Goal: Task Accomplishment & Management: Manage account settings

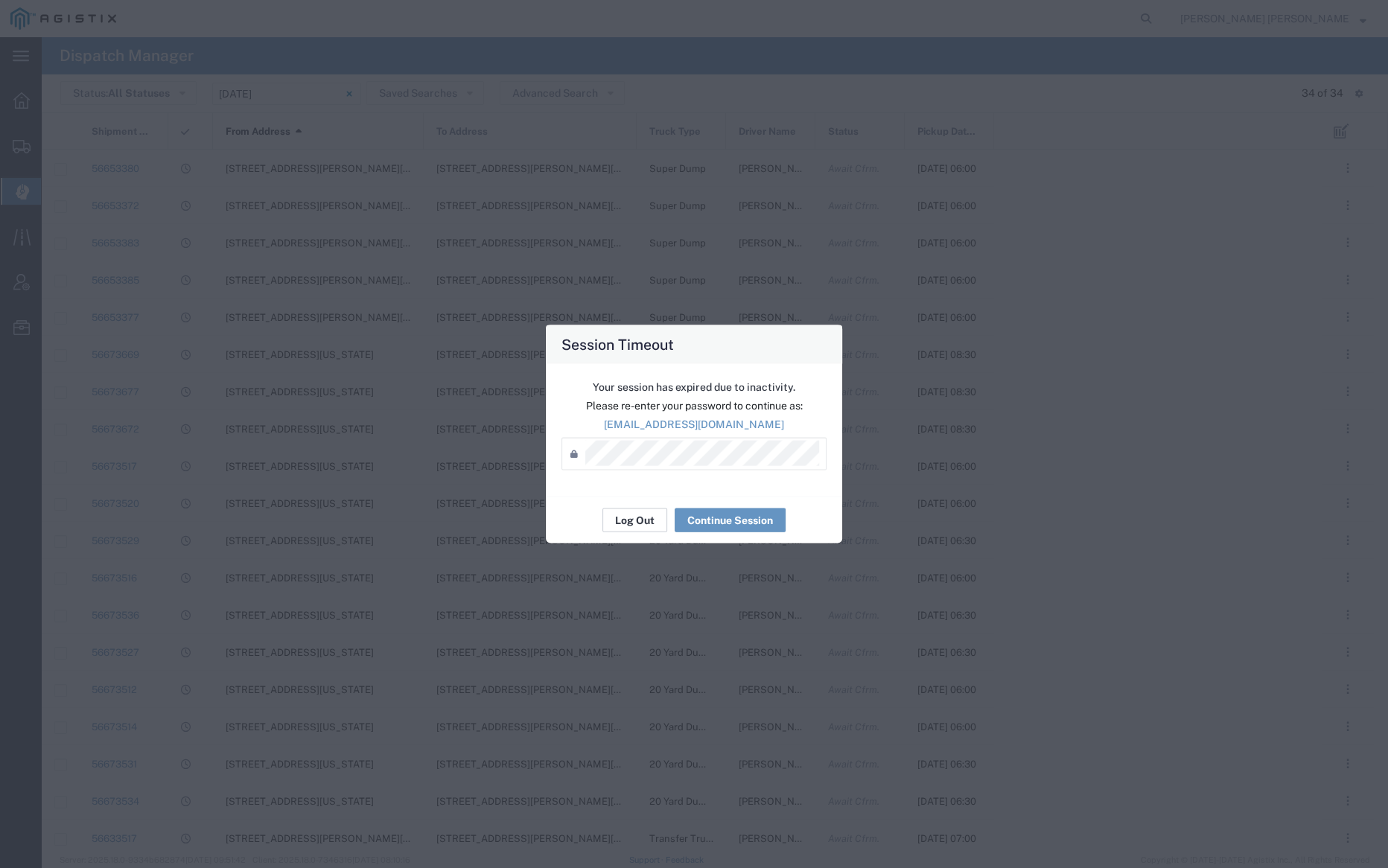
click at [642, 516] on button "Log Out" at bounding box center [635, 520] width 65 height 24
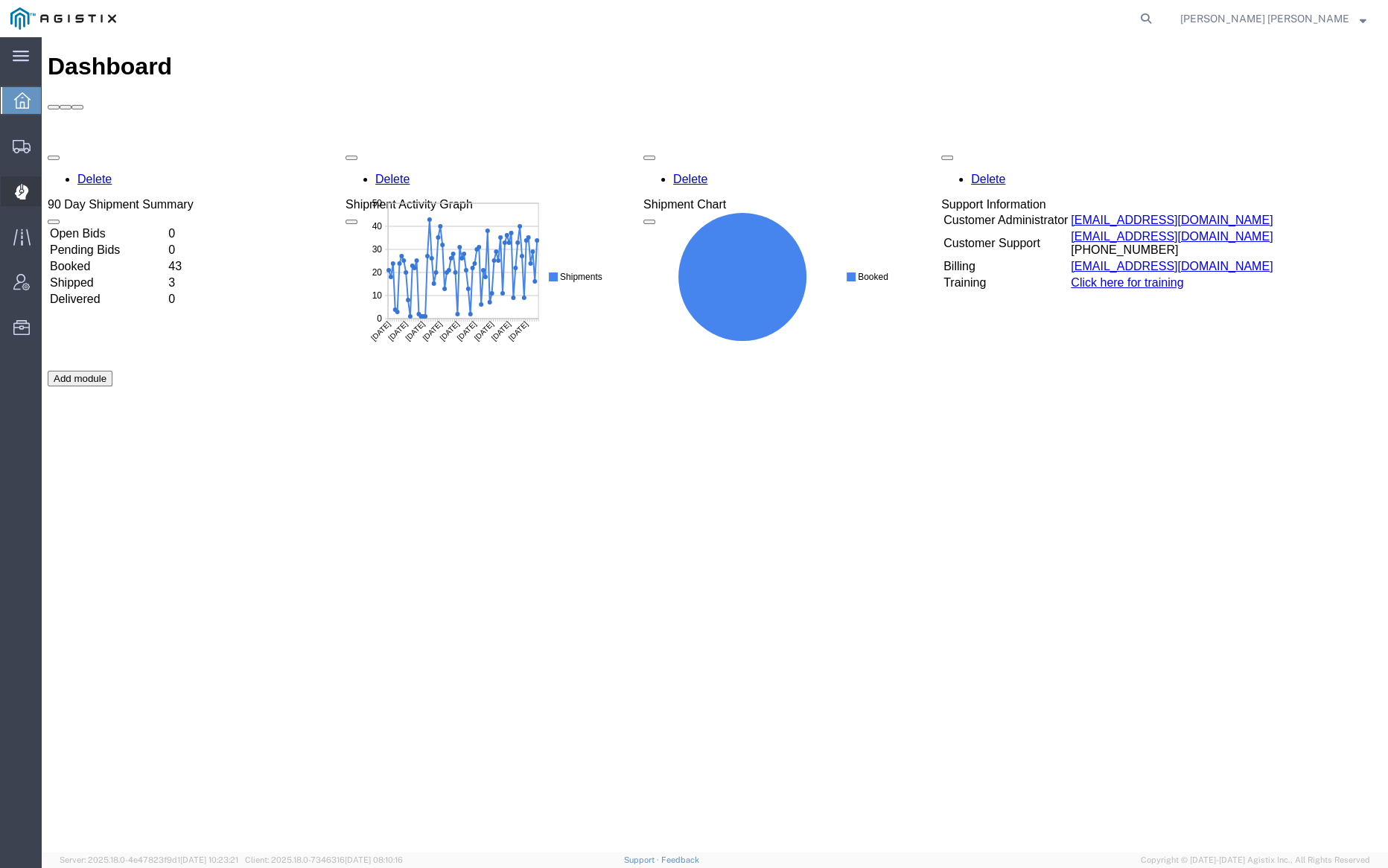
click at [51, 195] on span "Dispatch Manager" at bounding box center [46, 191] width 10 height 29
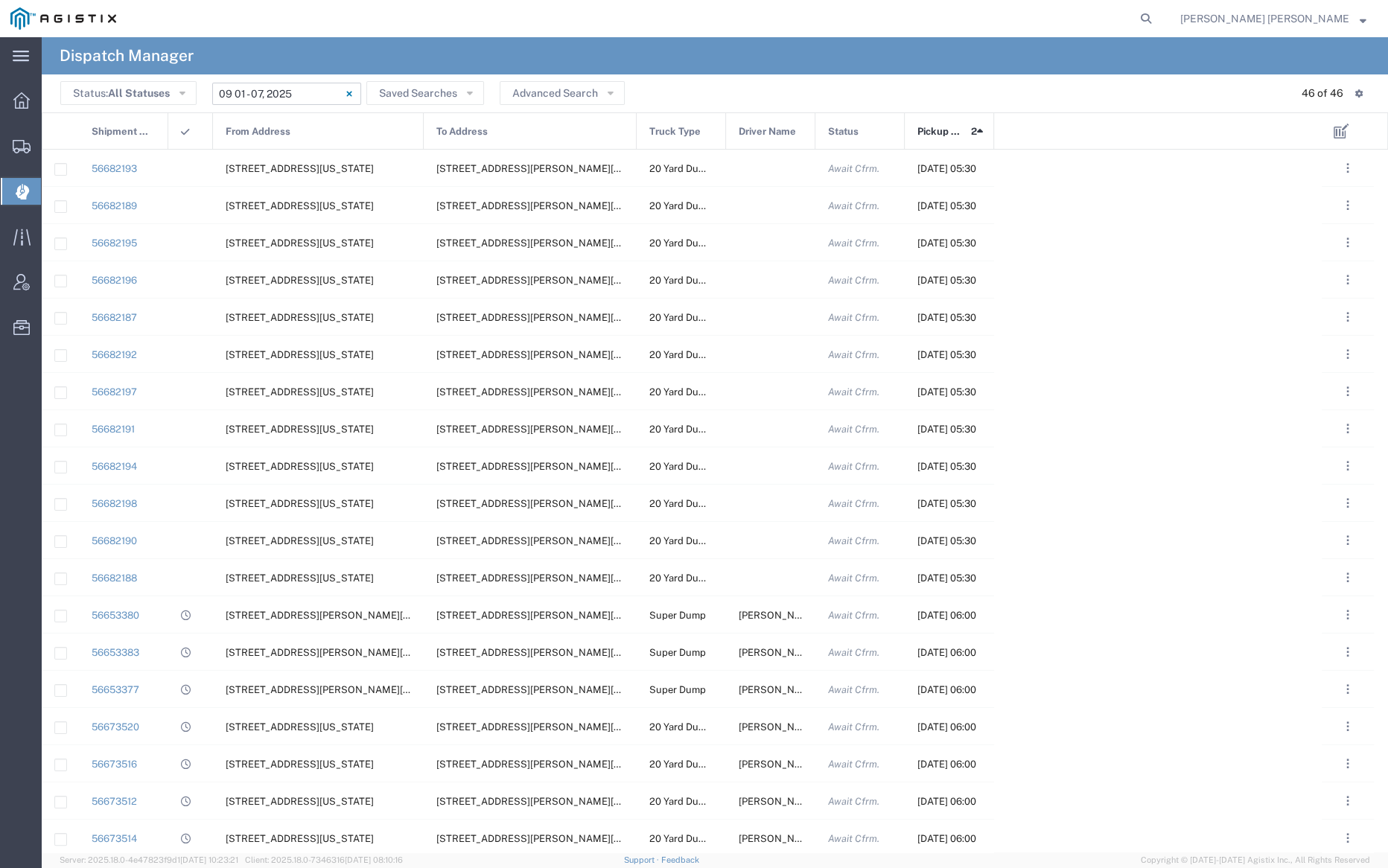
click at [279, 95] on input "[DATE] - [DATE]" at bounding box center [287, 94] width 149 height 23
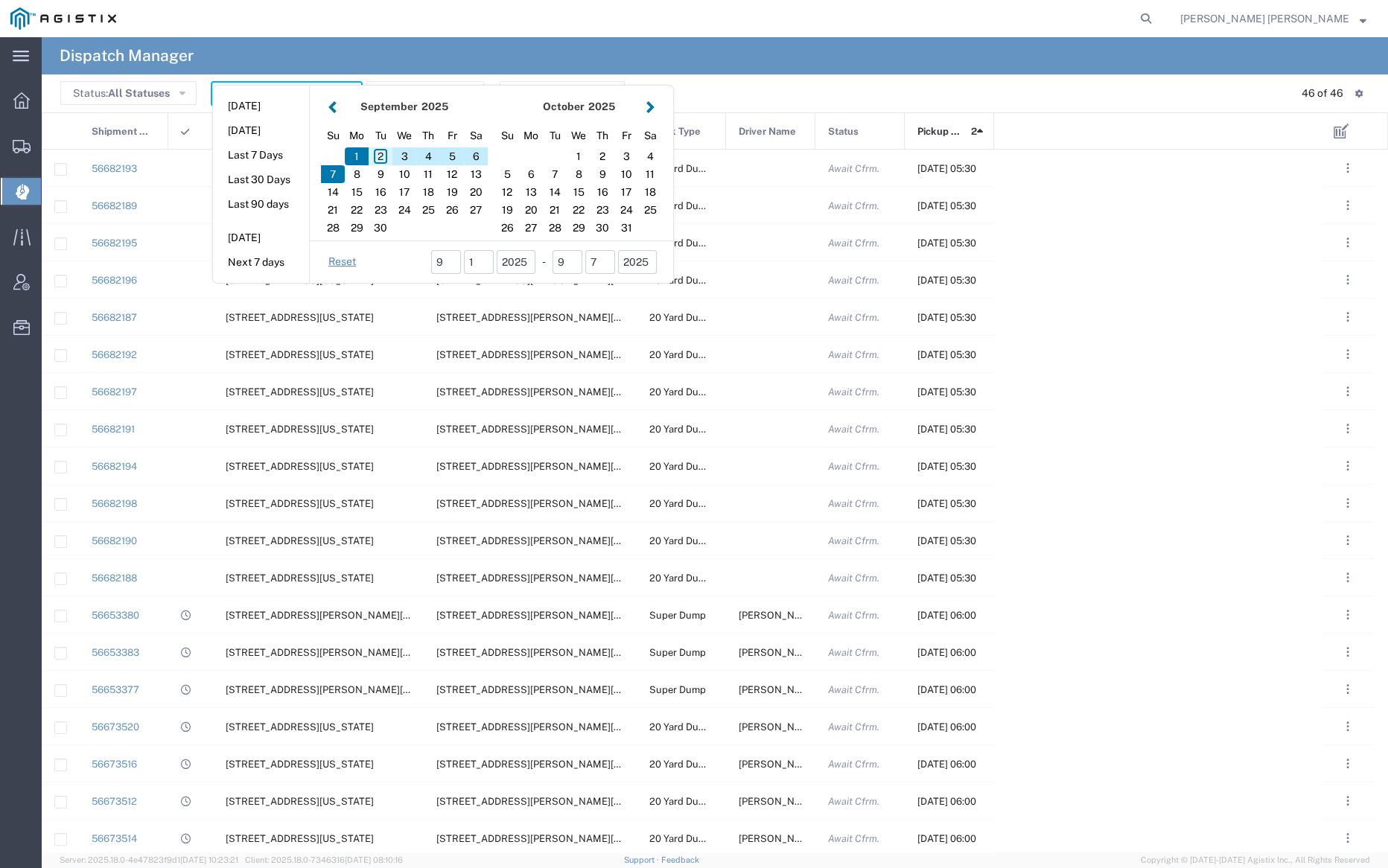
click at [380, 153] on div "2" at bounding box center [380, 156] width 24 height 18
type input "[DATE]"
type input "[DATE] - [DATE]"
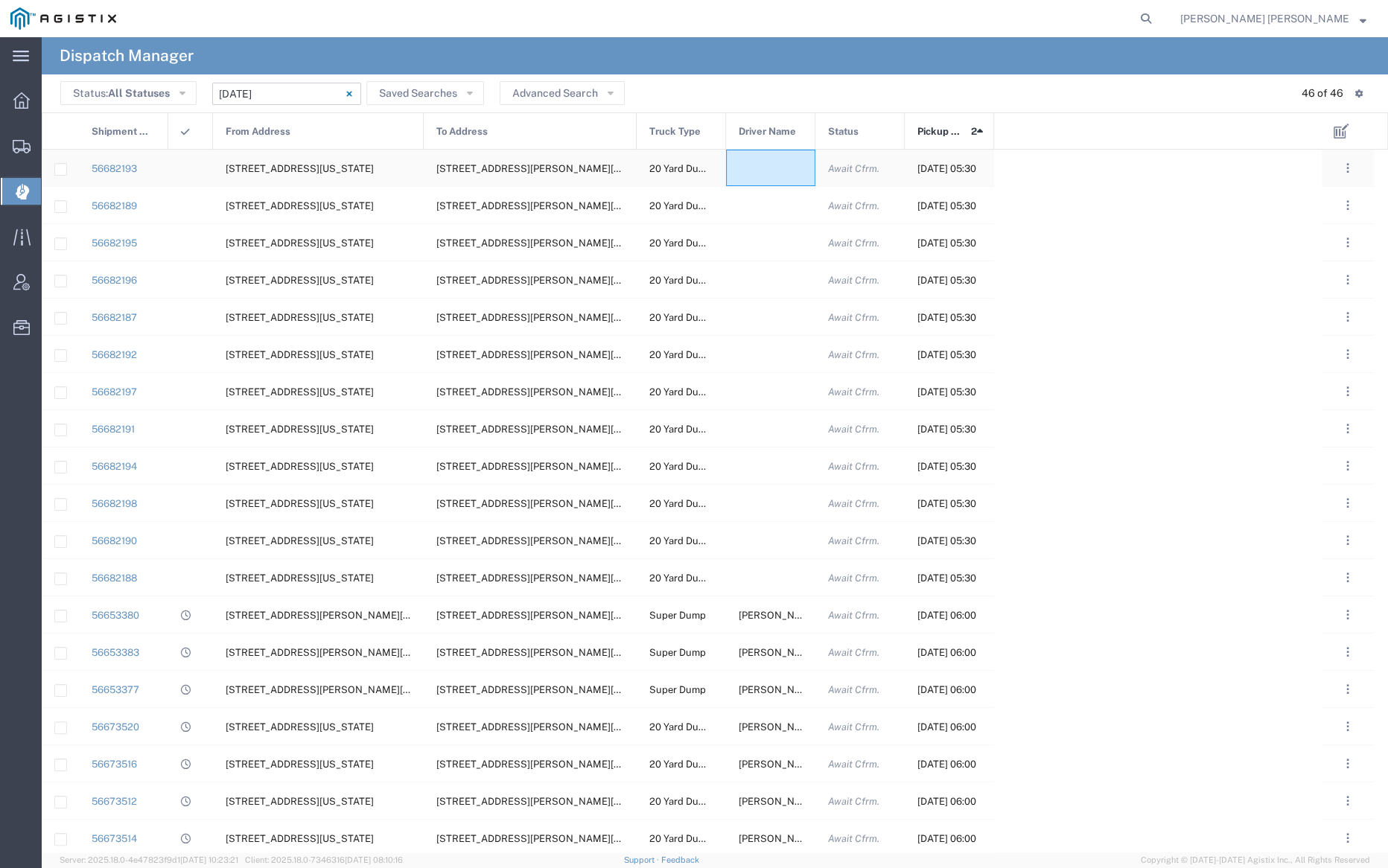
click at [770, 167] on div at bounding box center [770, 168] width 89 height 36
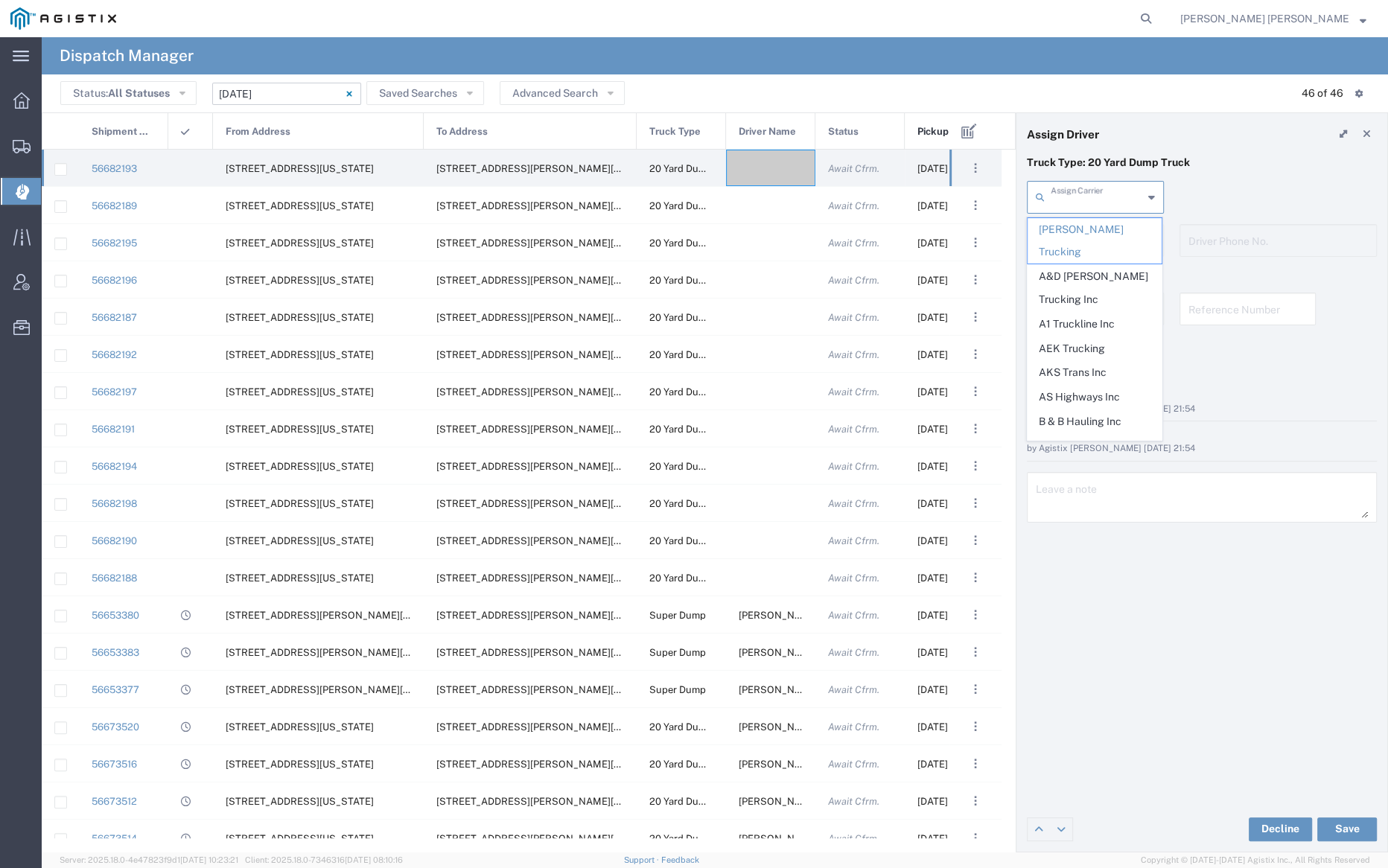
click at [1095, 194] on input "text" at bounding box center [1097, 195] width 92 height 26
click at [1103, 265] on span "M A [PERSON_NAME] Trucking LLC" at bounding box center [1094, 287] width 134 height 46
type input "M A [PERSON_NAME] Trucking LLC"
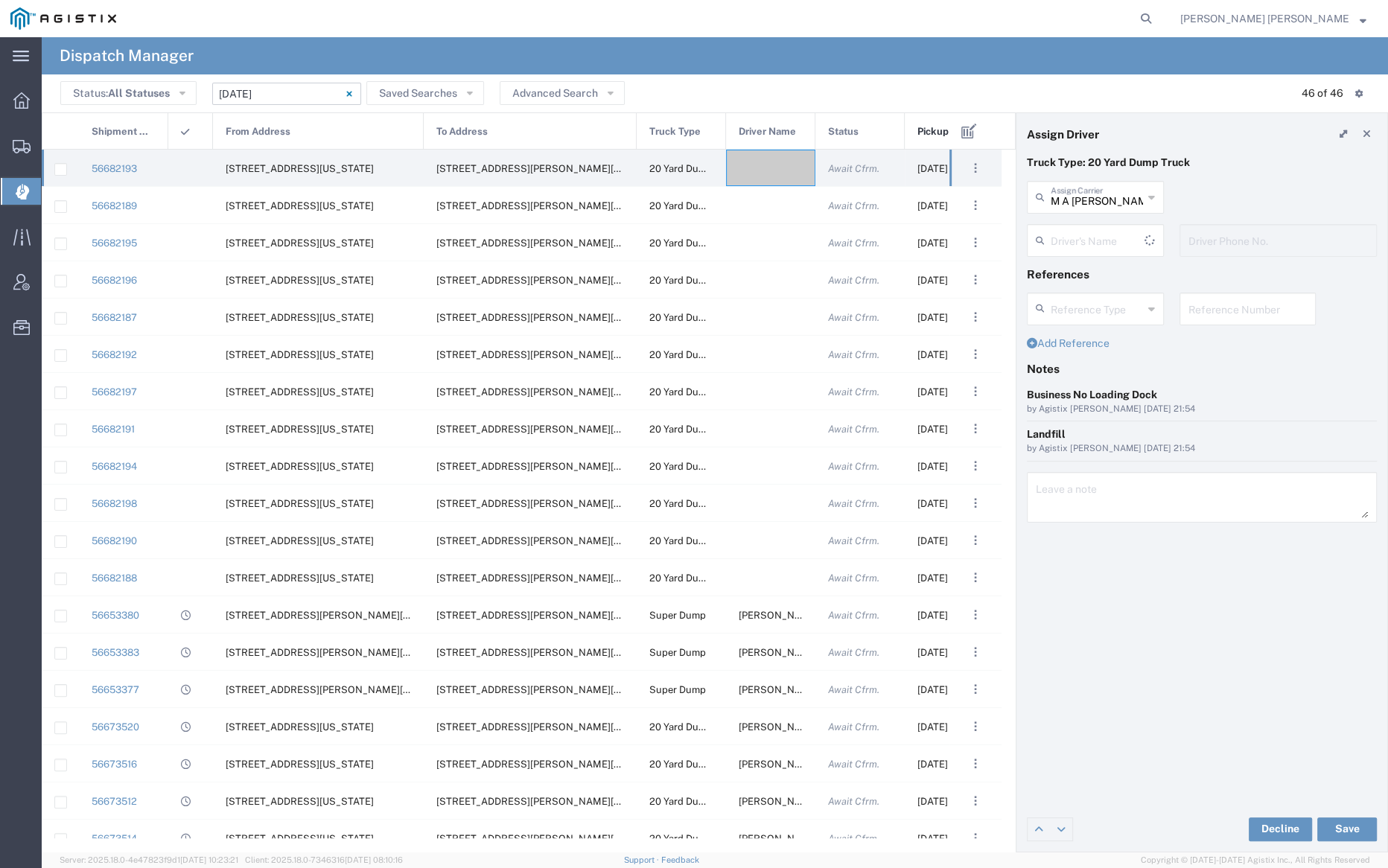
click at [1089, 233] on input "text" at bounding box center [1098, 239] width 94 height 26
click at [1084, 277] on span "[PERSON_NAME]" at bounding box center [1094, 273] width 134 height 23
type input "[PERSON_NAME]"
type input "[PHONE_NUMBER]"
click at [1358, 828] on button "Save" at bounding box center [1347, 829] width 60 height 24
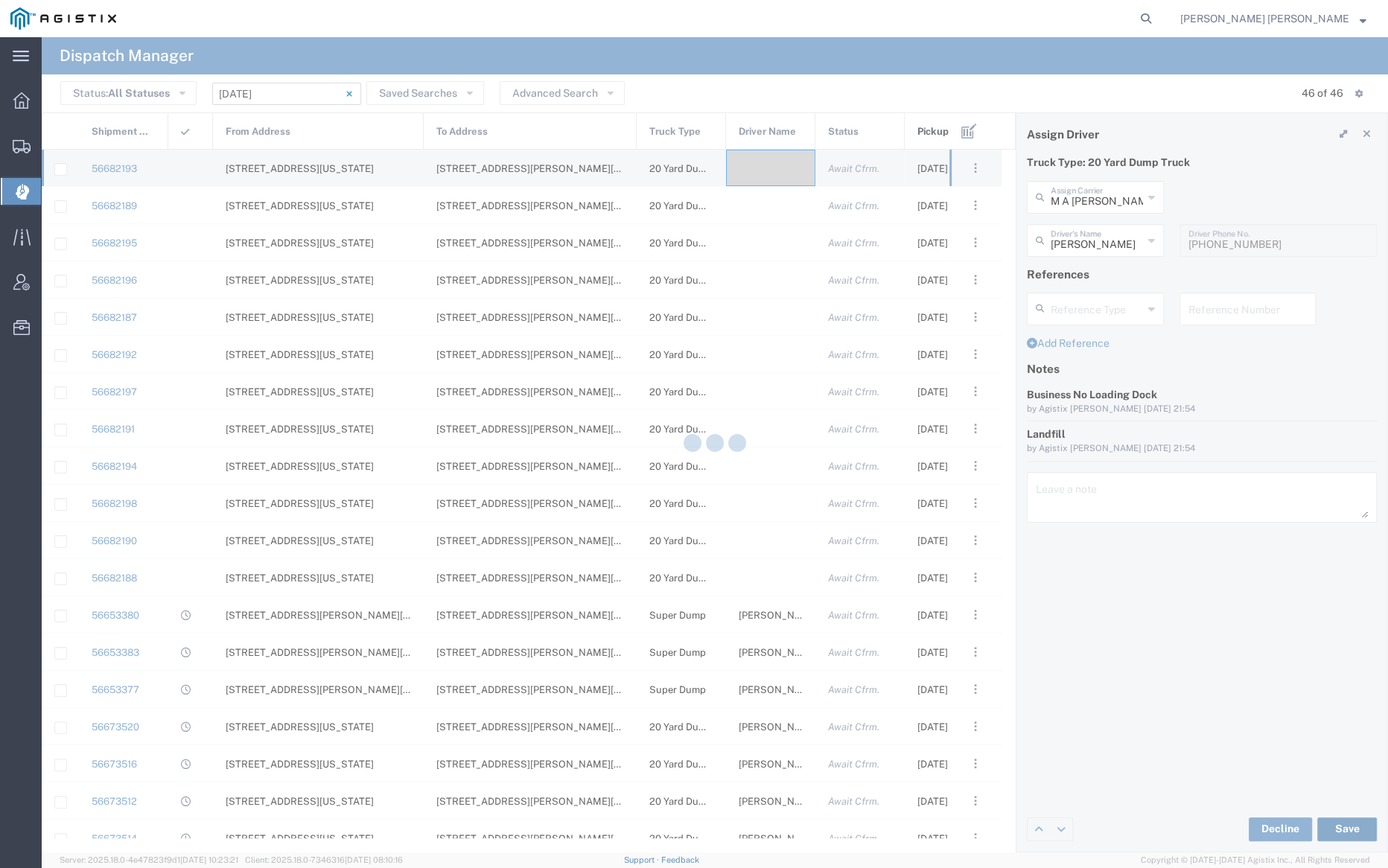
type input "[PERSON_NAME]"
type input "M A [PERSON_NAME] Trucking LLC"
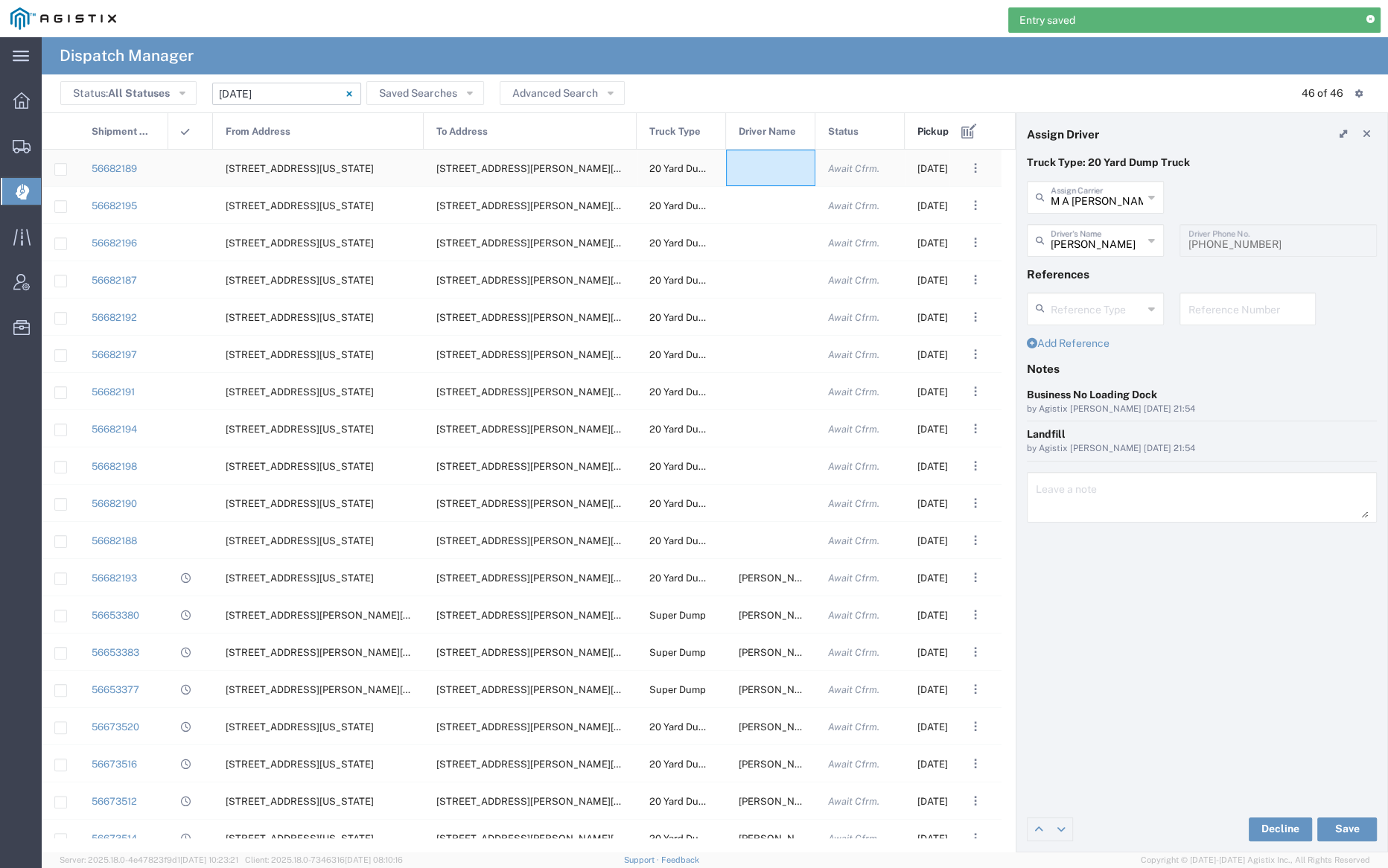
click at [767, 167] on div at bounding box center [770, 168] width 89 height 36
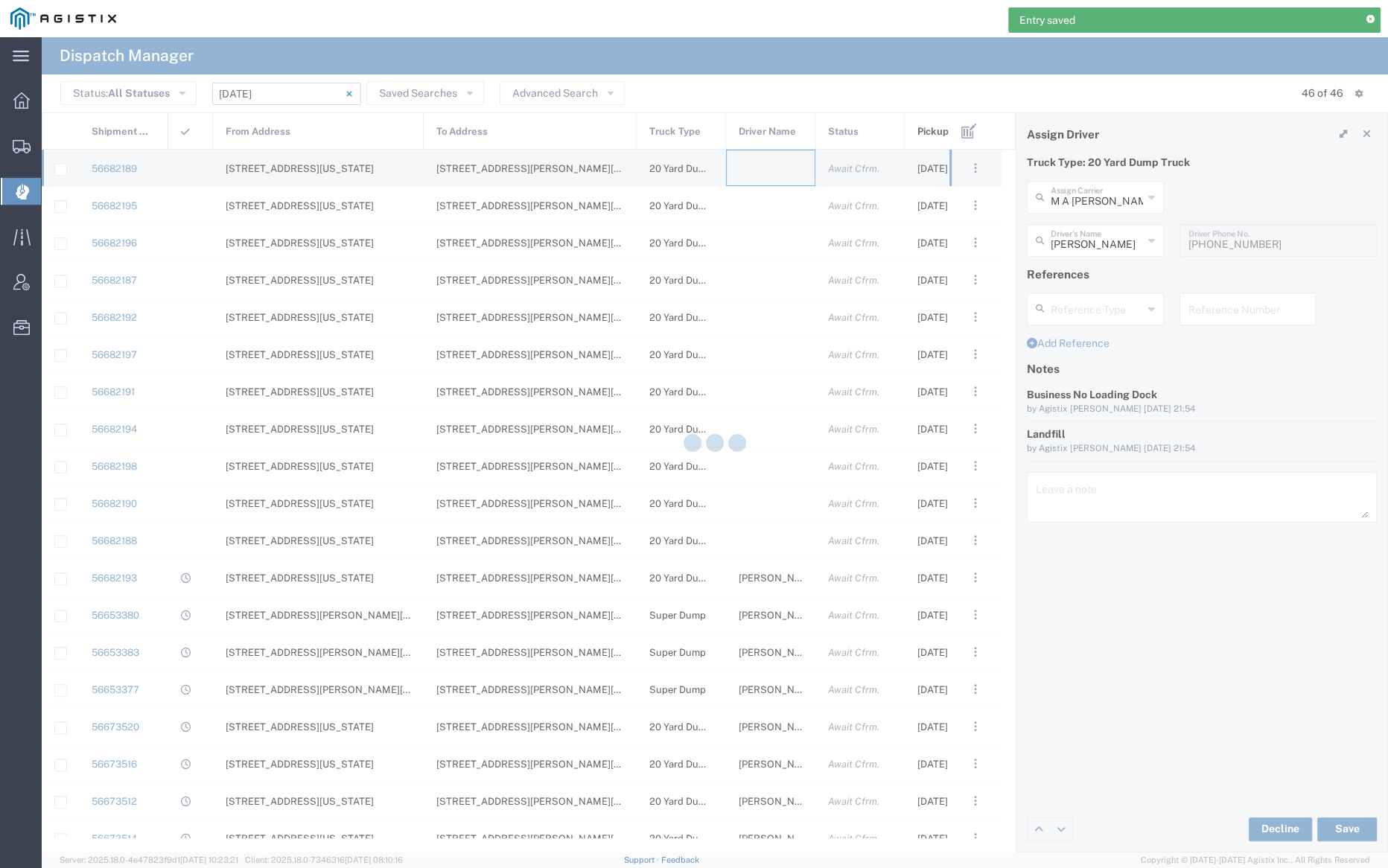
type input "[PERSON_NAME] Trucking"
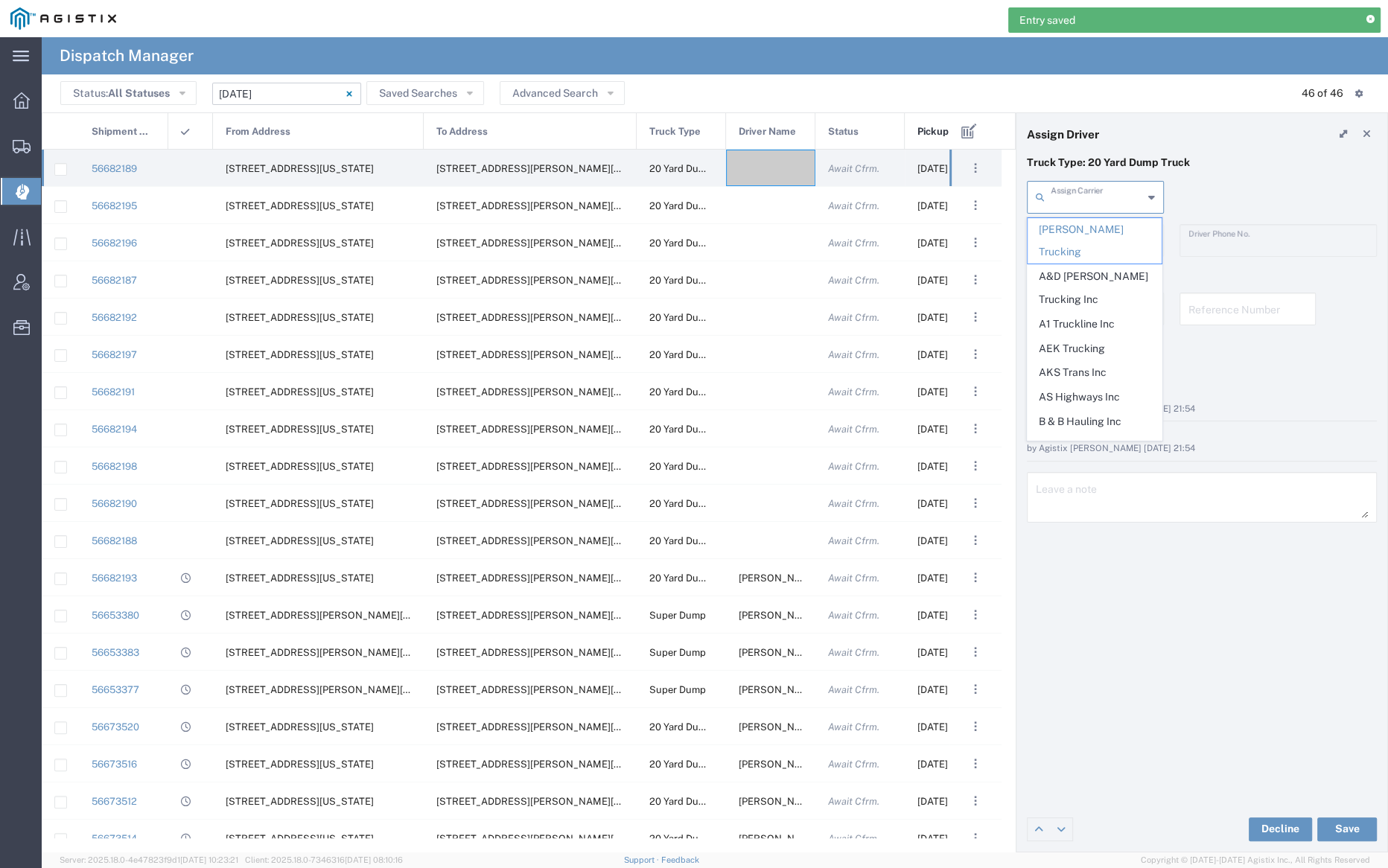
click at [1089, 203] on input "text" at bounding box center [1097, 195] width 92 height 26
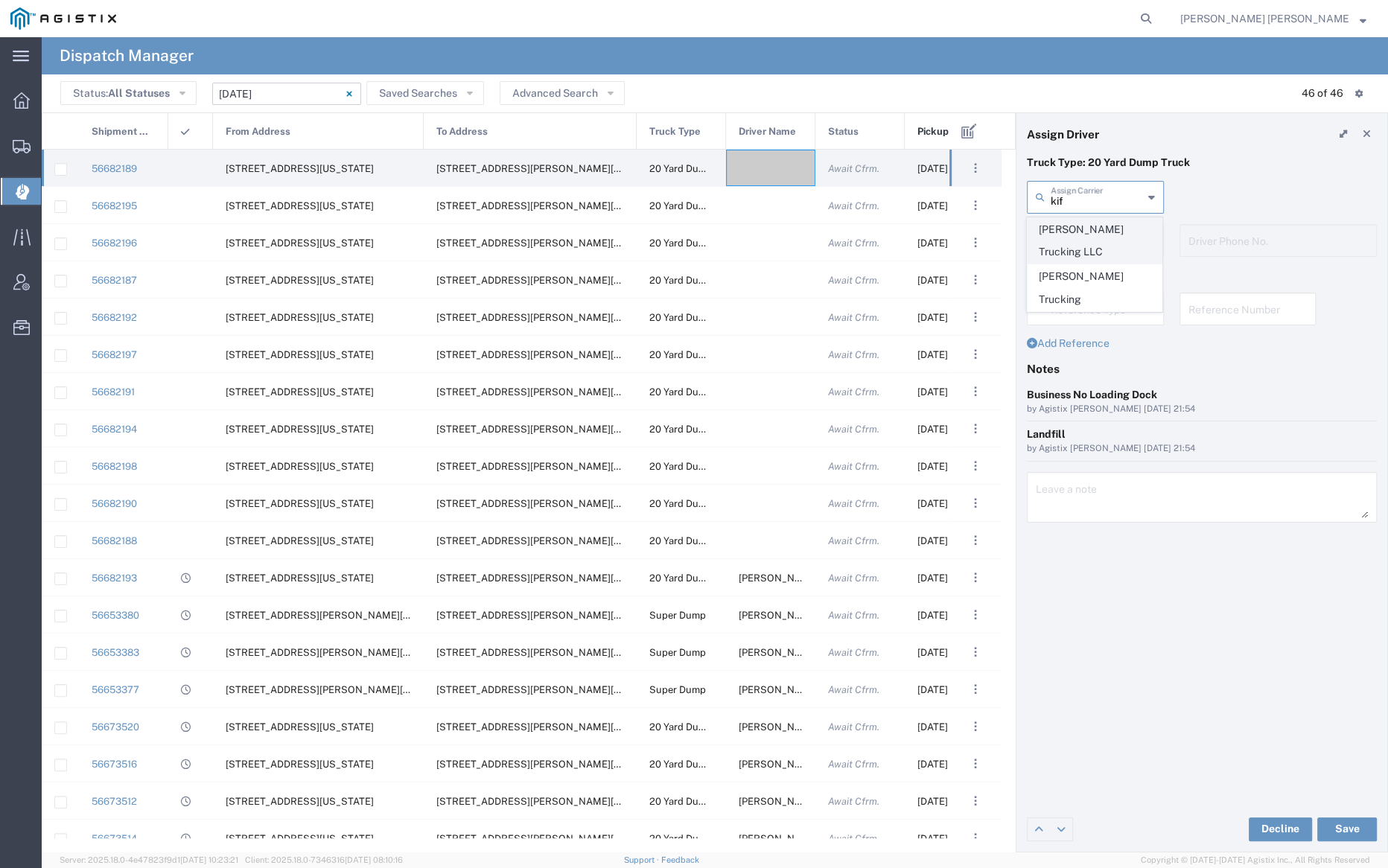
click at [1096, 231] on span "[PERSON_NAME] Trucking LLC" at bounding box center [1094, 241] width 134 height 46
type input "[PERSON_NAME] Trucking LLC"
click at [1097, 237] on input "text" at bounding box center [1097, 239] width 92 height 26
drag, startPoint x: 1099, startPoint y: 272, endPoint x: 1260, endPoint y: 659, distance: 419.2
click at [1099, 272] on span "[PERSON_NAME]" at bounding box center [1094, 273] width 134 height 23
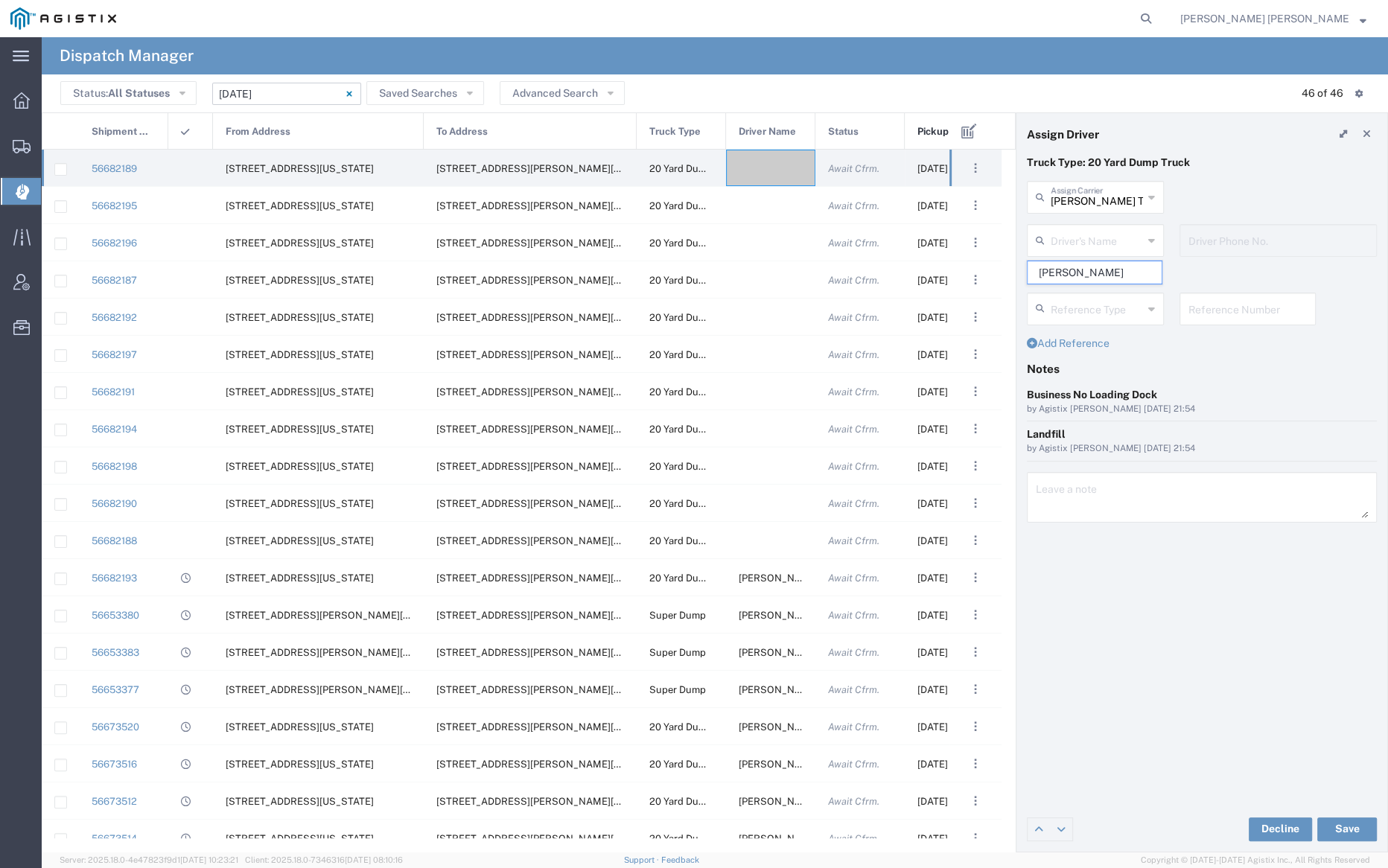
type input "[PERSON_NAME]"
type input "9253838564"
click at [1360, 832] on button "Save" at bounding box center [1347, 829] width 60 height 24
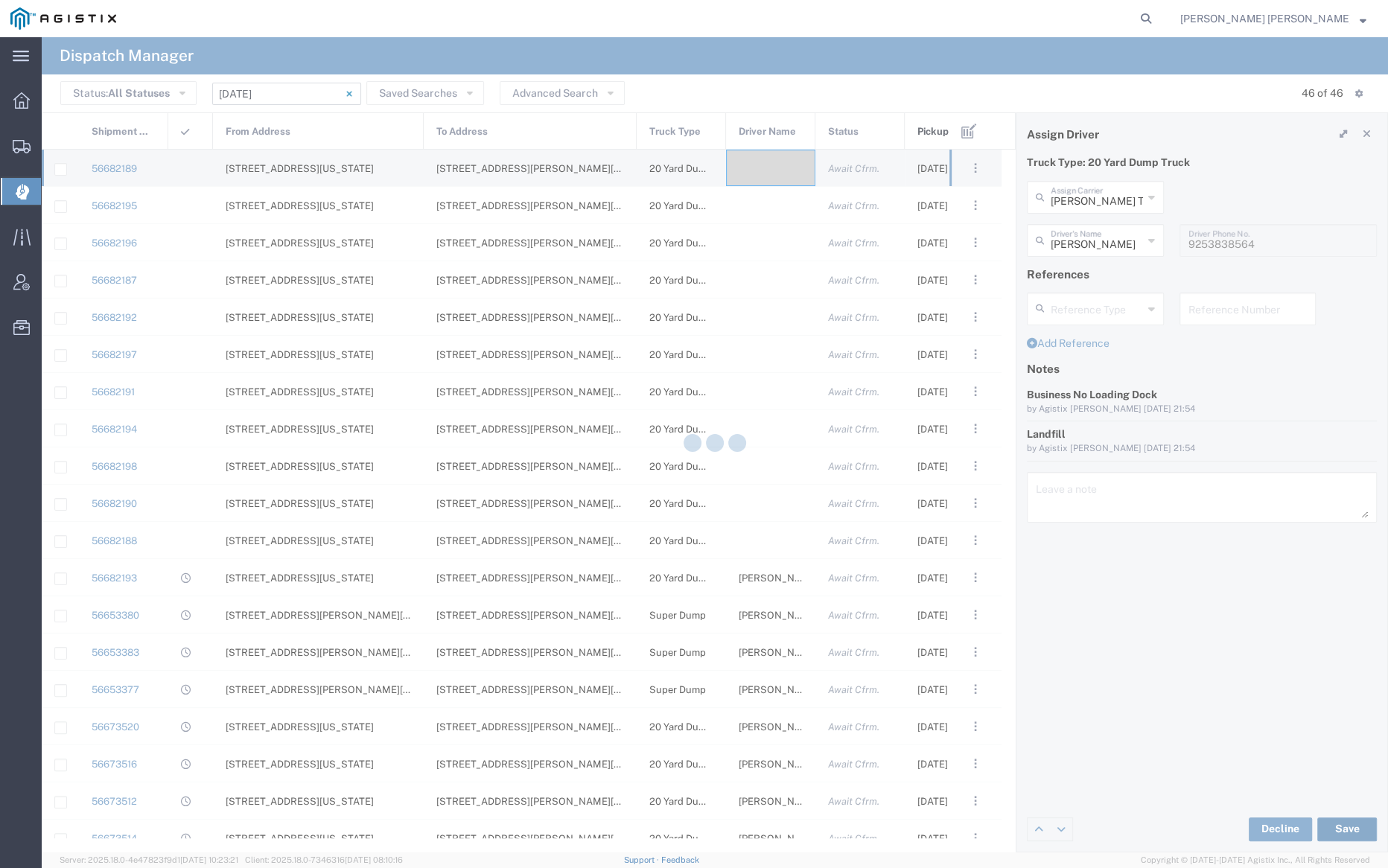
type input "[PERSON_NAME]"
type input "[PERSON_NAME] Trucking LLC"
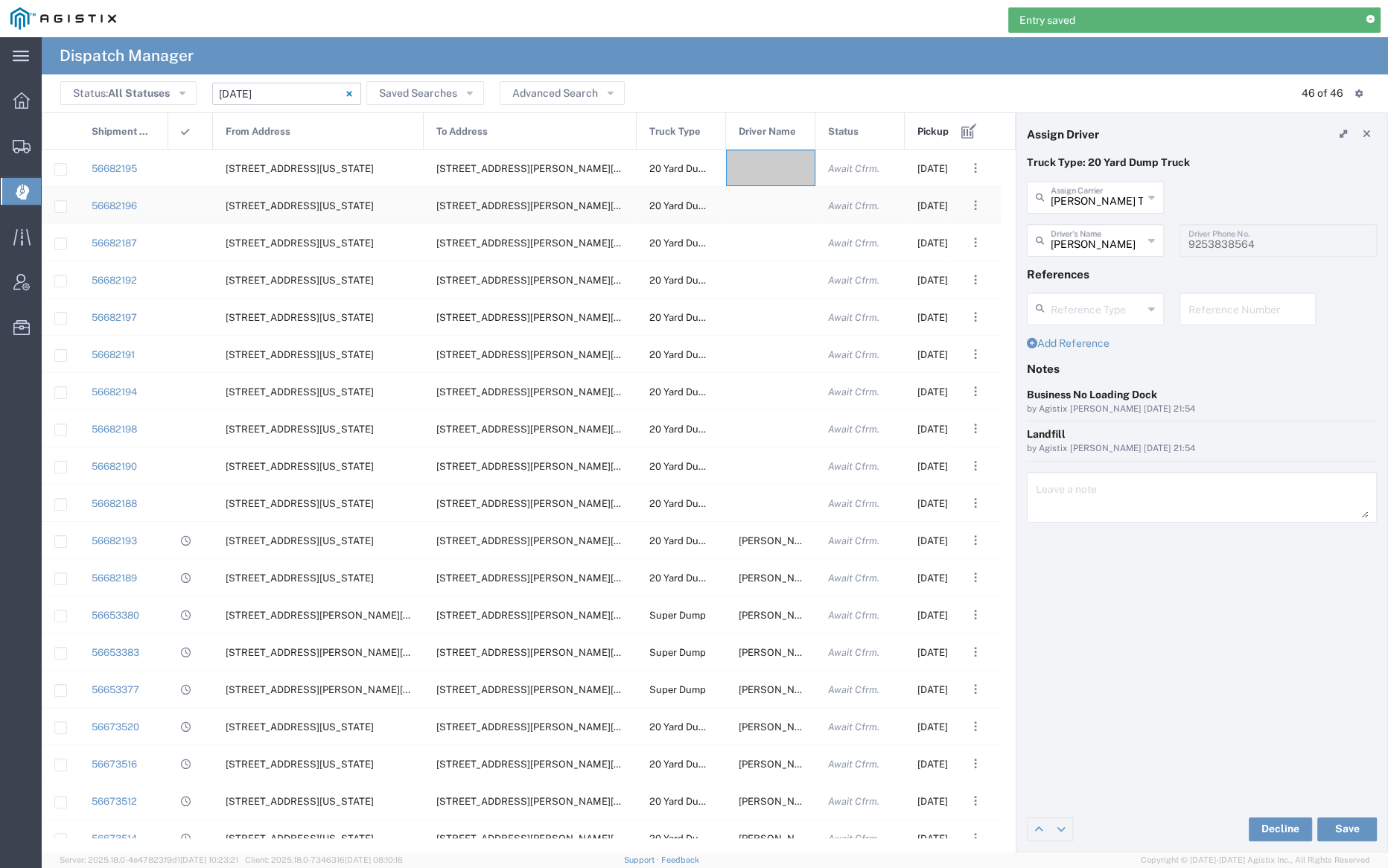
click at [764, 199] on div at bounding box center [770, 205] width 89 height 36
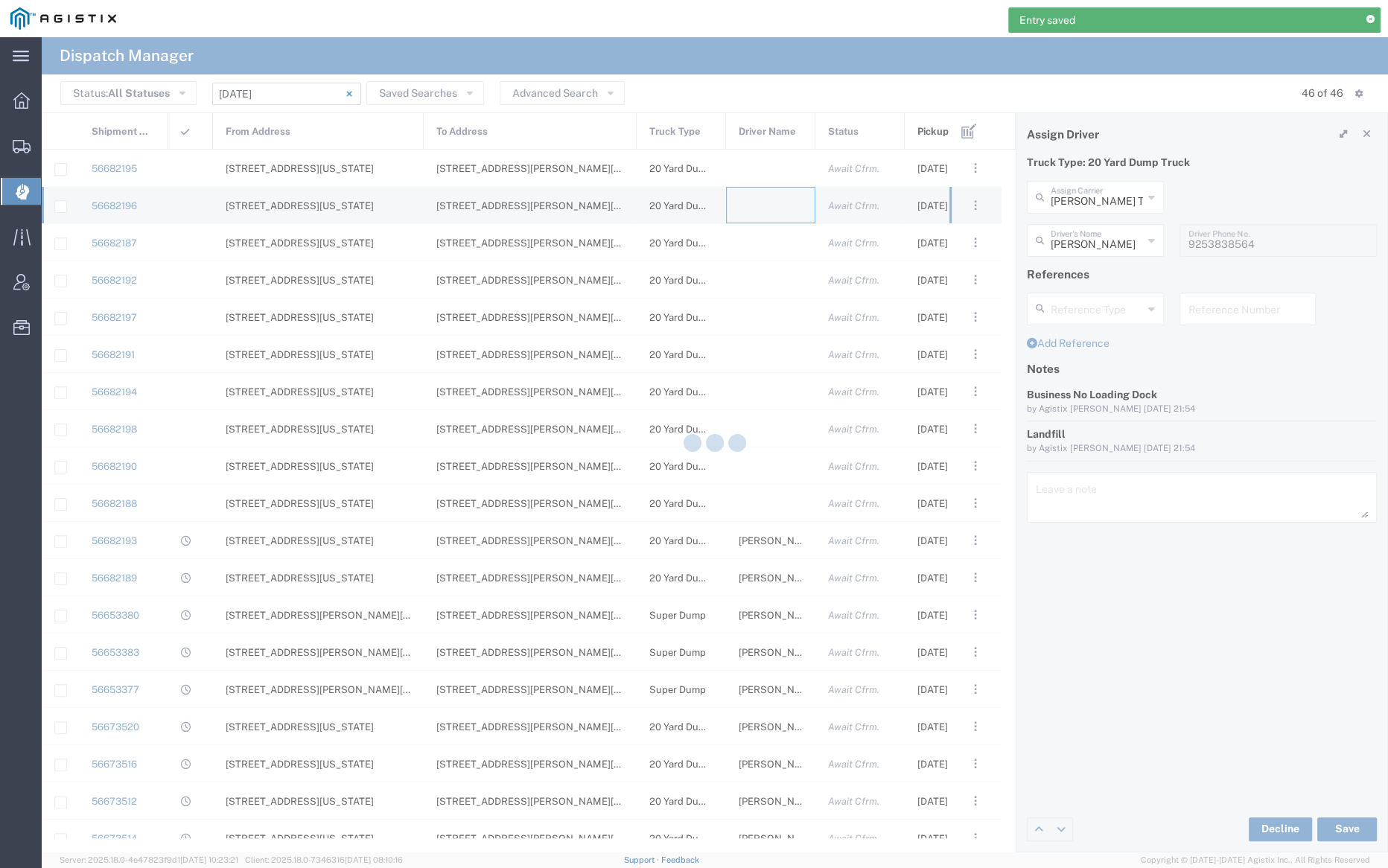
type input "[PERSON_NAME] Trucking"
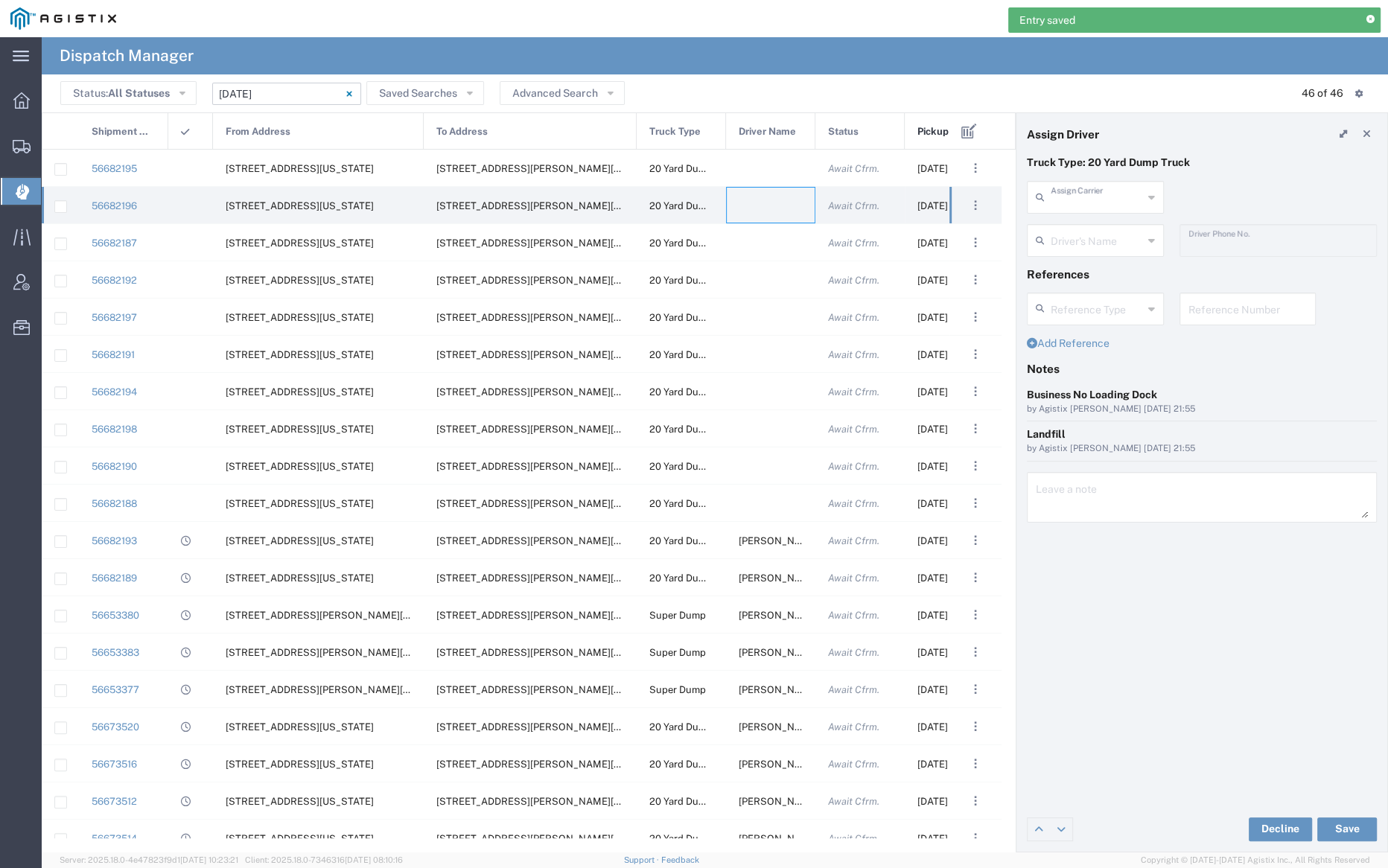
click at [1096, 201] on input "text" at bounding box center [1097, 195] width 92 height 26
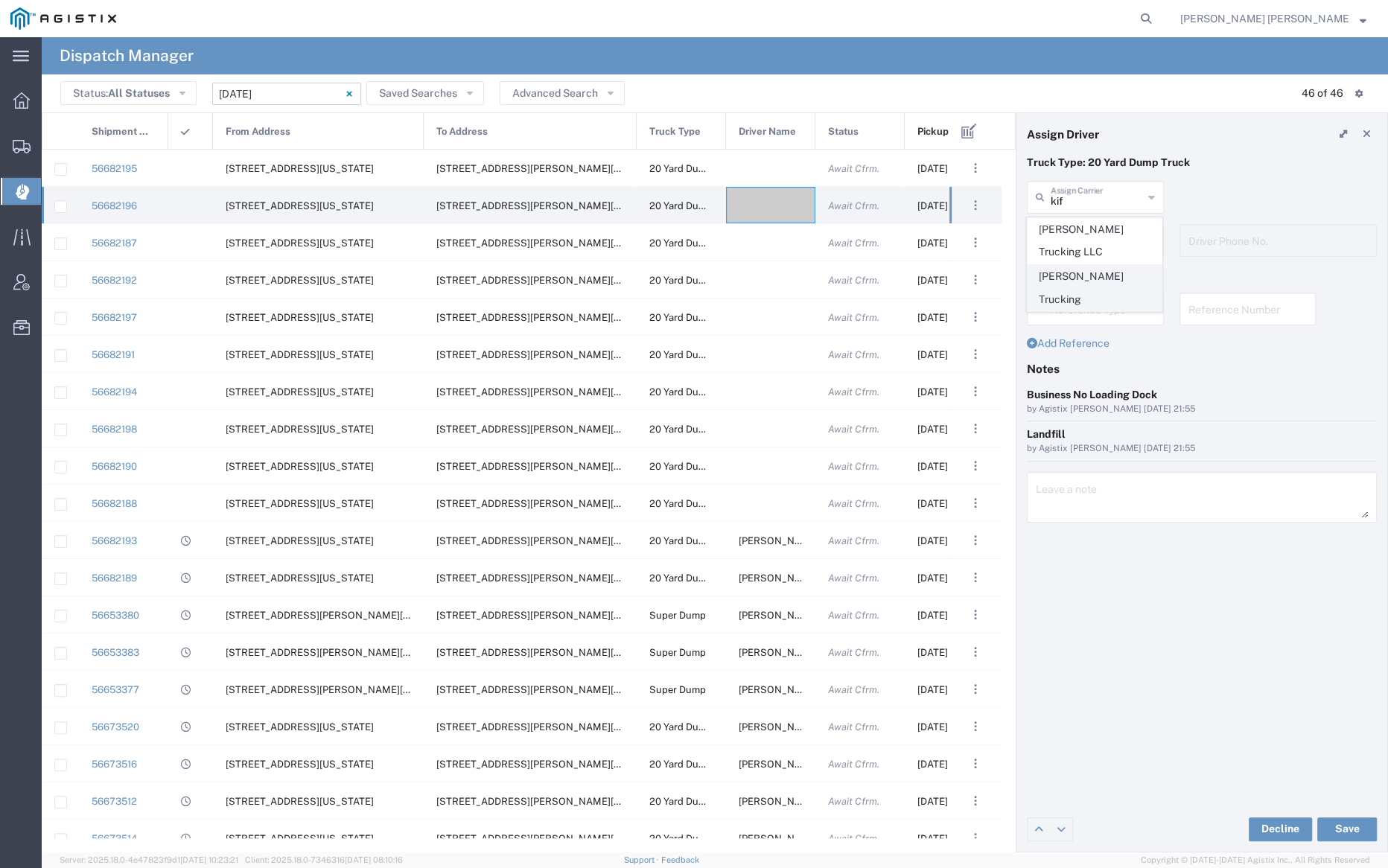
click at [1104, 282] on span "[PERSON_NAME] Trucking" at bounding box center [1094, 287] width 134 height 46
type input "[PERSON_NAME] Trucking"
click at [1082, 233] on input "text" at bounding box center [1098, 239] width 94 height 26
click at [1093, 274] on span "[PERSON_NAME]" at bounding box center [1094, 273] width 134 height 23
type input "[PERSON_NAME]"
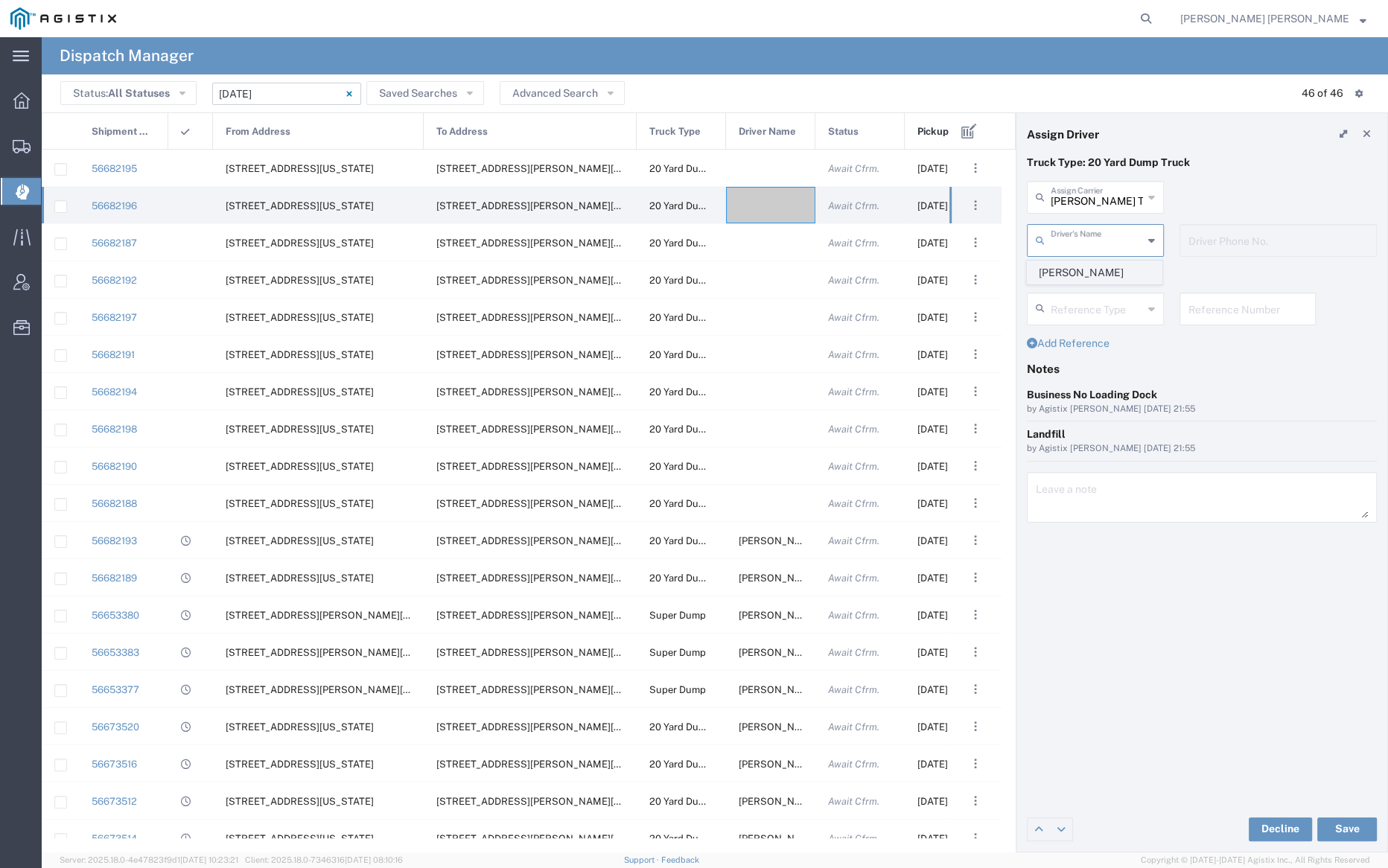
type input "9253838798"
click at [1347, 829] on button "Save" at bounding box center [1347, 829] width 60 height 24
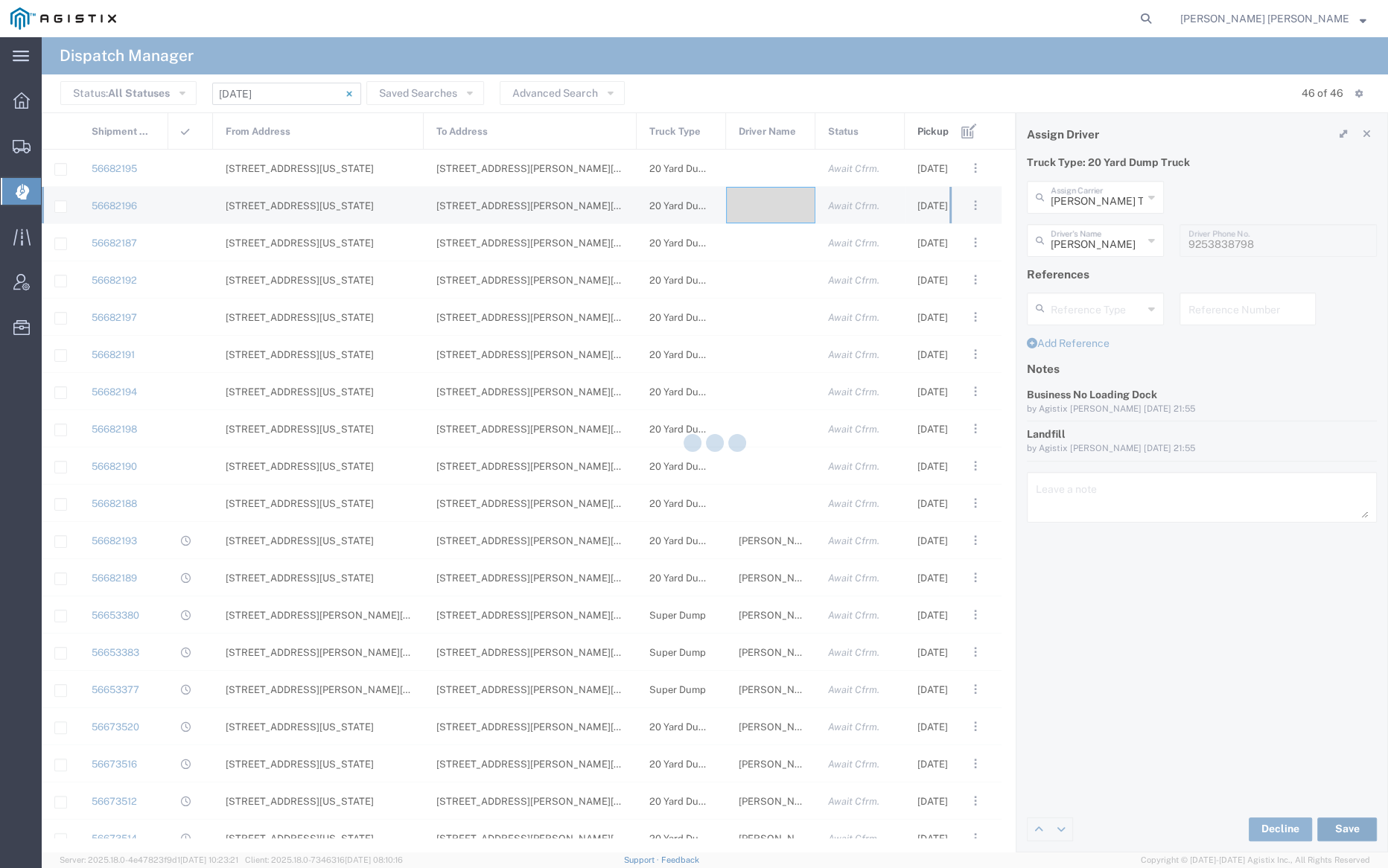
type input "[PERSON_NAME]"
type input "[PERSON_NAME] Trucking"
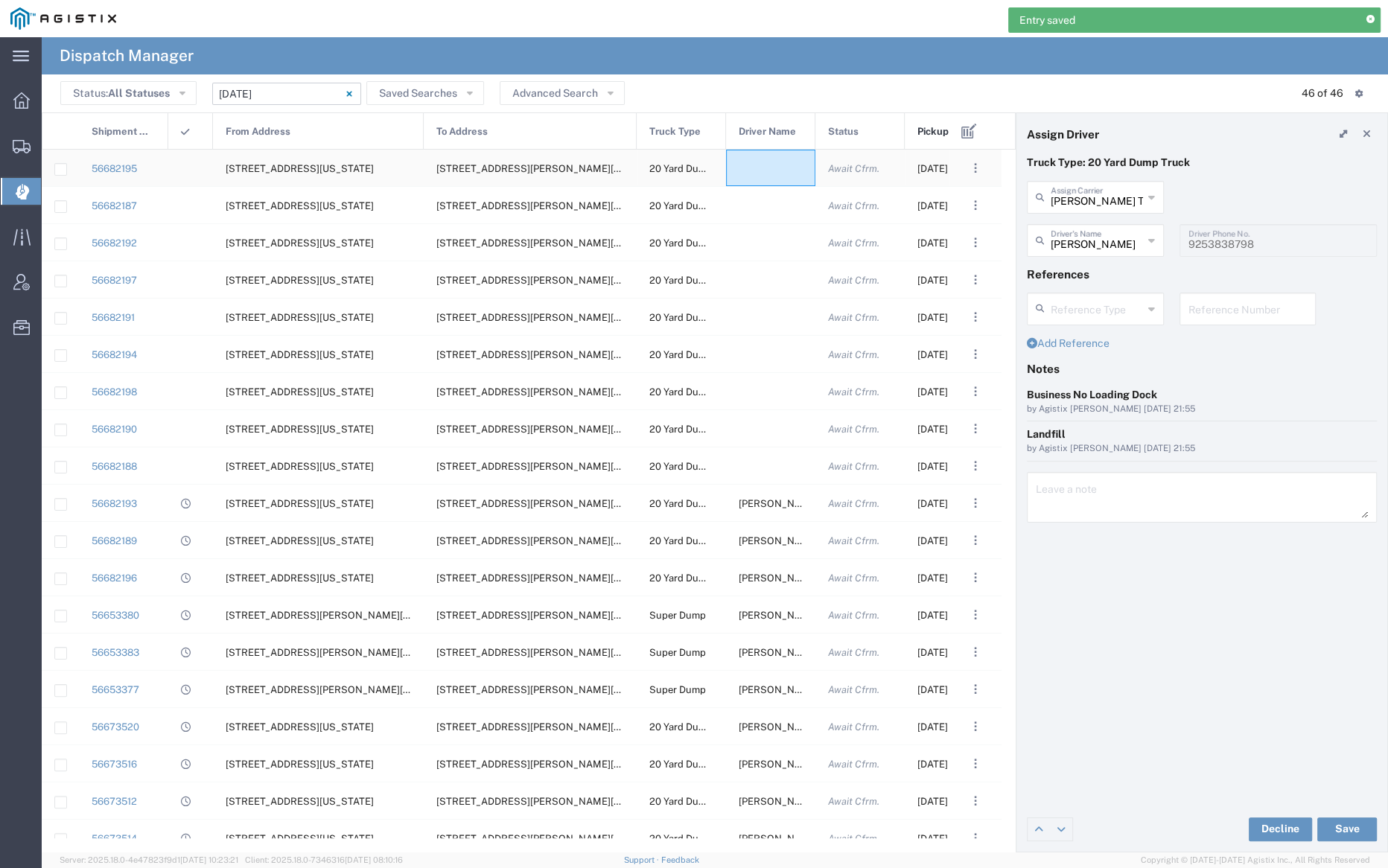
click at [759, 169] on div at bounding box center [770, 168] width 89 height 36
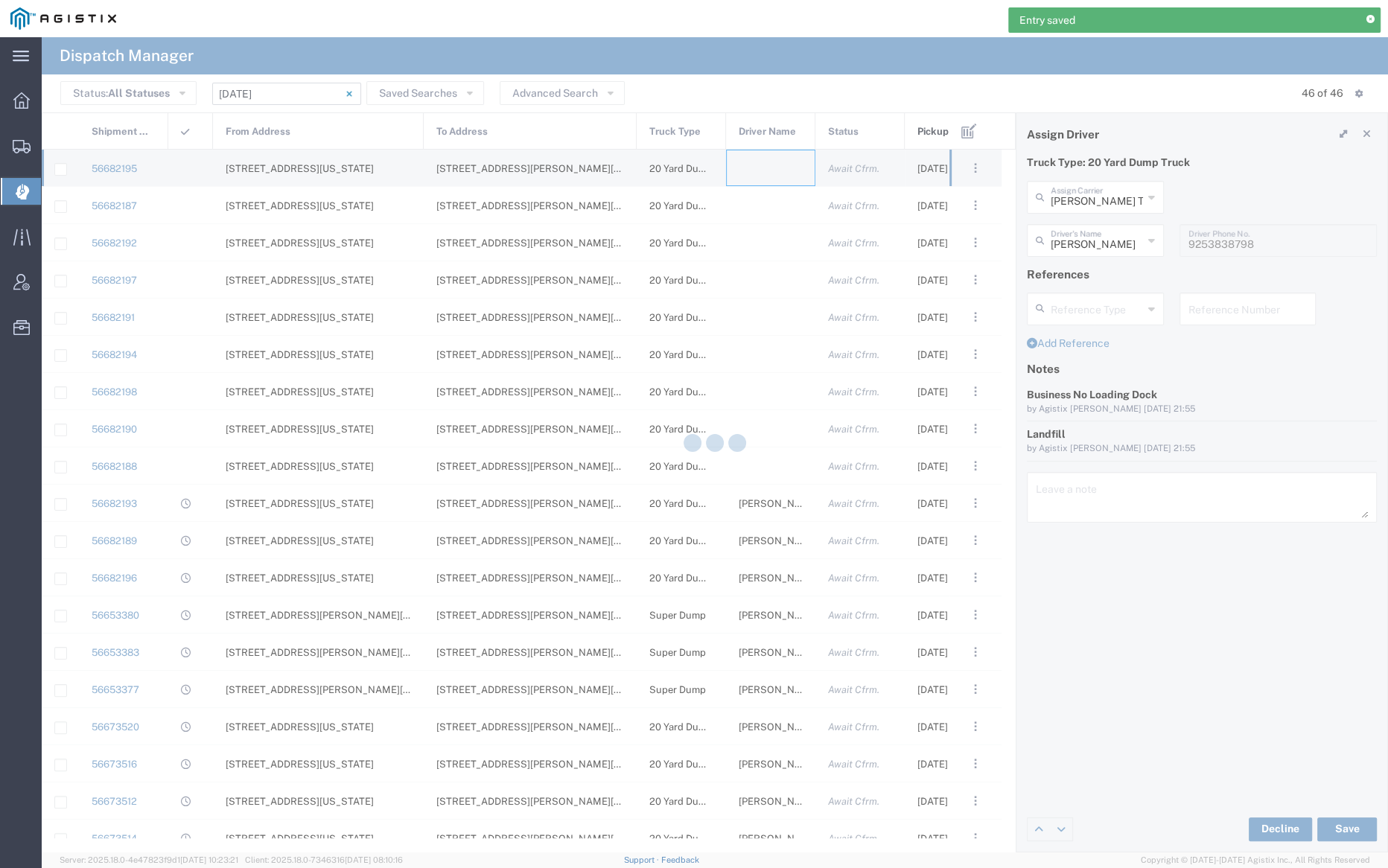
type input "[PERSON_NAME] Trucking"
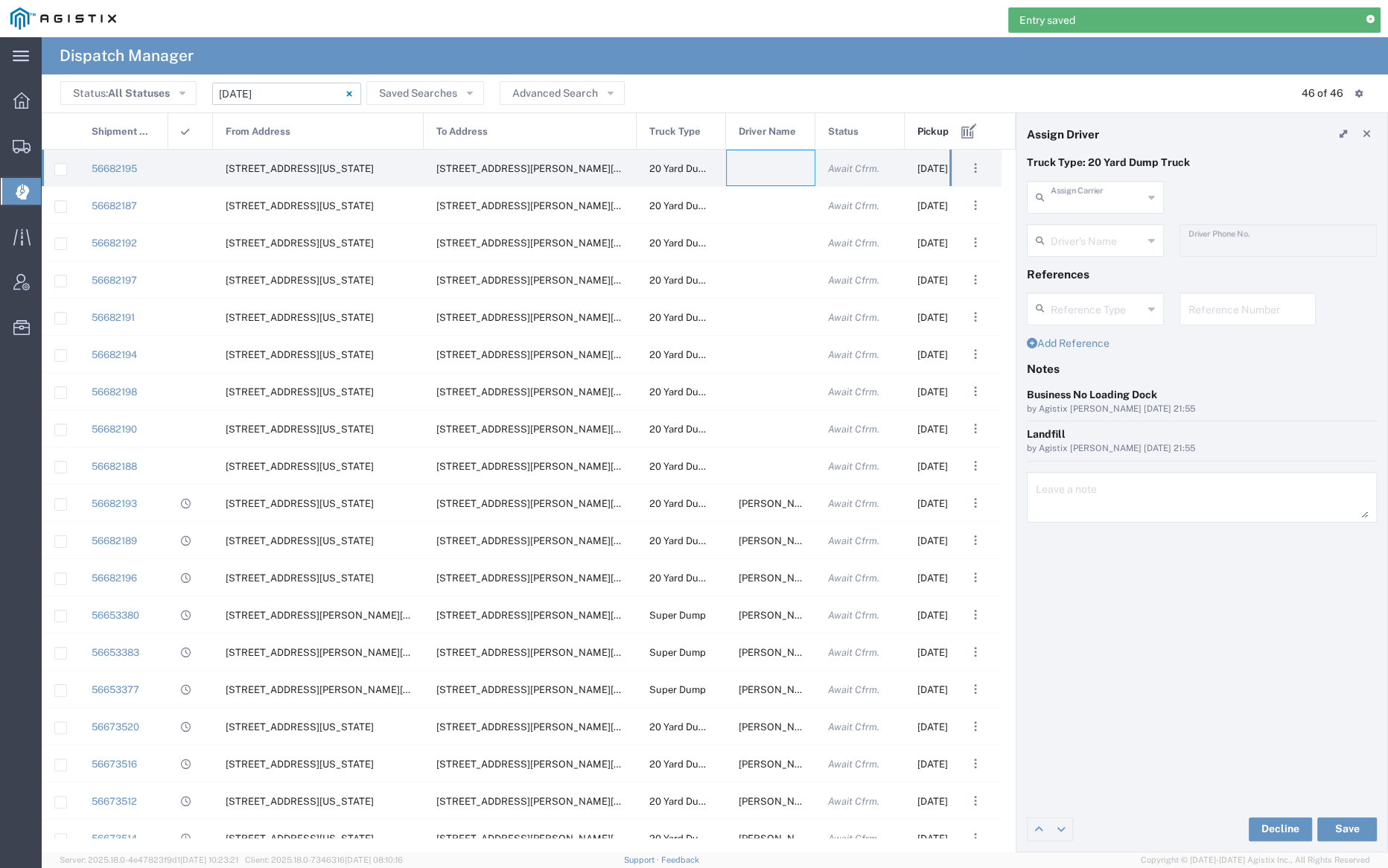
click at [1068, 202] on input "text" at bounding box center [1097, 195] width 92 height 26
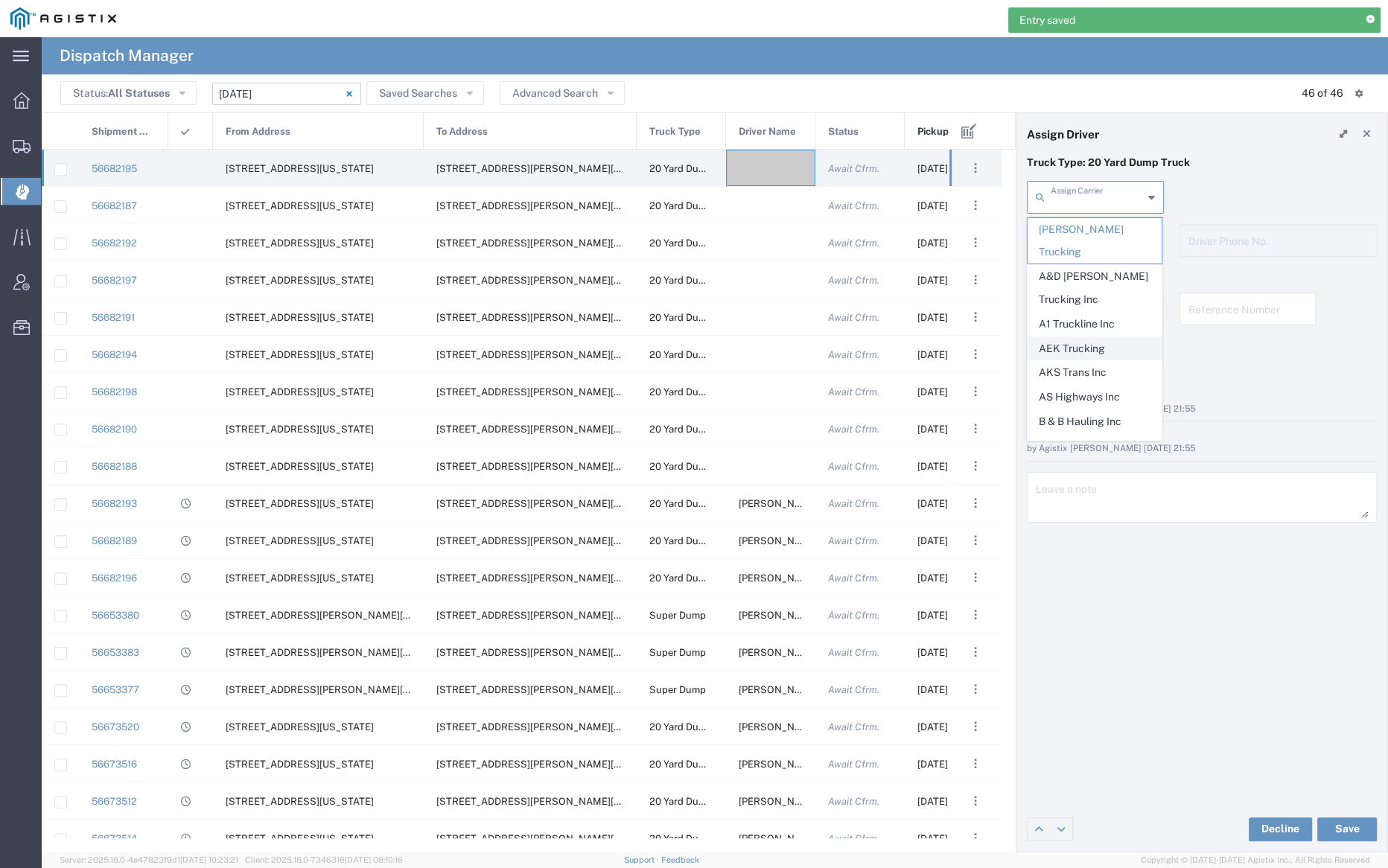
click at [1114, 338] on span "AEK Trucking" at bounding box center [1094, 349] width 134 height 23
type input "AEK Trucking"
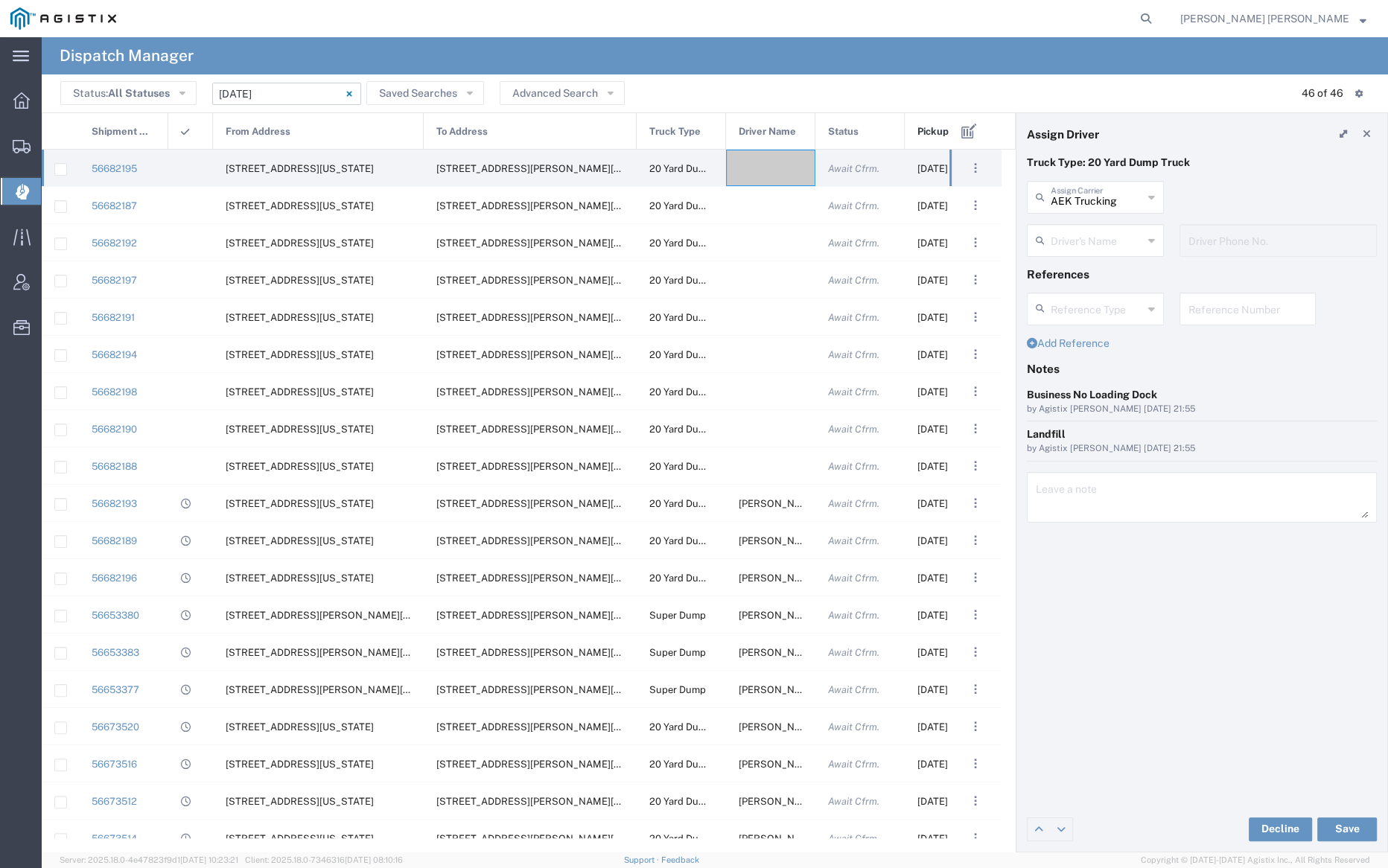
click at [1086, 230] on input "text" at bounding box center [1097, 239] width 92 height 26
click at [1105, 274] on span "[PERSON_NAME]" at bounding box center [1094, 273] width 134 height 23
type input "[PERSON_NAME]"
type input "7075800290"
click at [1346, 820] on button "Save" at bounding box center [1347, 829] width 60 height 24
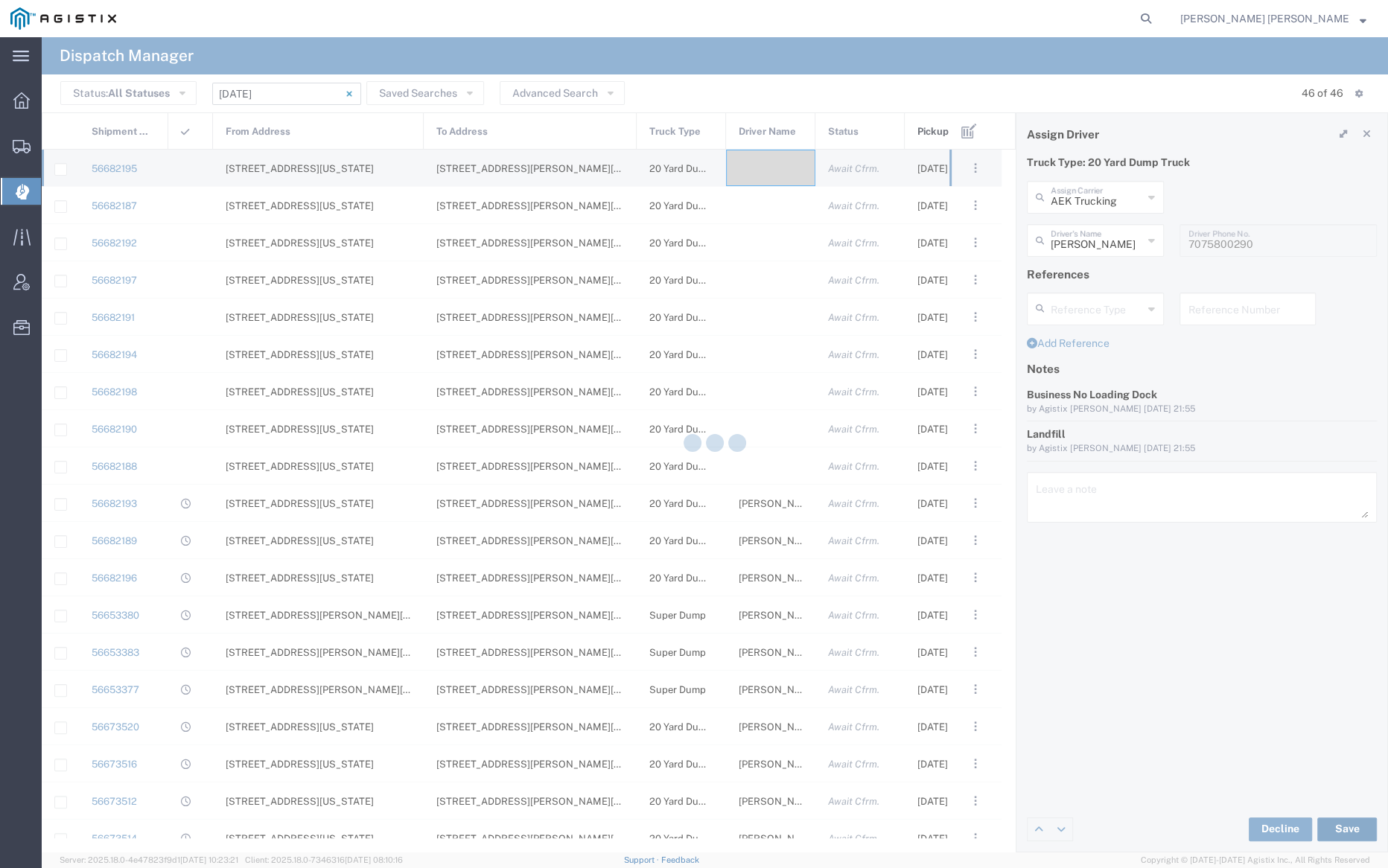
type input "[PERSON_NAME]"
type input "AEK Trucking"
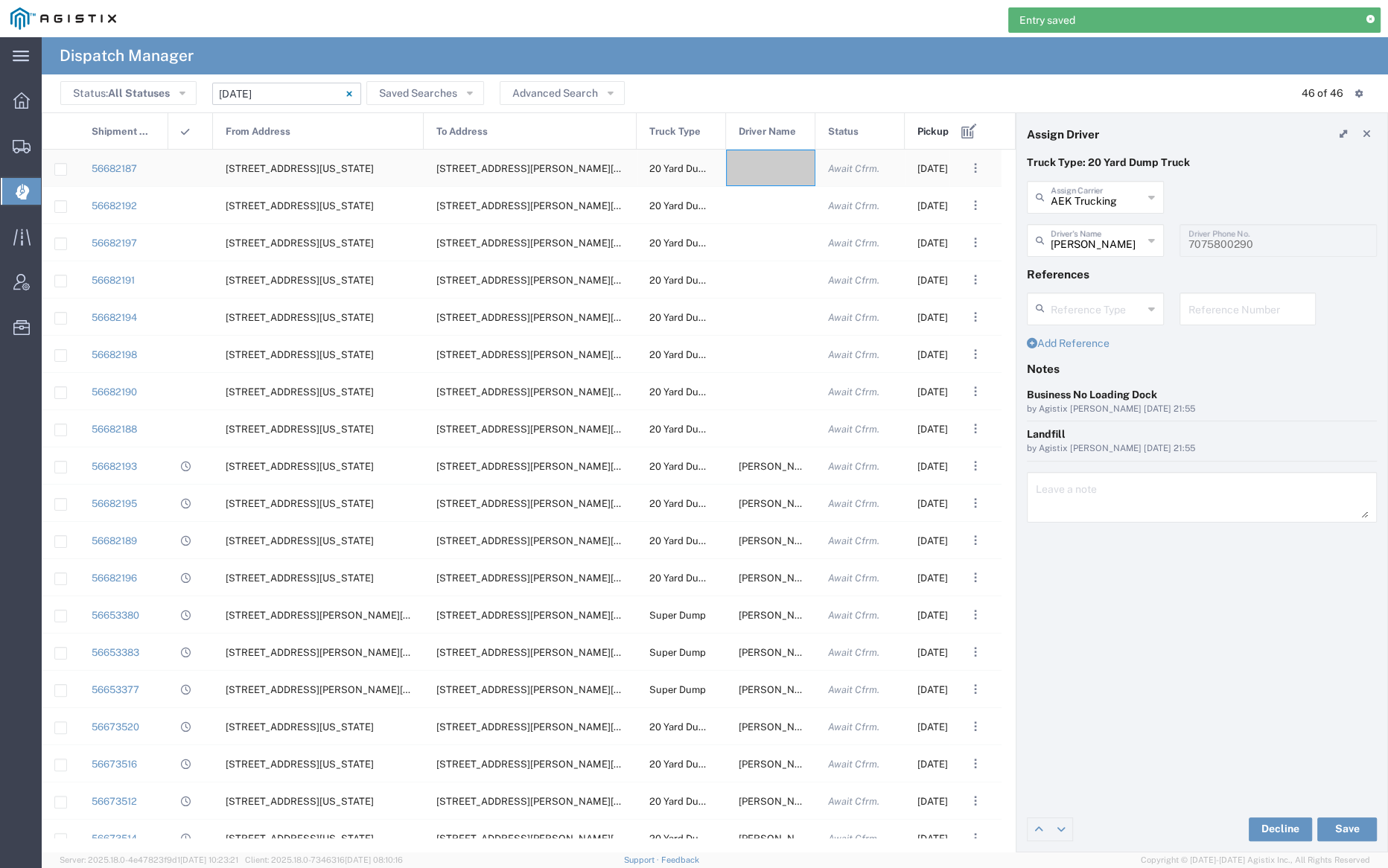
click at [758, 174] on div at bounding box center [770, 168] width 89 height 36
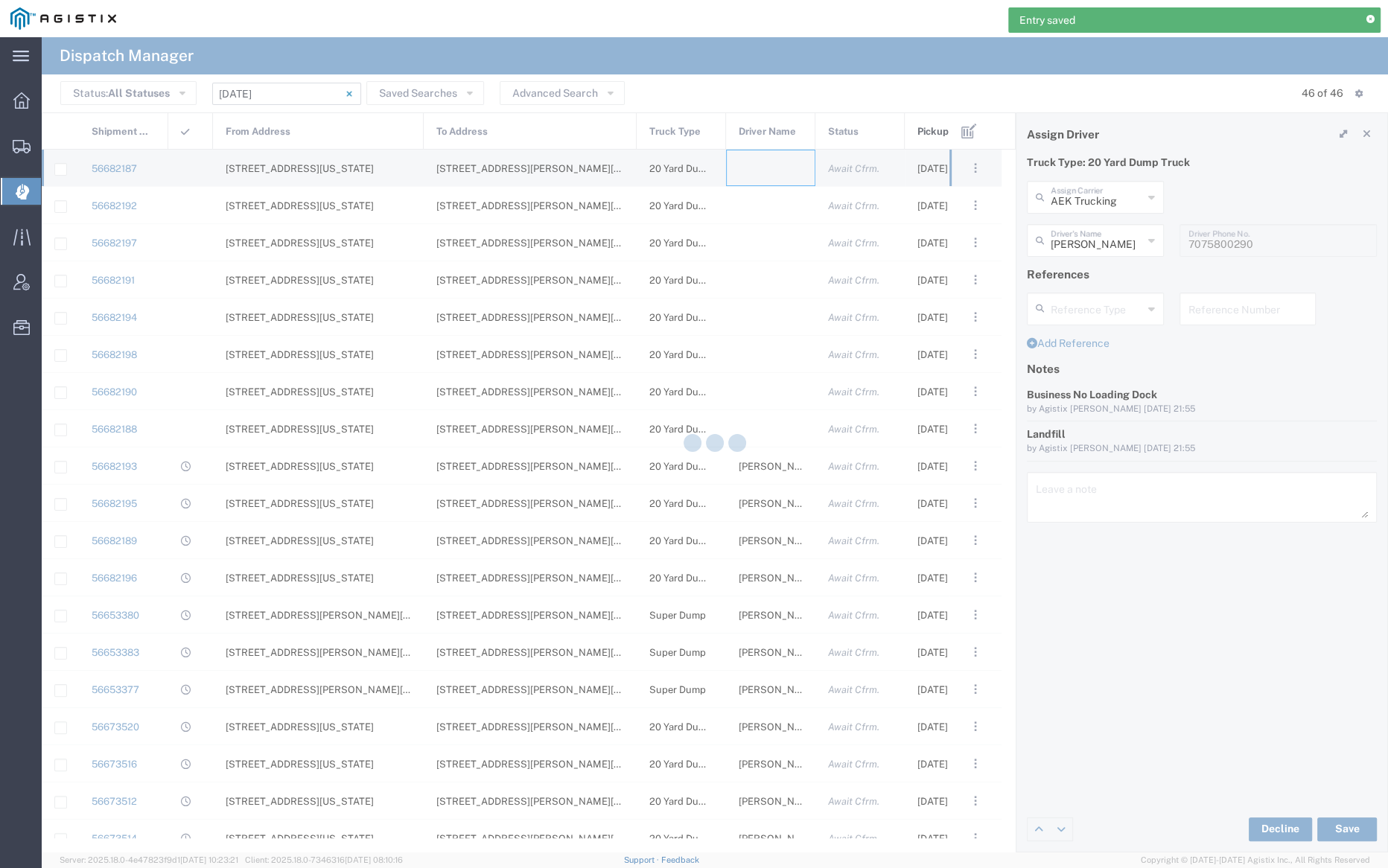
type input "[PERSON_NAME] Trucking"
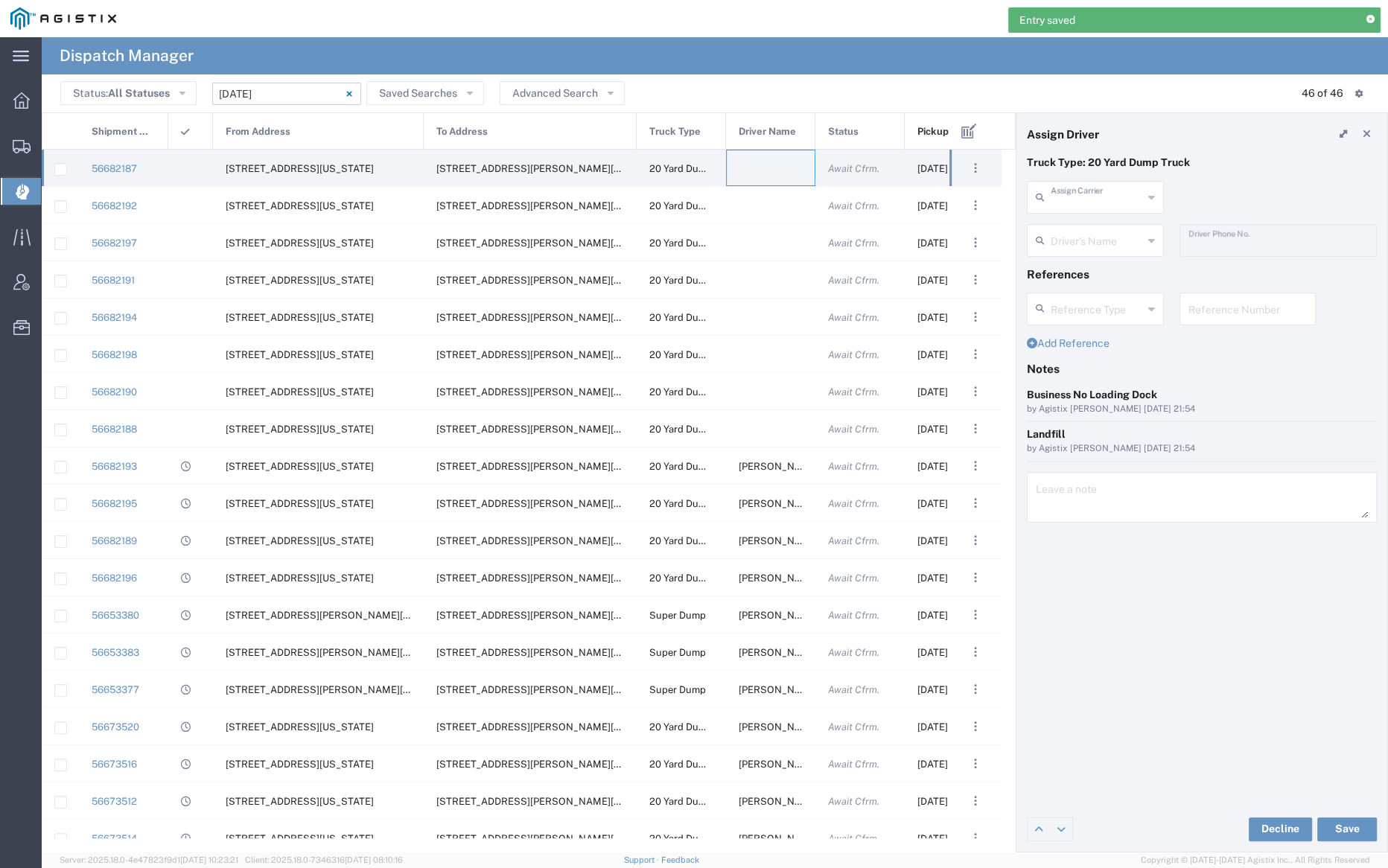
click at [1099, 192] on input "text" at bounding box center [1097, 195] width 92 height 26
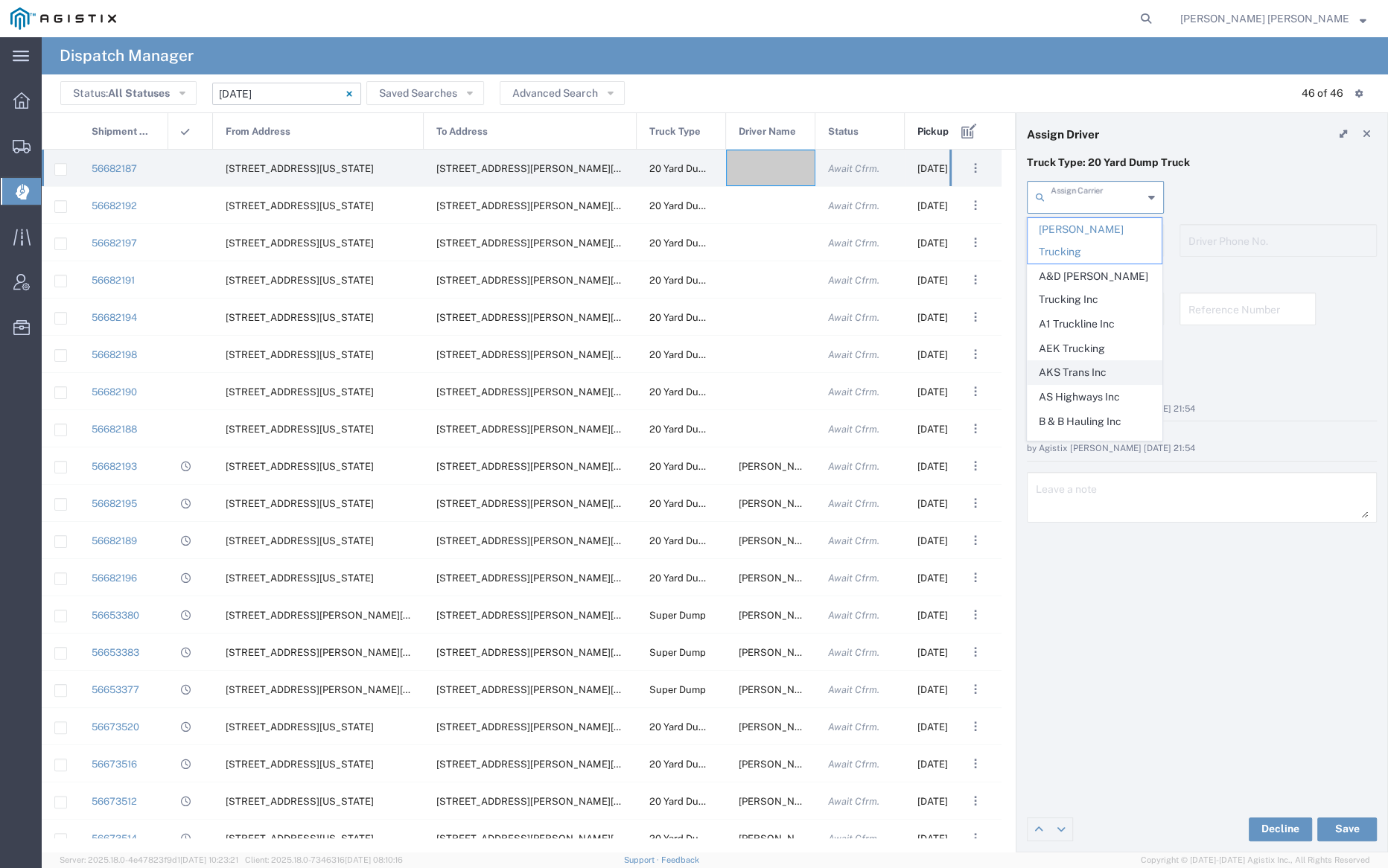
click at [1100, 361] on span "AKS Trans Inc" at bounding box center [1094, 373] width 134 height 23
type input "AKS Trans Inc"
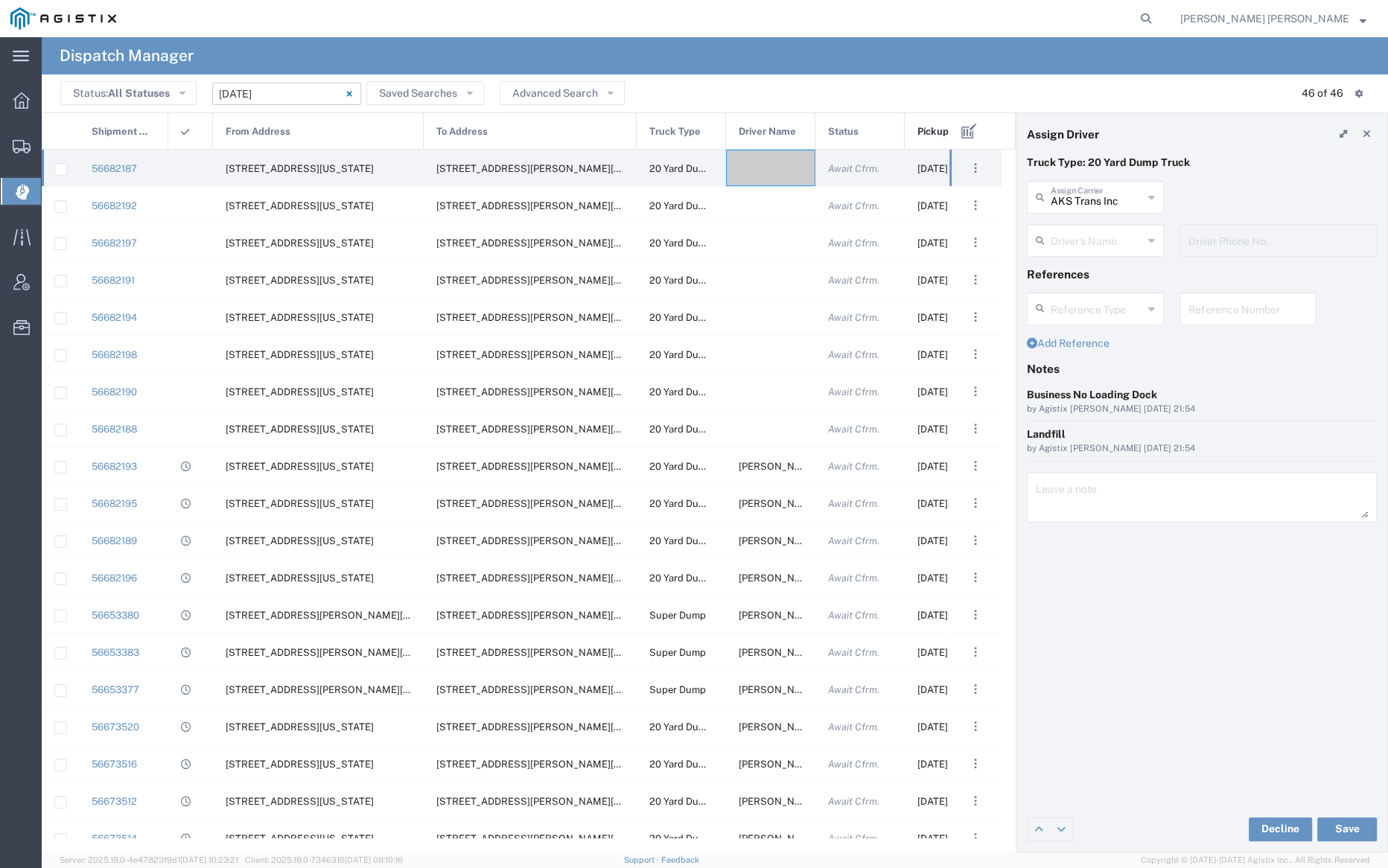
click at [1076, 233] on input "text" at bounding box center [1097, 239] width 92 height 26
click at [1084, 279] on span "Ak Rohit" at bounding box center [1094, 273] width 134 height 23
type input "Ak Rohit"
type input "7077313133"
click at [1343, 828] on button "Save" at bounding box center [1347, 829] width 60 height 24
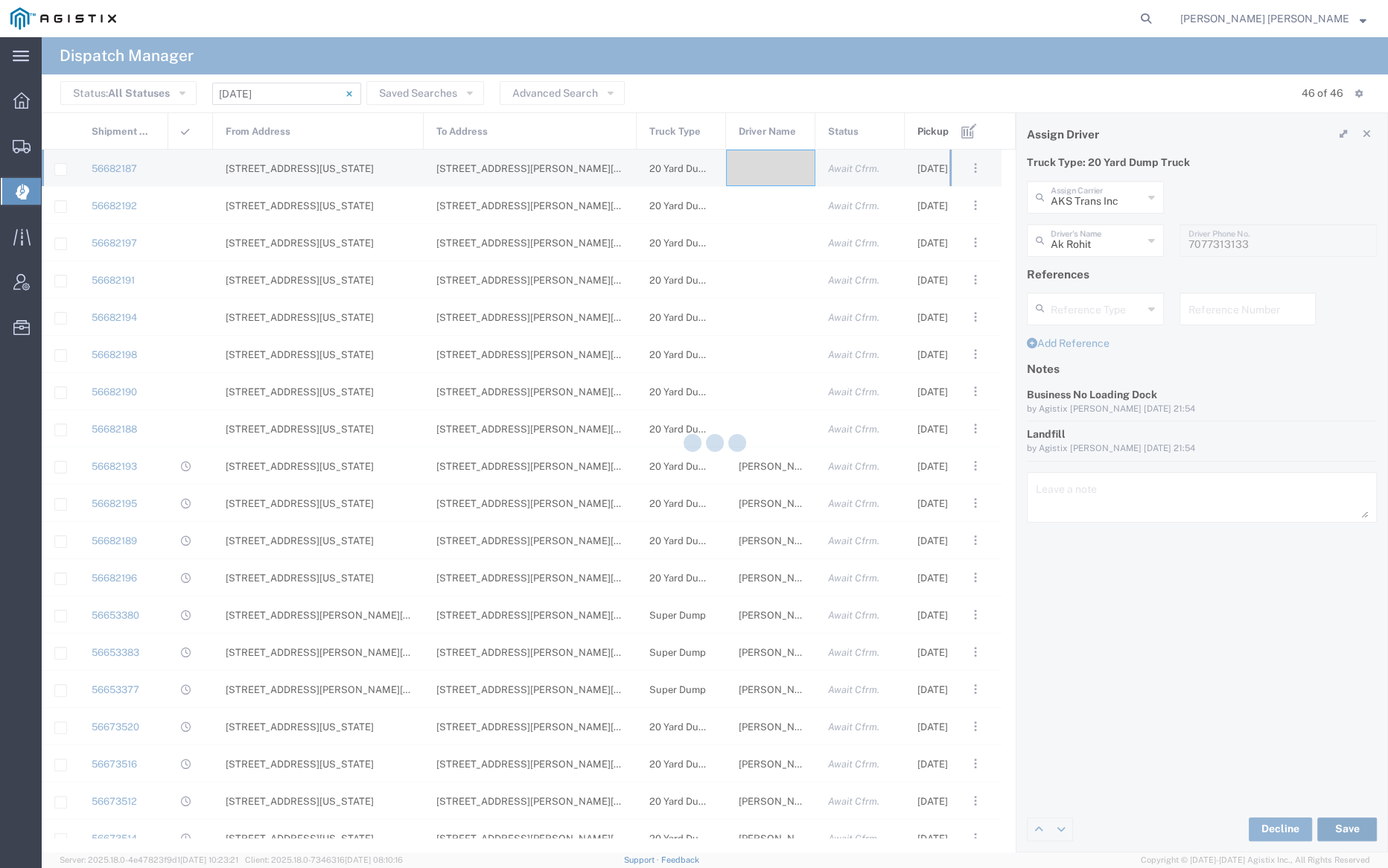
type input "Ak Rohit"
type input "AKS Trans Inc"
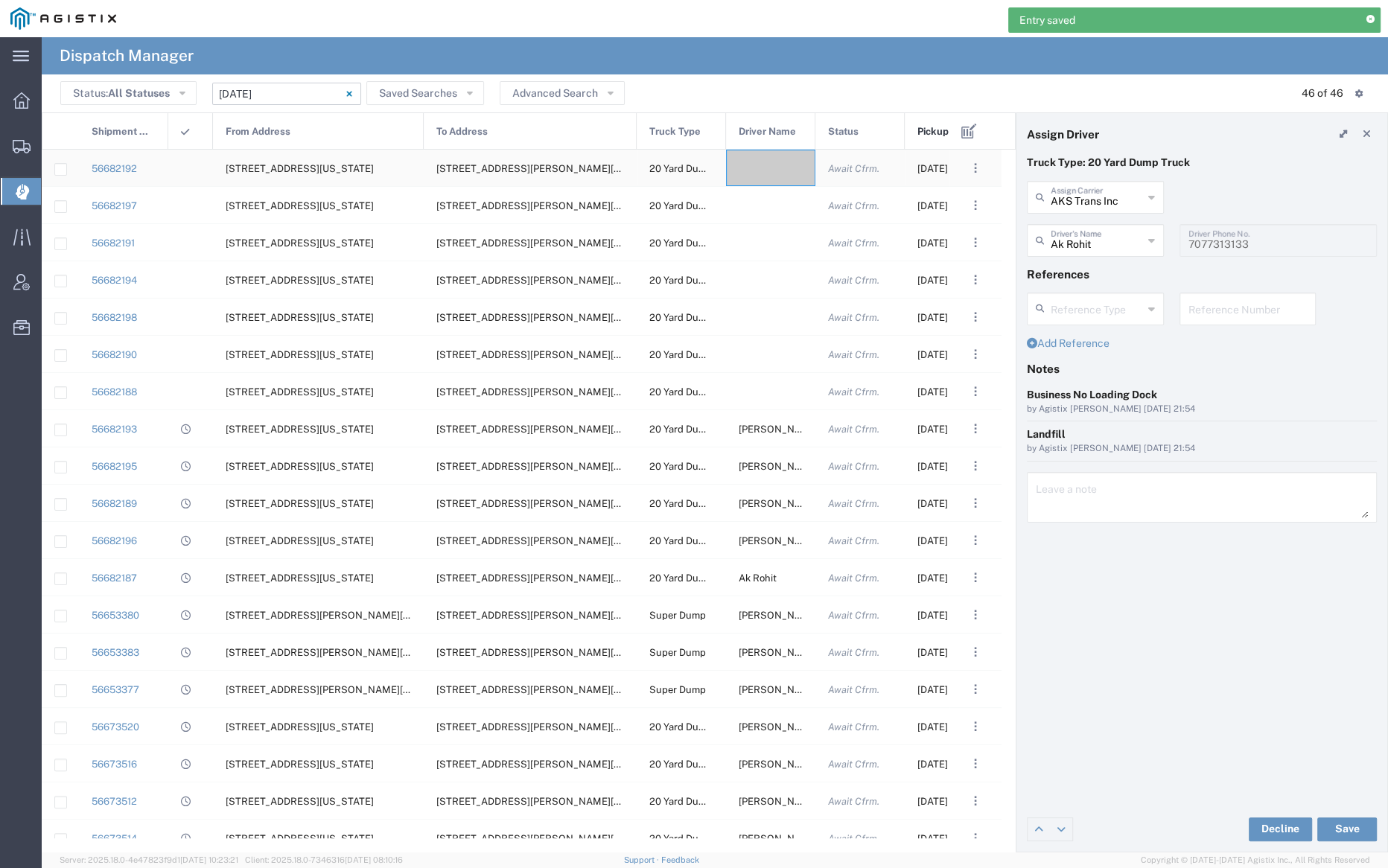
click at [762, 172] on div at bounding box center [770, 168] width 89 height 36
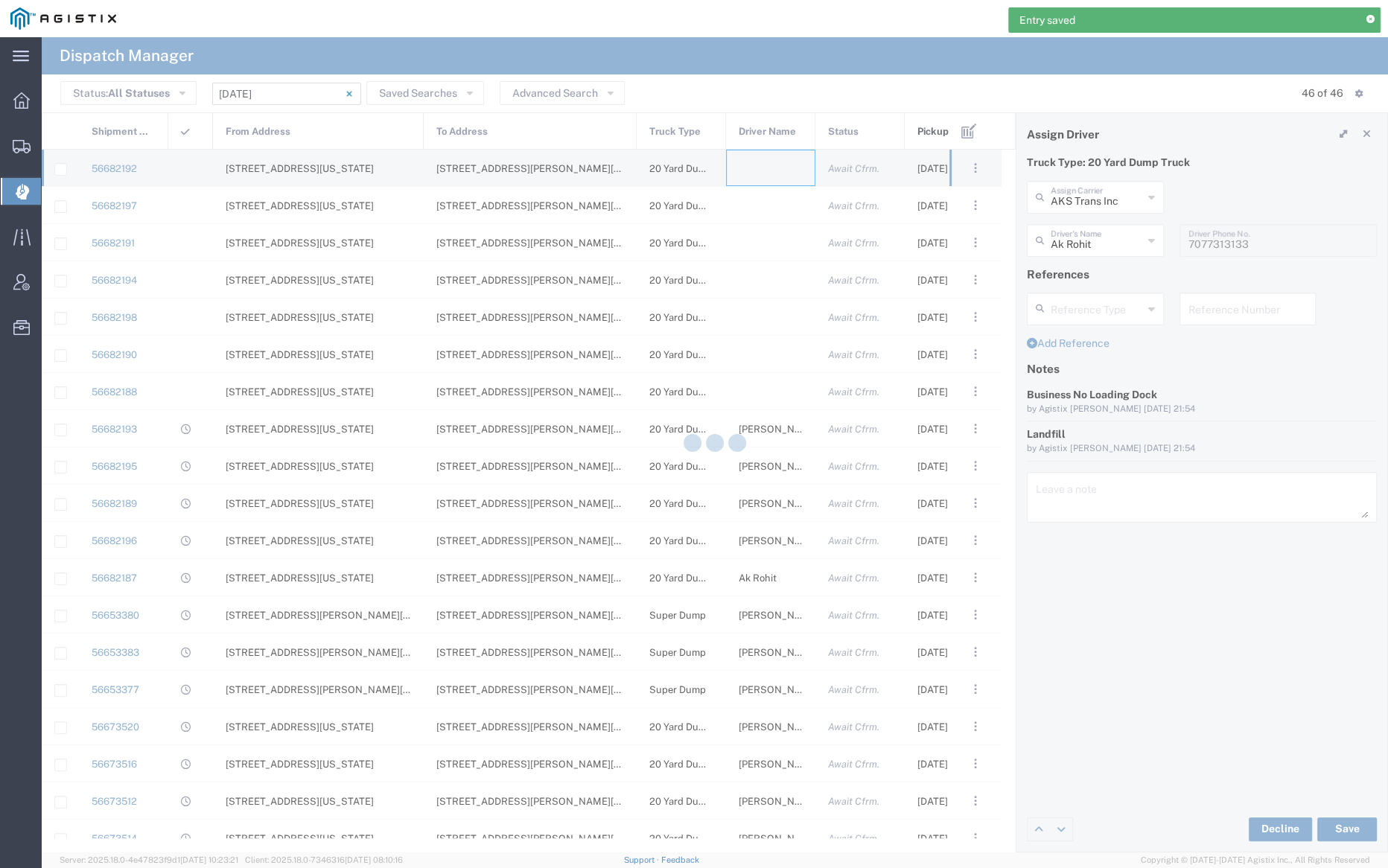
type input "[PERSON_NAME] Trucking"
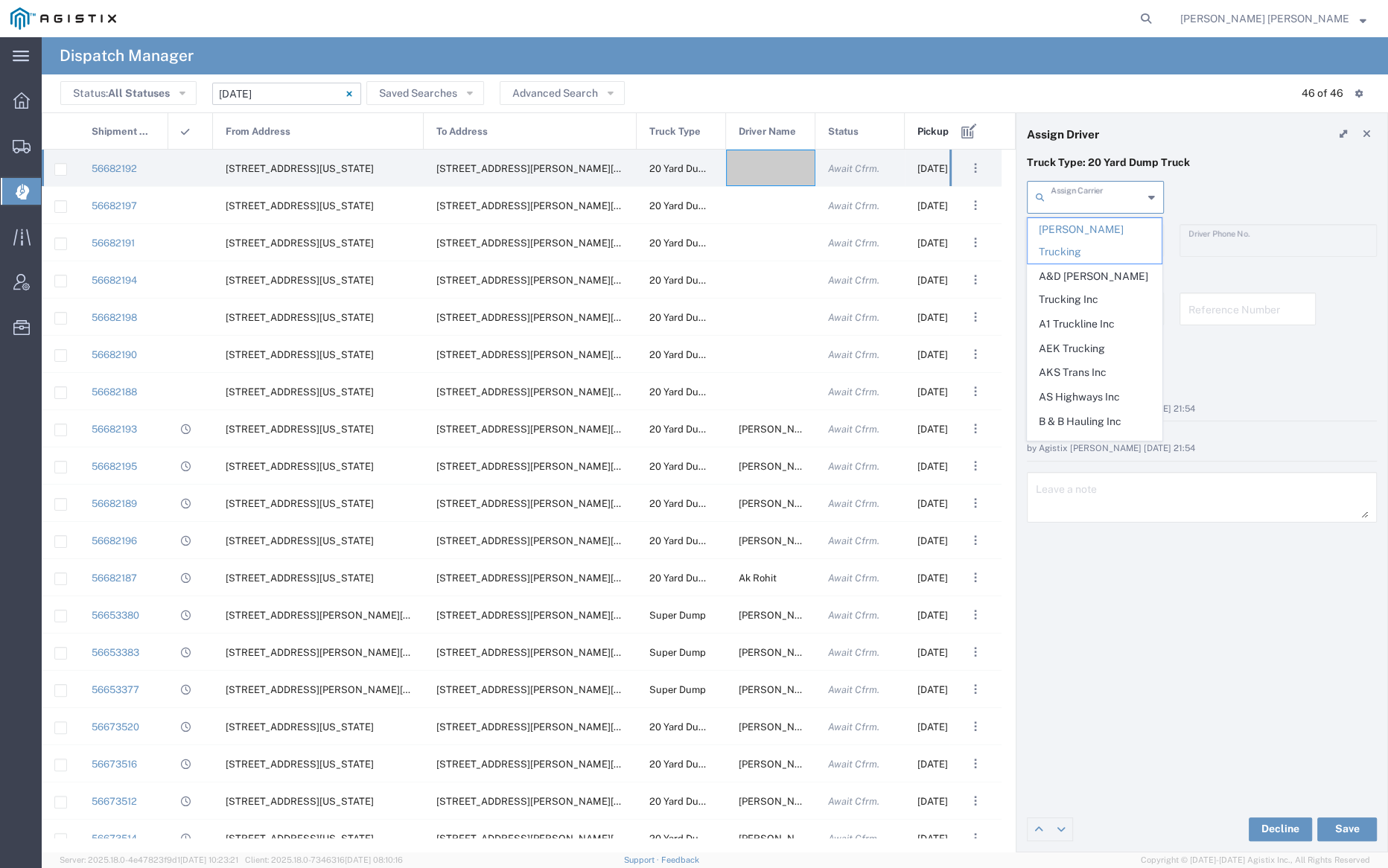
click at [1085, 194] on input "text" at bounding box center [1097, 195] width 92 height 26
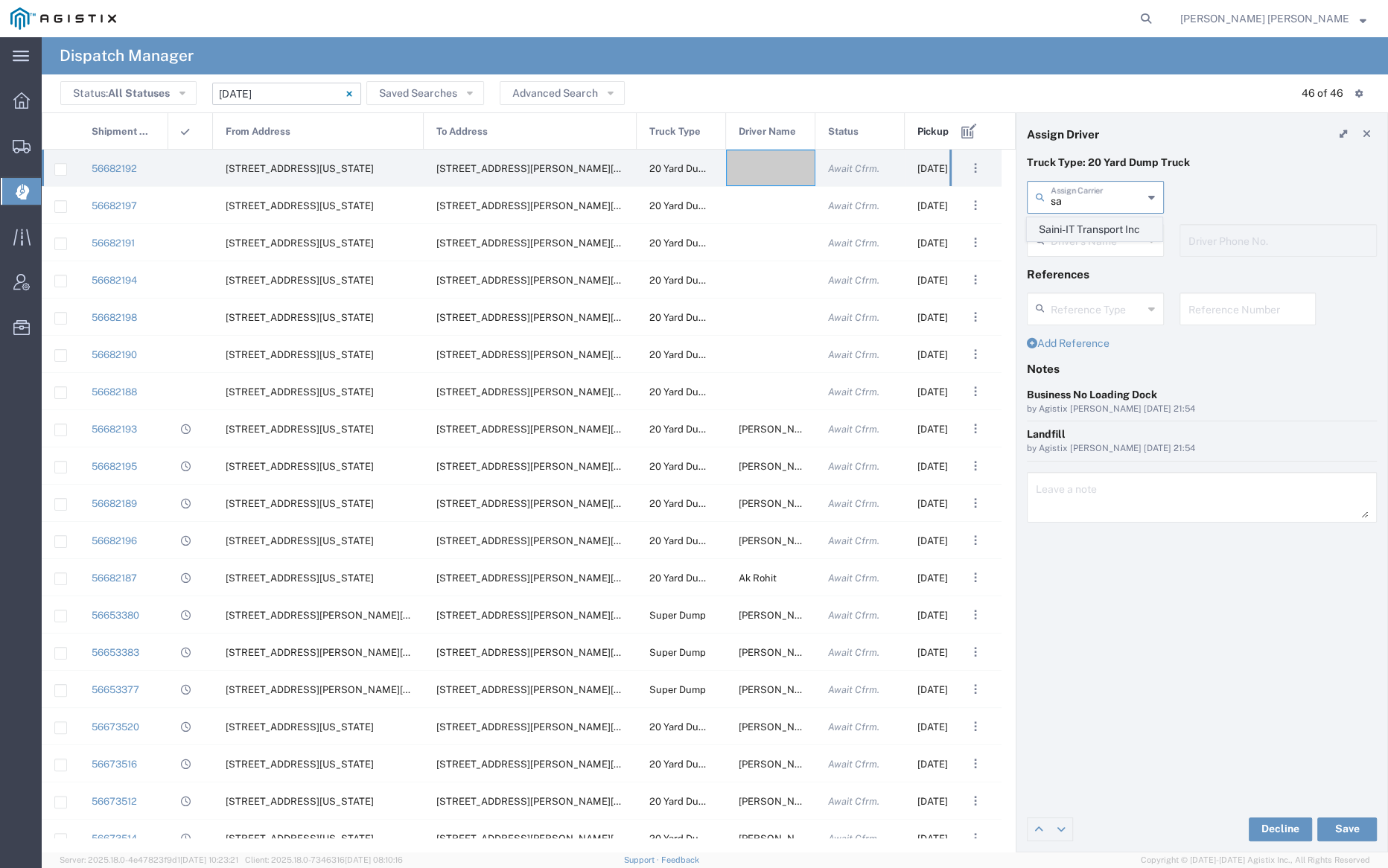
click at [1083, 223] on span "Saini-IT Transport Inc" at bounding box center [1094, 230] width 134 height 23
type input "Saini-IT Transport Inc"
click at [1083, 231] on input "text" at bounding box center [1098, 239] width 94 height 26
click at [1095, 282] on span "[PERSON_NAME]" at bounding box center [1094, 273] width 134 height 23
type input "[PERSON_NAME]"
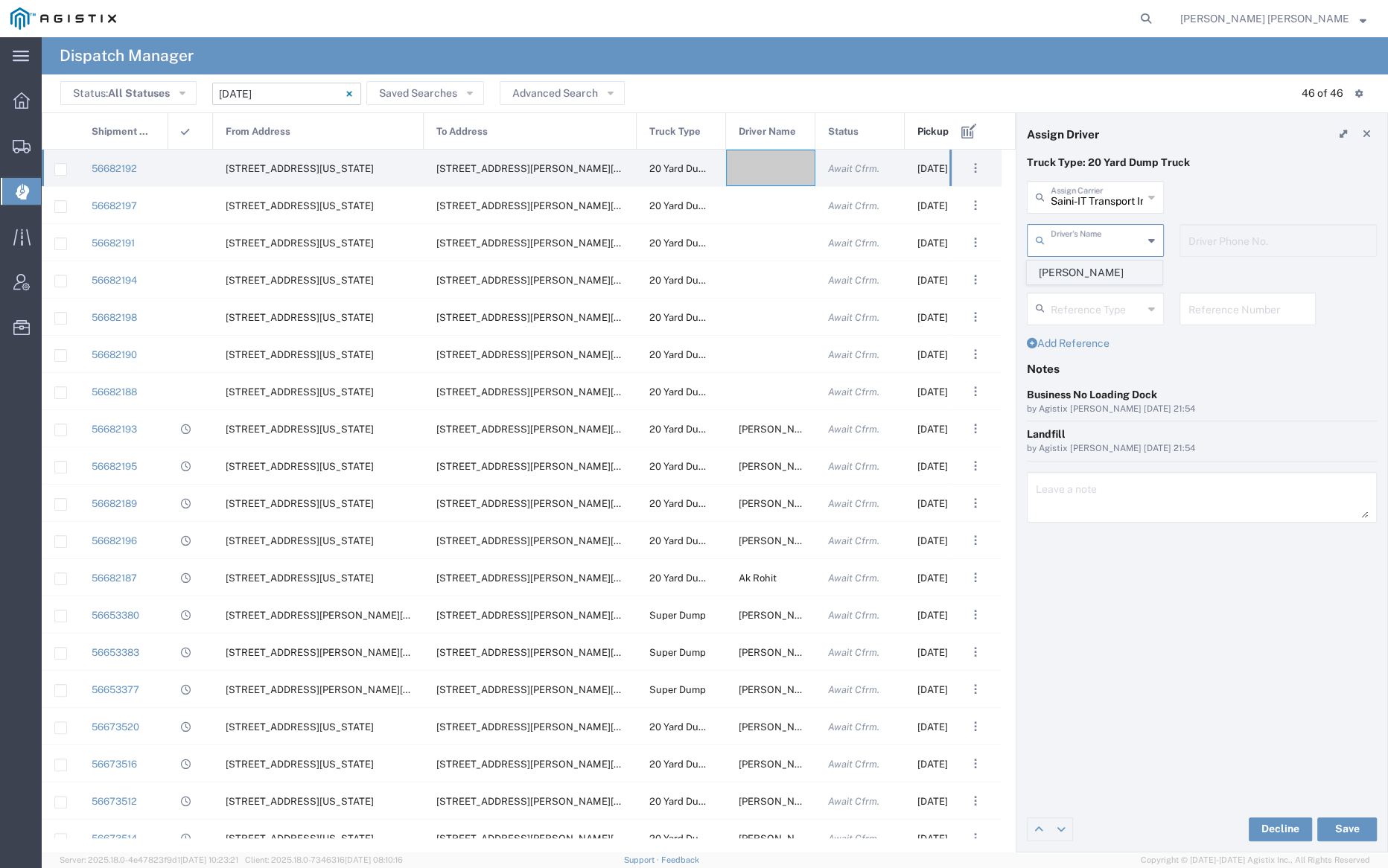
type input "7076486708"
click at [1357, 826] on button "Save" at bounding box center [1347, 829] width 60 height 24
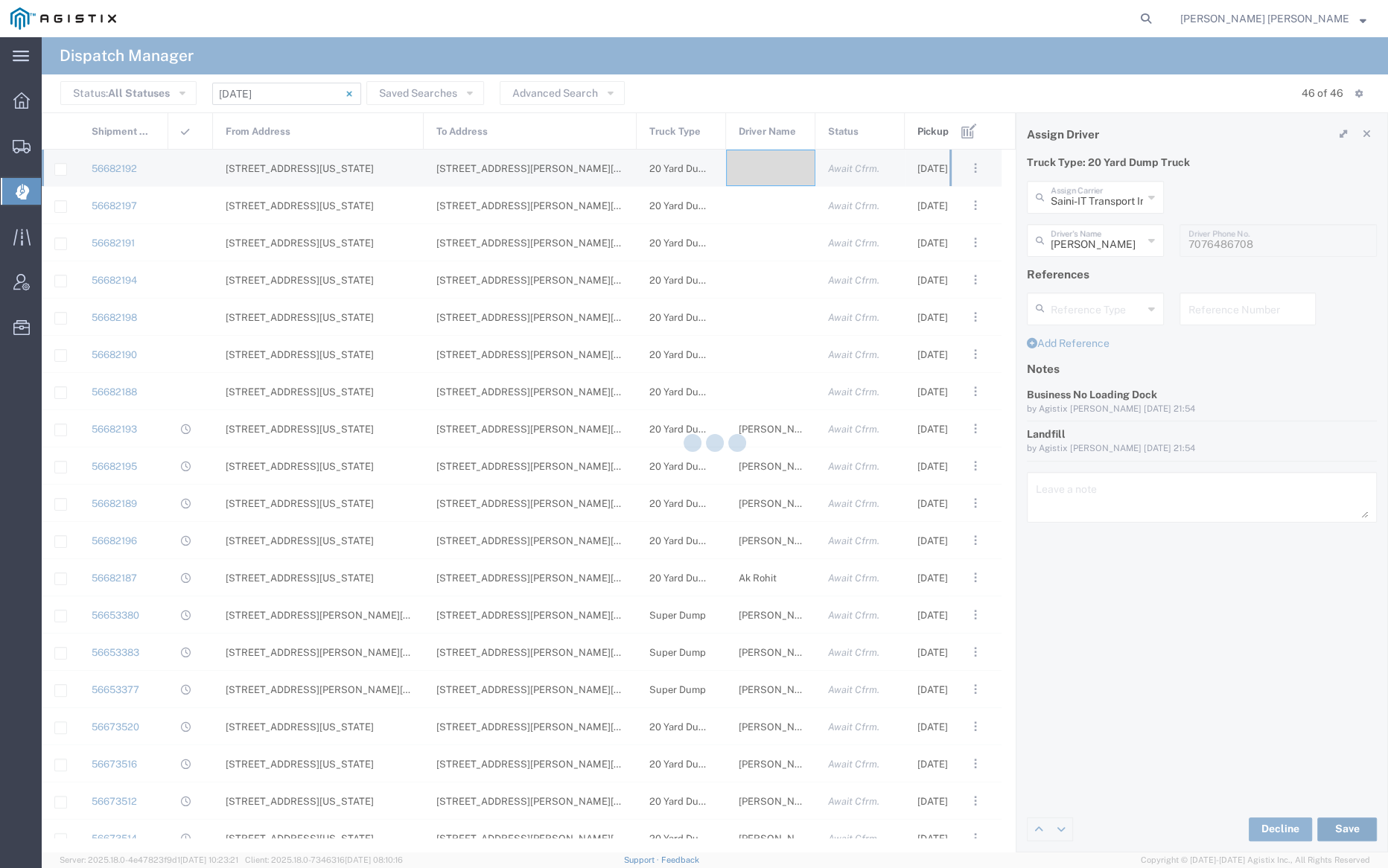
type input "[PERSON_NAME]"
type input "Saini-IT Transport Inc"
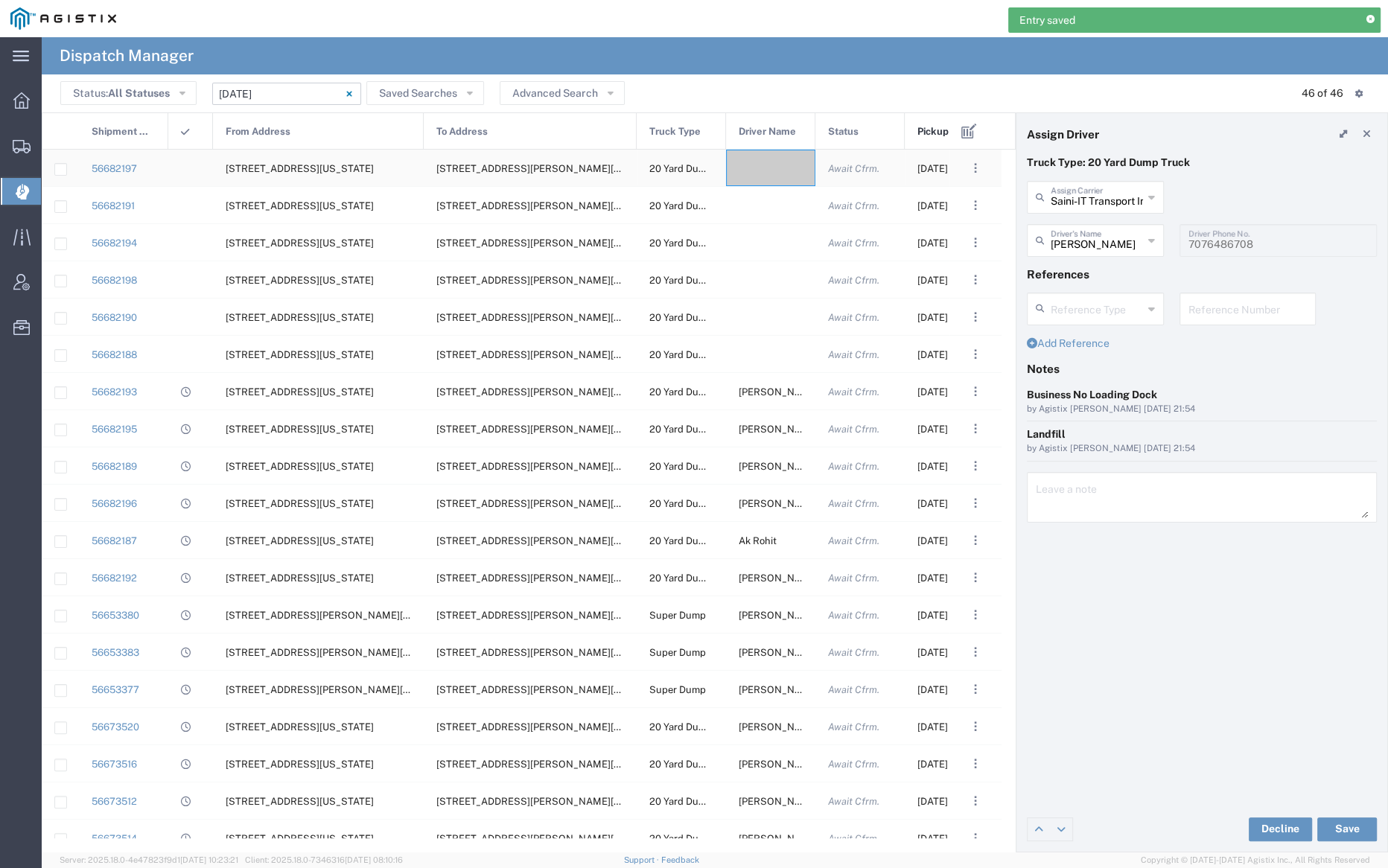
click at [742, 165] on div at bounding box center [770, 168] width 89 height 36
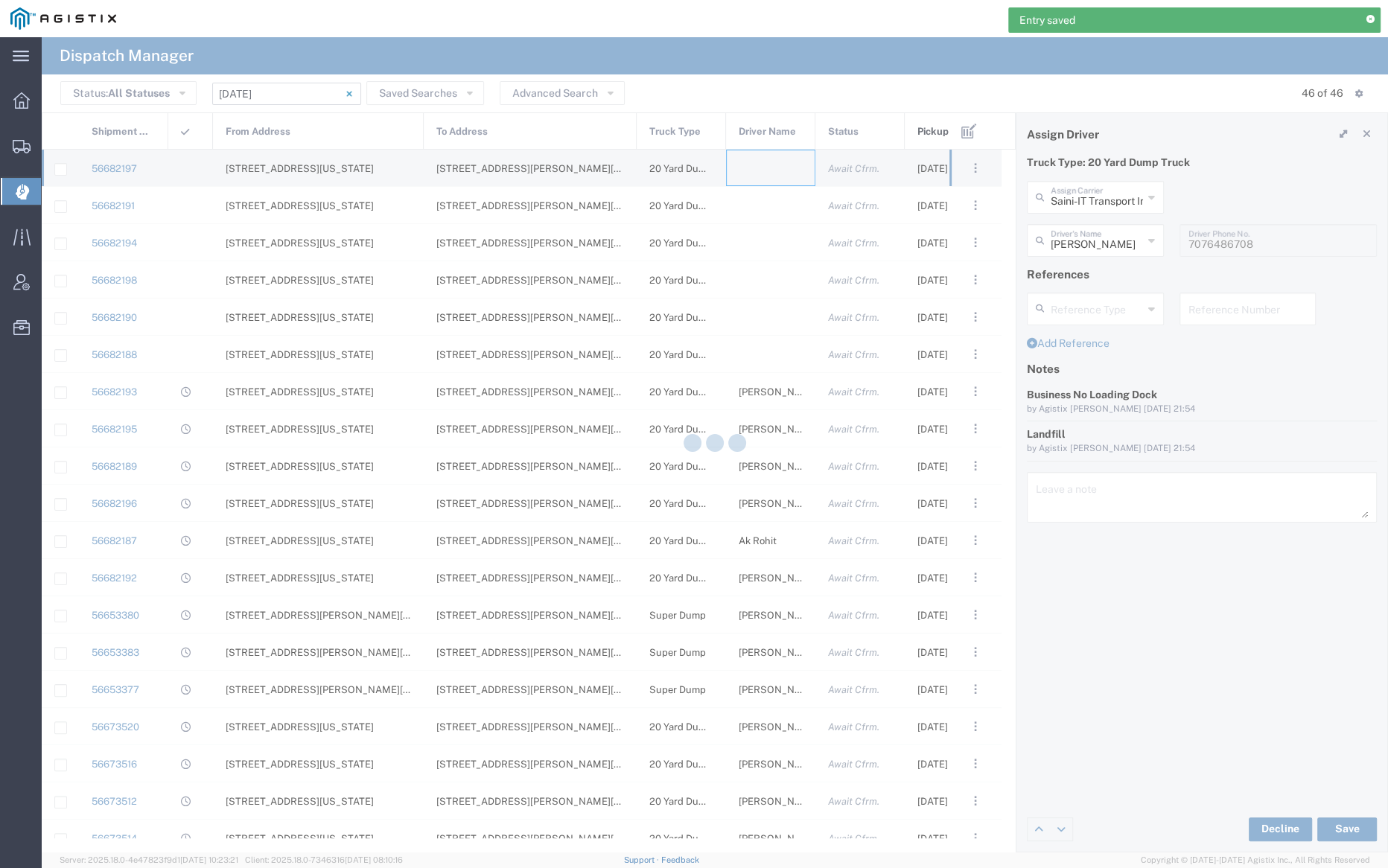
type input "[PERSON_NAME] Trucking"
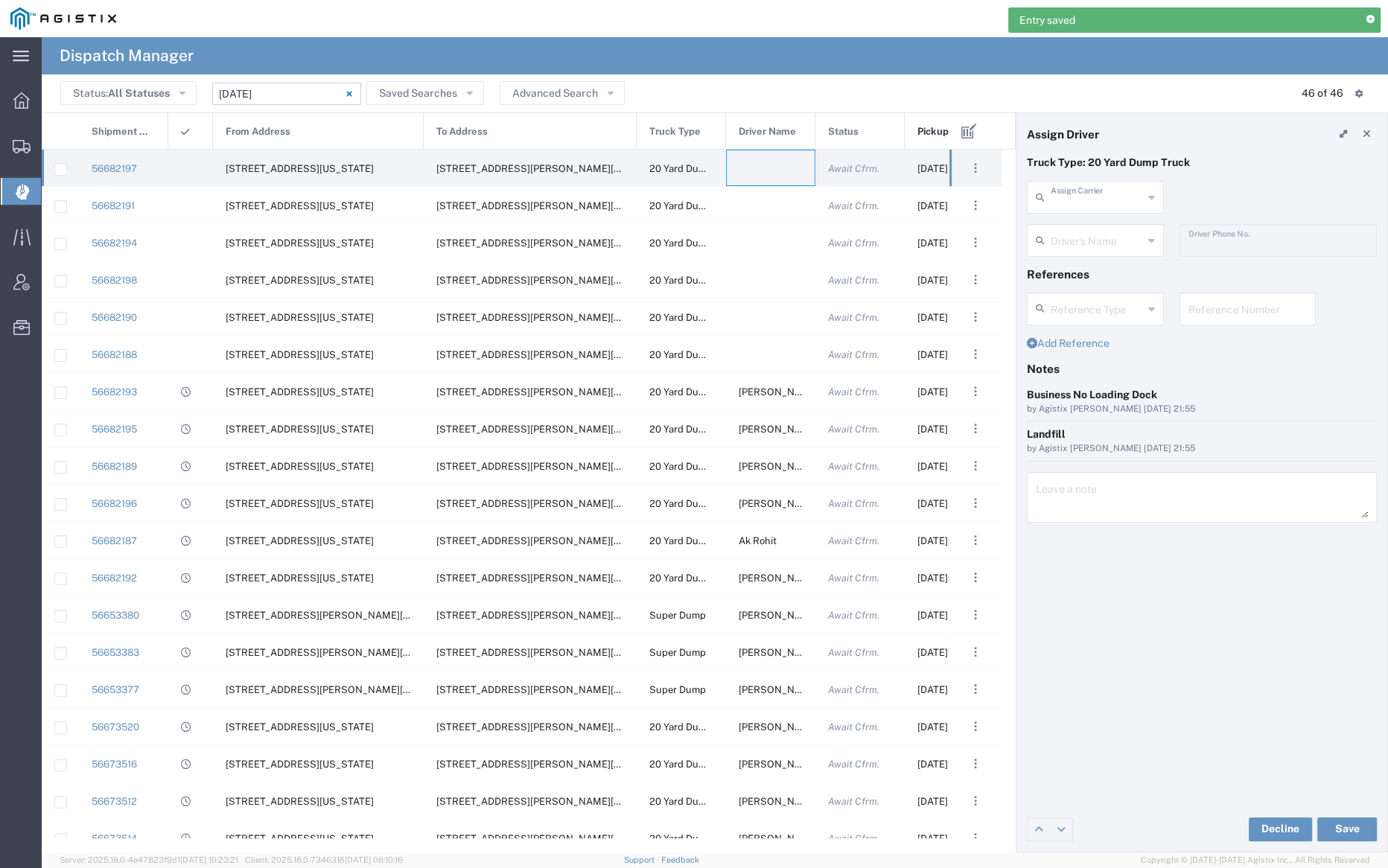
click at [1080, 195] on input "text" at bounding box center [1097, 195] width 92 height 26
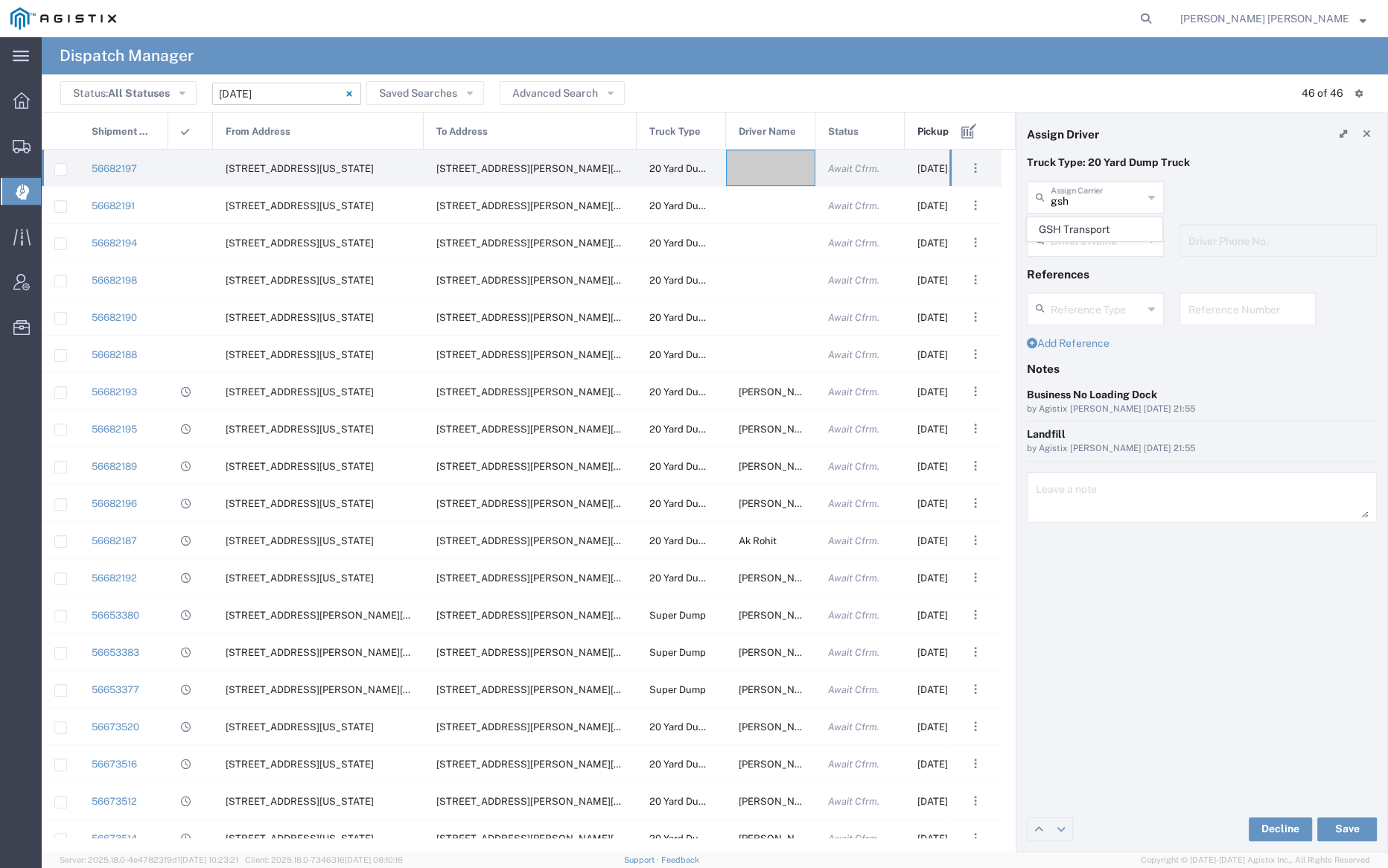
click at [1098, 224] on span "GSH Transport" at bounding box center [1094, 230] width 134 height 23
type input "GSH Transport"
click at [1100, 232] on input "text" at bounding box center [1098, 239] width 94 height 26
drag, startPoint x: 1103, startPoint y: 267, endPoint x: 1104, endPoint y: 277, distance: 10.0
click at [1103, 268] on span "[PERSON_NAME]" at bounding box center [1094, 273] width 134 height 23
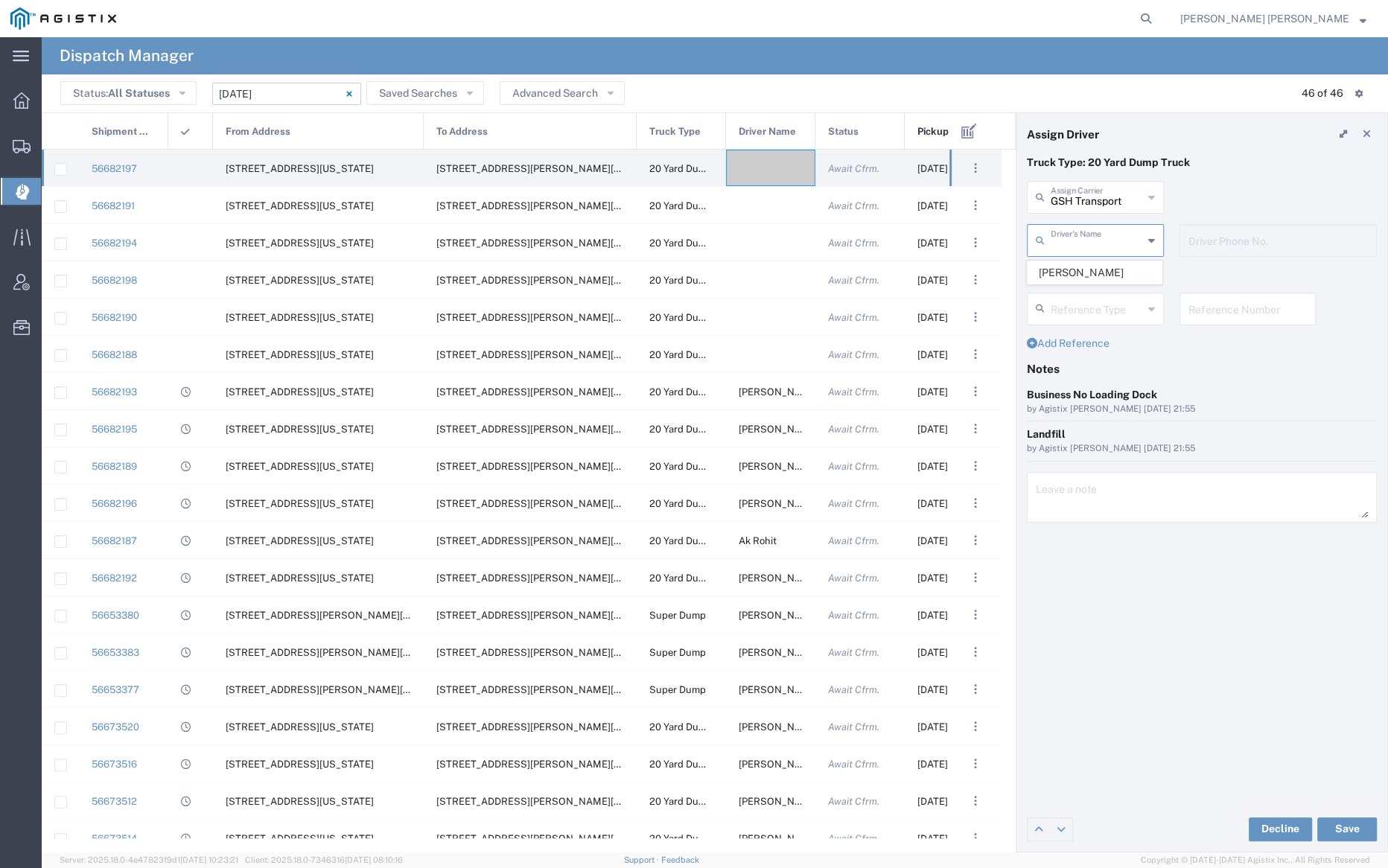
type input "[PERSON_NAME]"
type input "4086873968"
drag, startPoint x: 1360, startPoint y: 826, endPoint x: 1349, endPoint y: 811, distance: 18.6
click at [1357, 824] on button "Save" at bounding box center [1347, 829] width 60 height 24
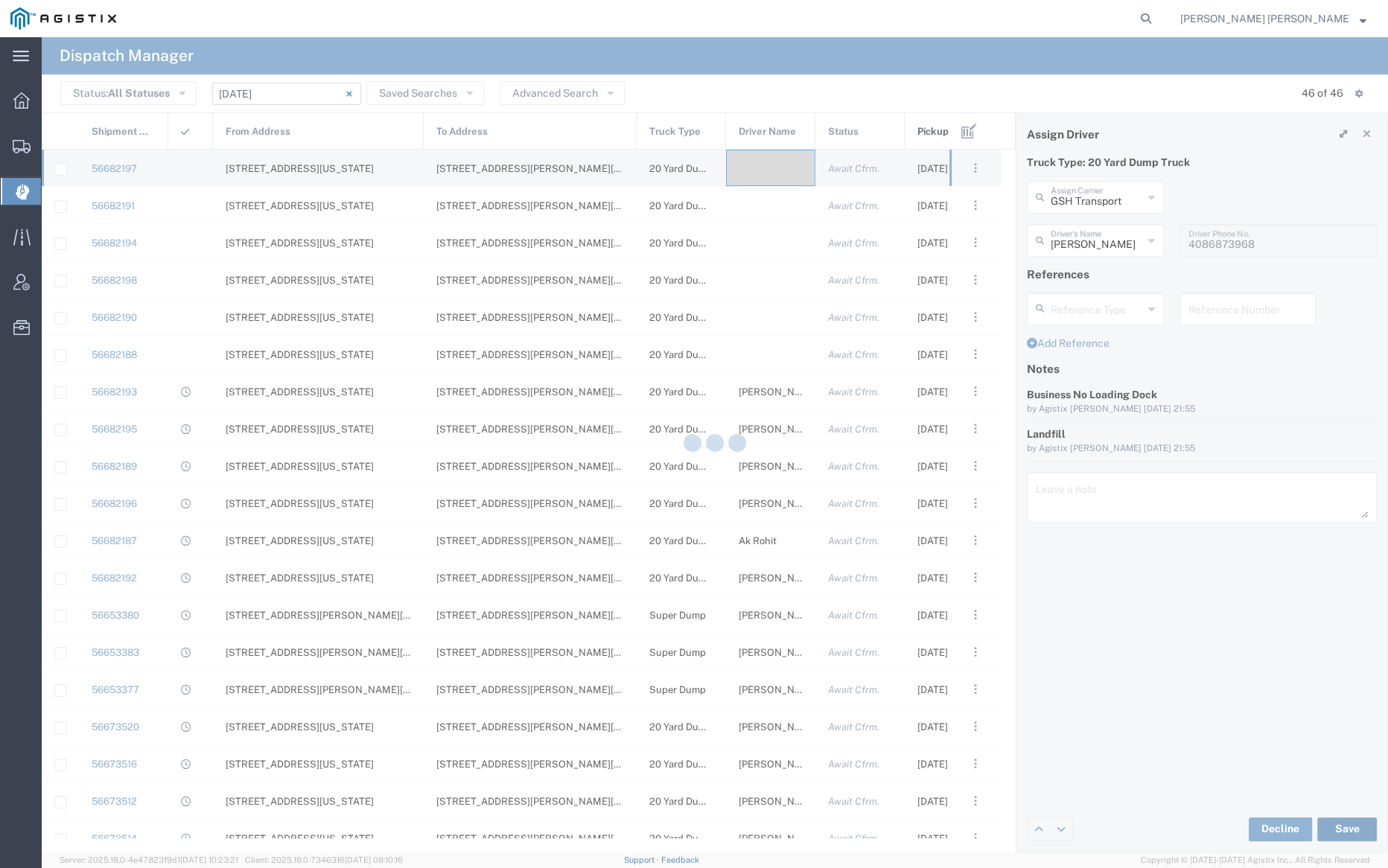
type input "[PERSON_NAME]"
type input "GSH Transport"
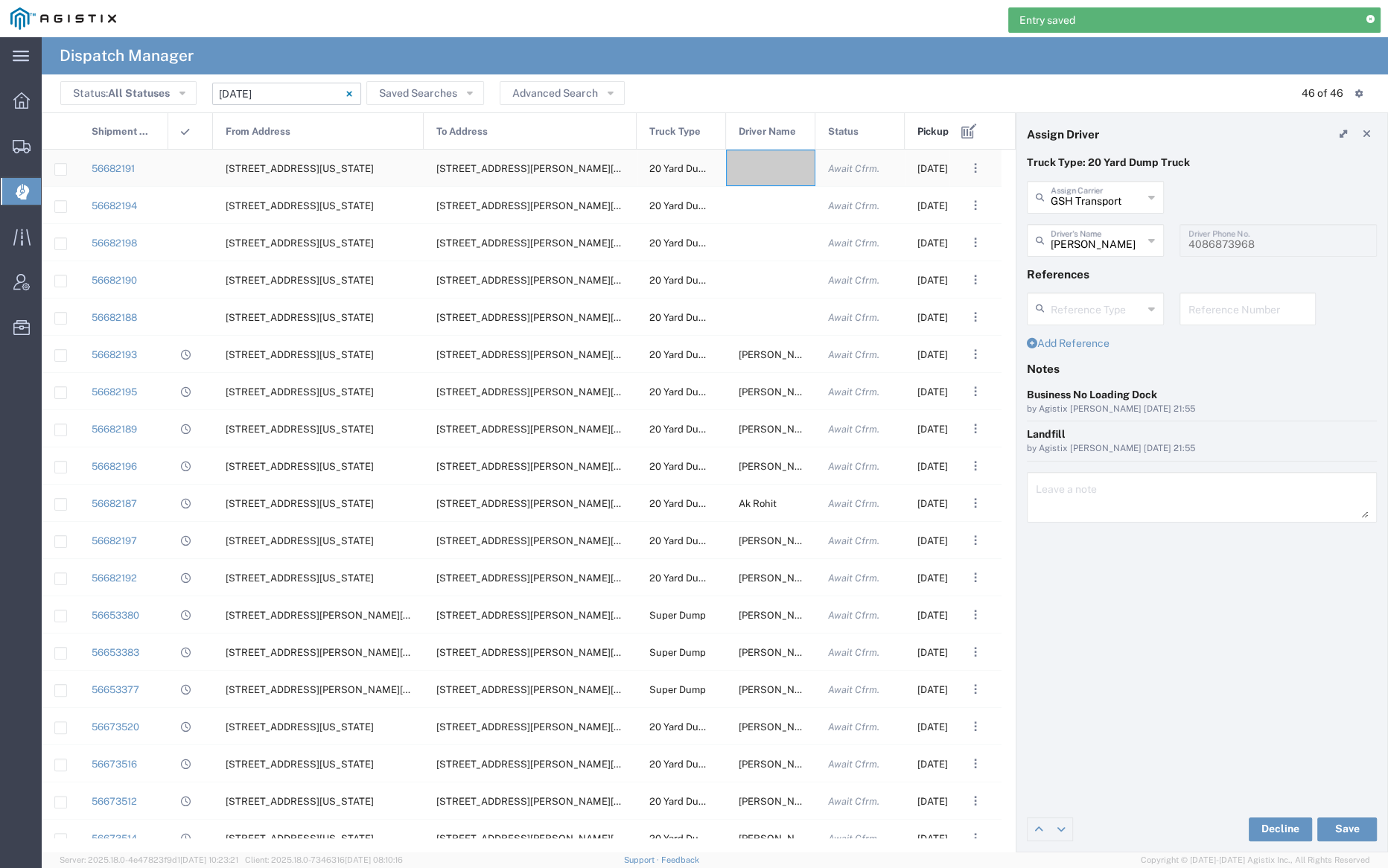
click at [766, 174] on div at bounding box center [770, 168] width 89 height 36
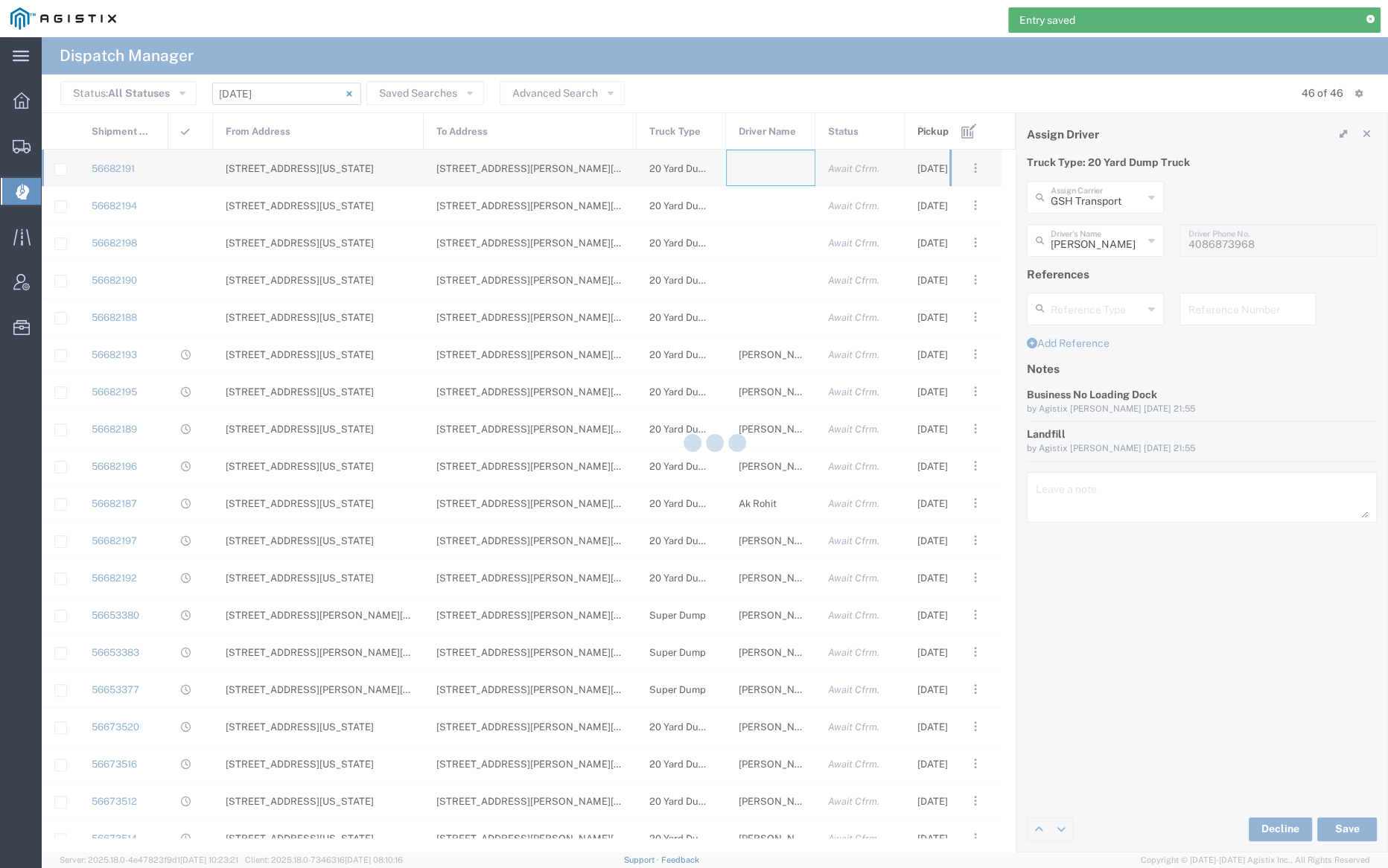
type input "[PERSON_NAME] Trucking"
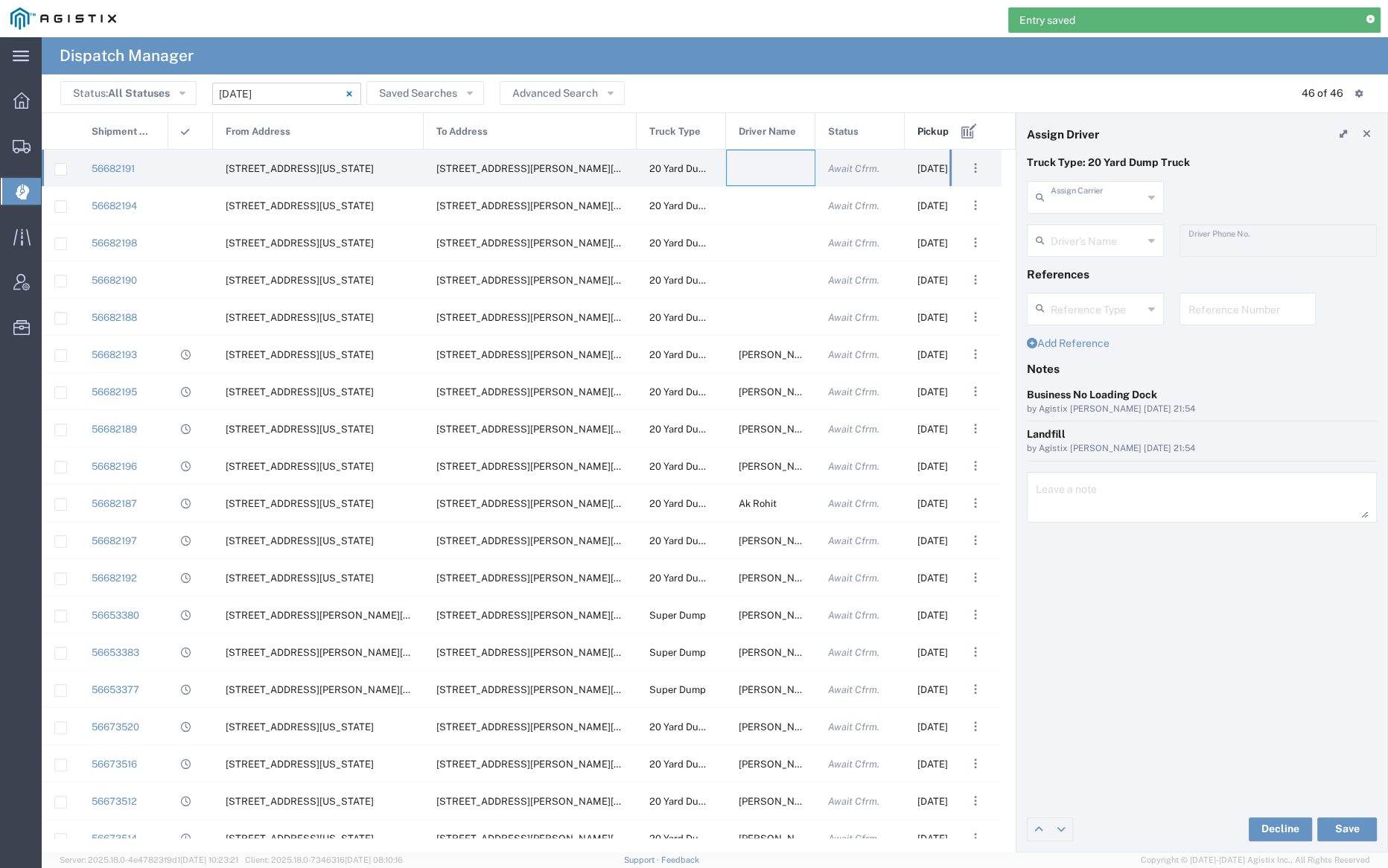
click at [1090, 195] on input "text" at bounding box center [1097, 195] width 92 height 26
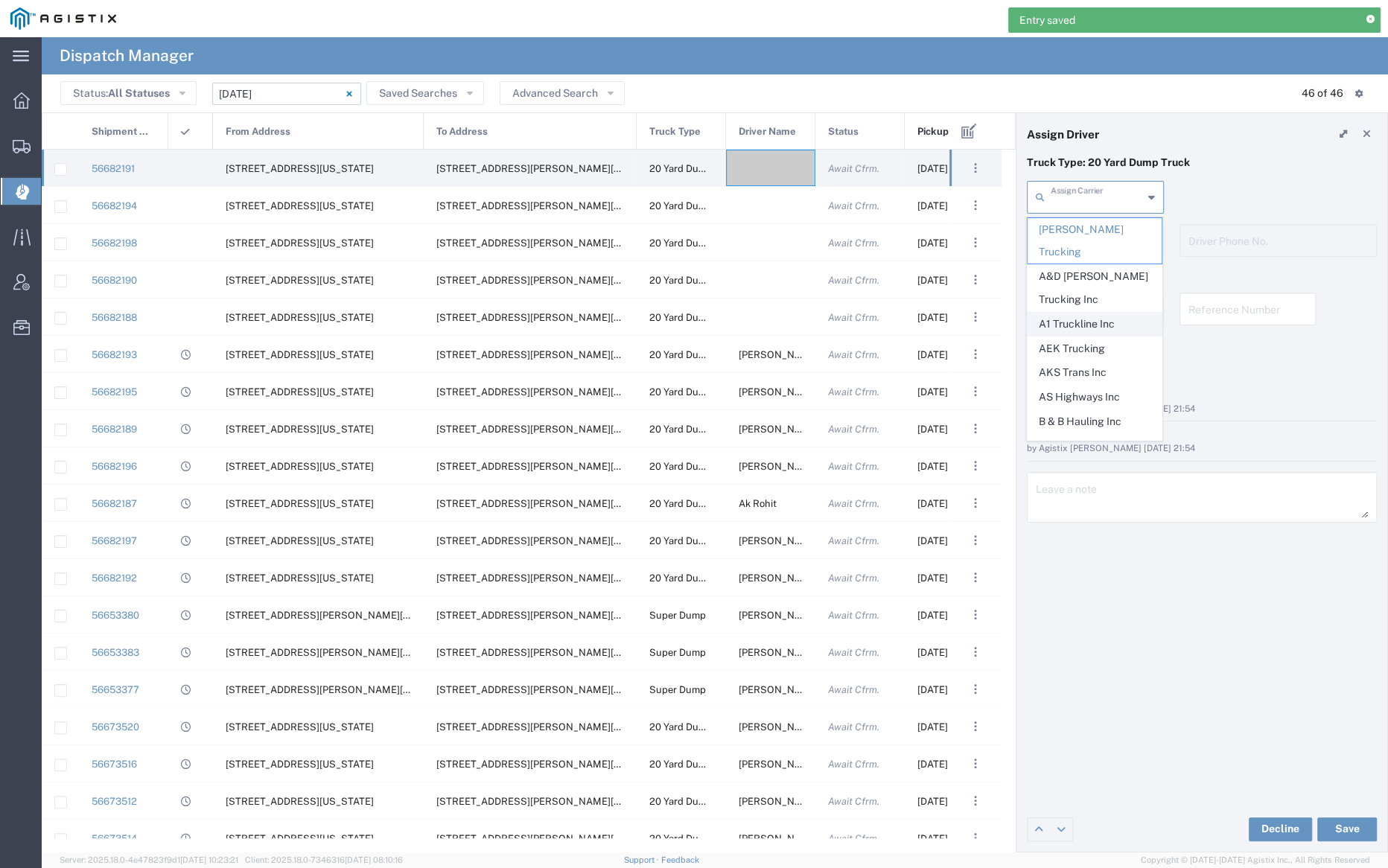
click at [1104, 313] on span "A1 Truckline Inc" at bounding box center [1094, 324] width 134 height 23
type input "A1 Truckline Inc"
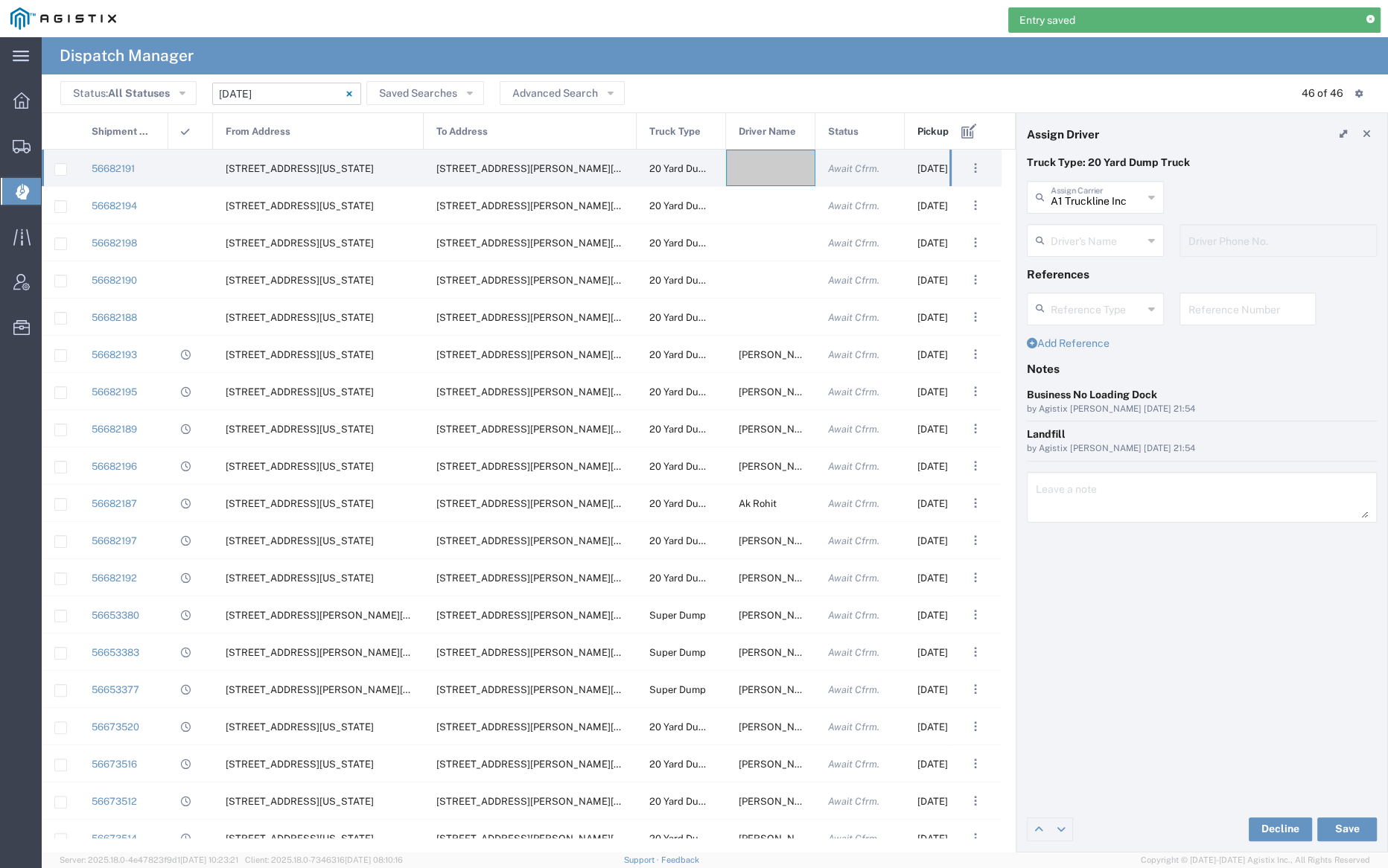
click at [1081, 228] on input "text" at bounding box center [1097, 239] width 92 height 26
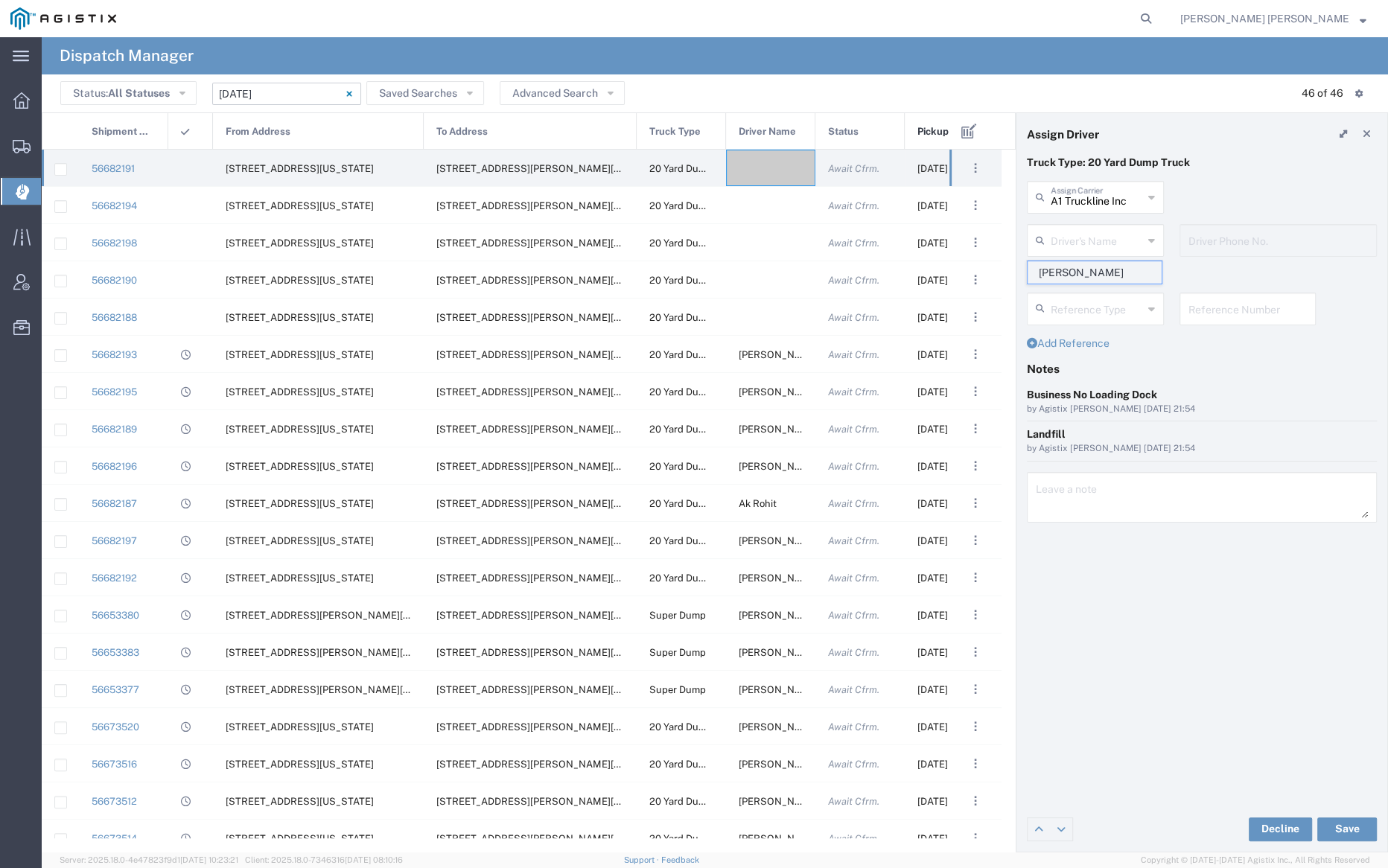
click at [1090, 269] on span "[PERSON_NAME]" at bounding box center [1094, 273] width 134 height 23
type input "[PERSON_NAME]"
type input "7076997422"
click at [1357, 826] on button "Save" at bounding box center [1347, 829] width 60 height 24
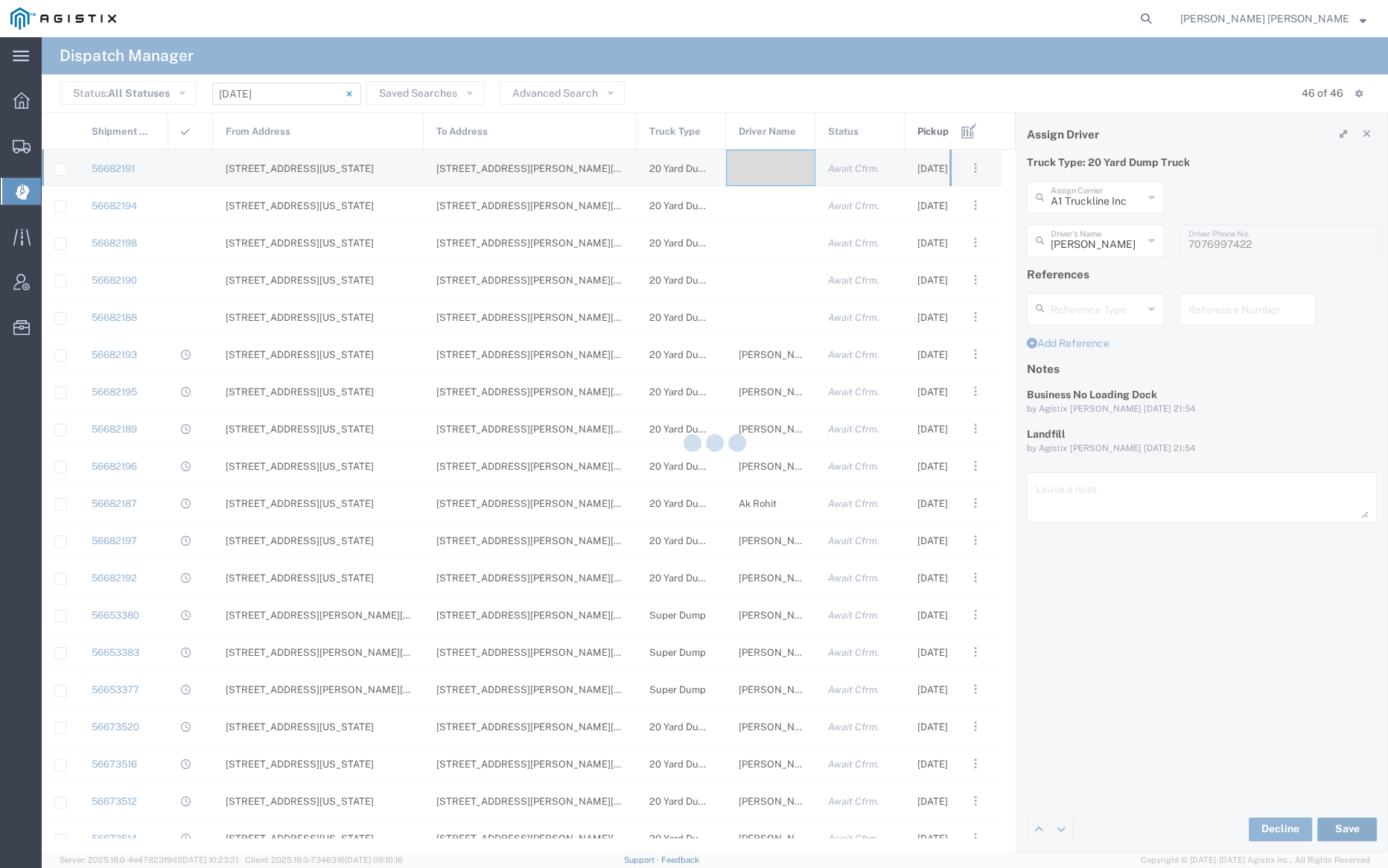
type input "[PERSON_NAME]"
type input "A1 Truckline Inc"
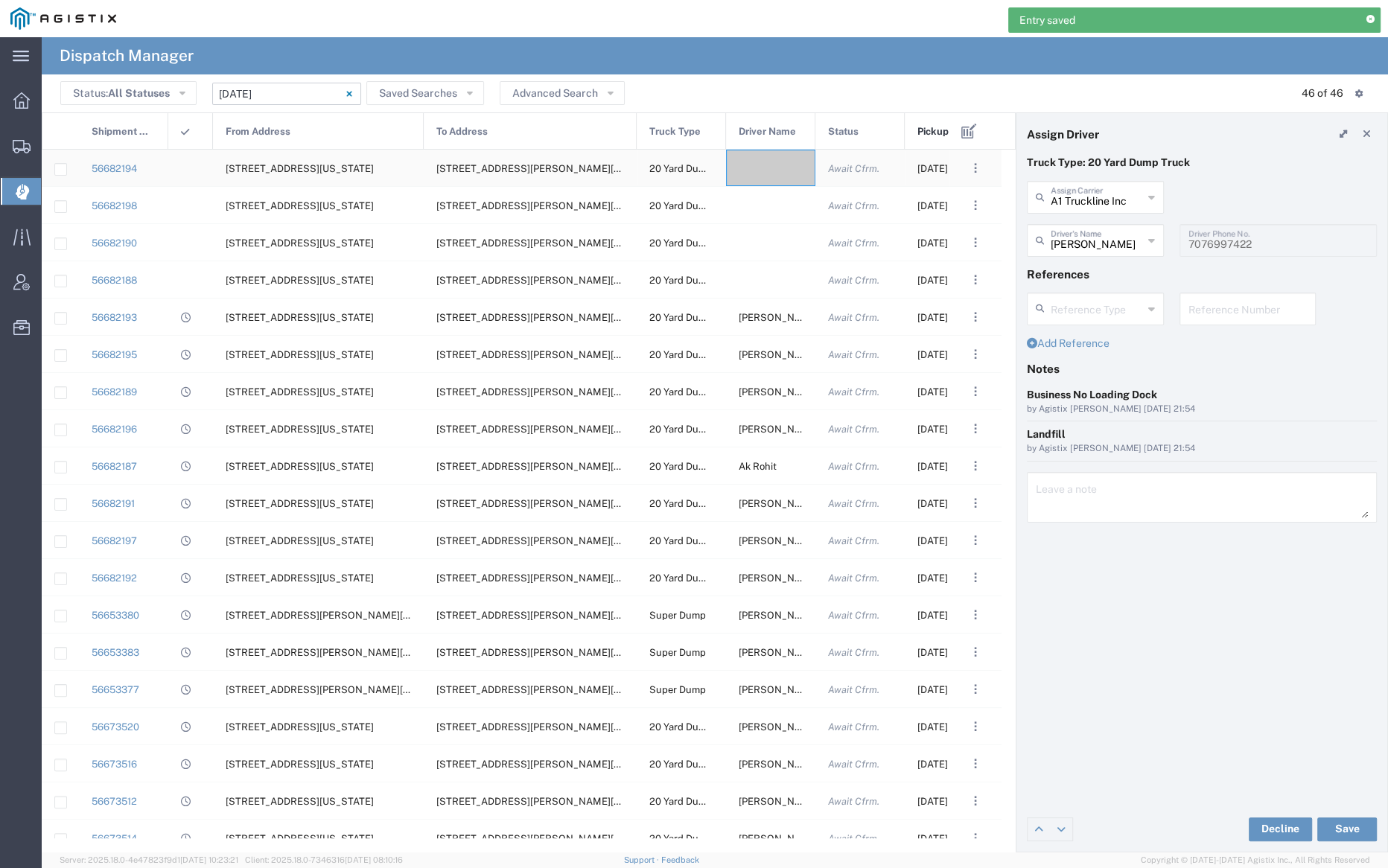
click at [761, 169] on div at bounding box center [770, 168] width 89 height 36
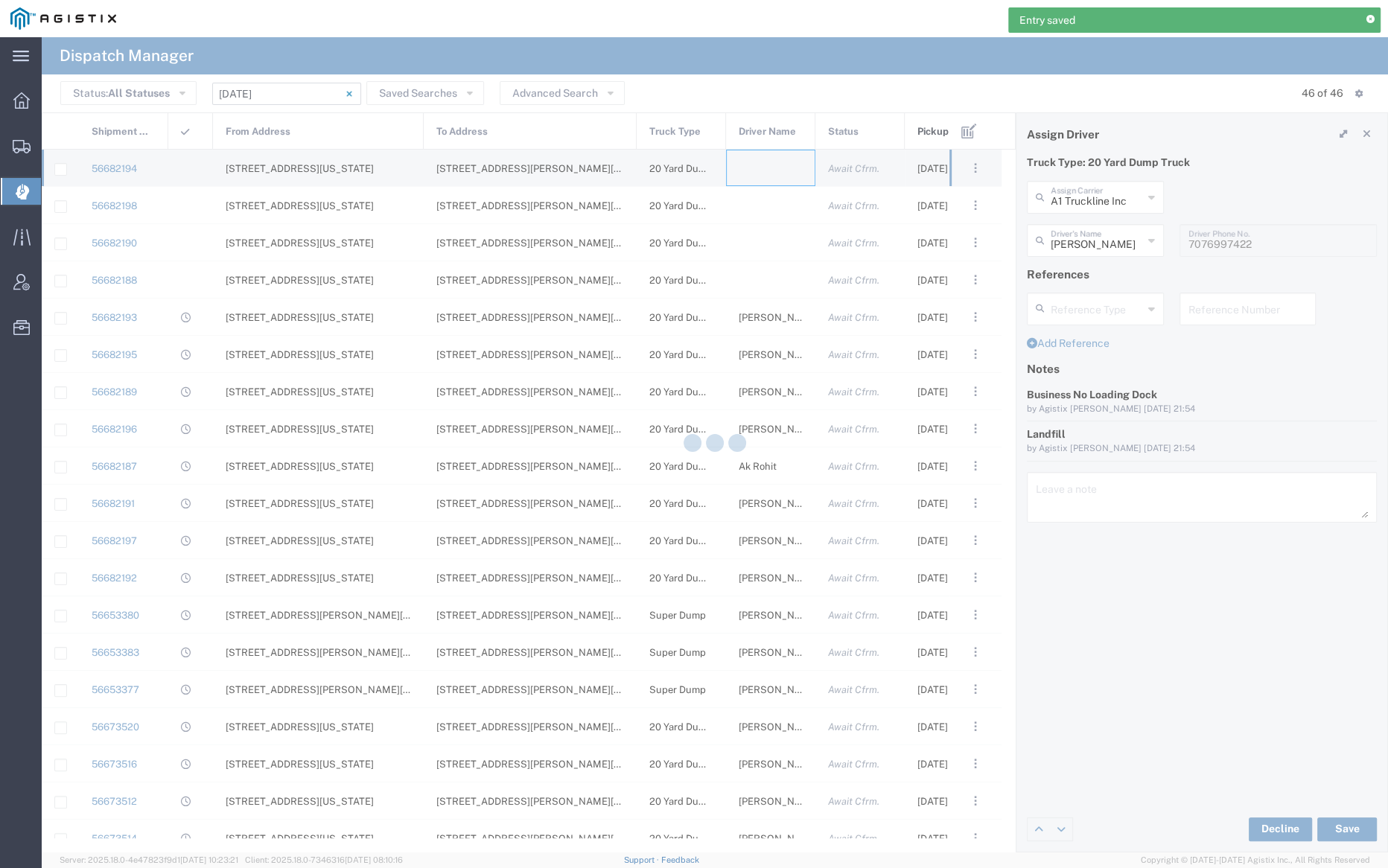
type input "[PERSON_NAME] Trucking"
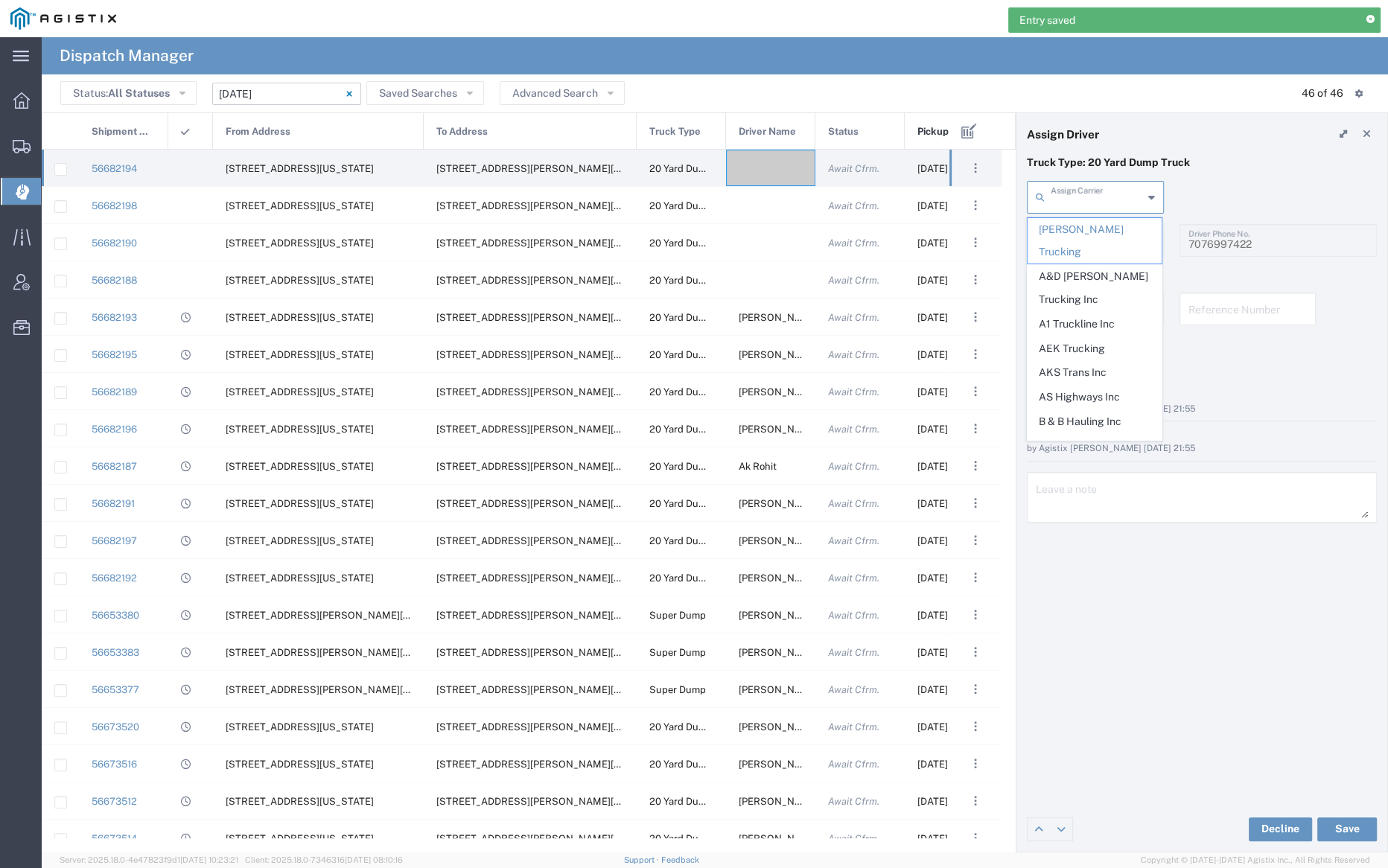
click at [1081, 196] on input "text" at bounding box center [1097, 195] width 92 height 26
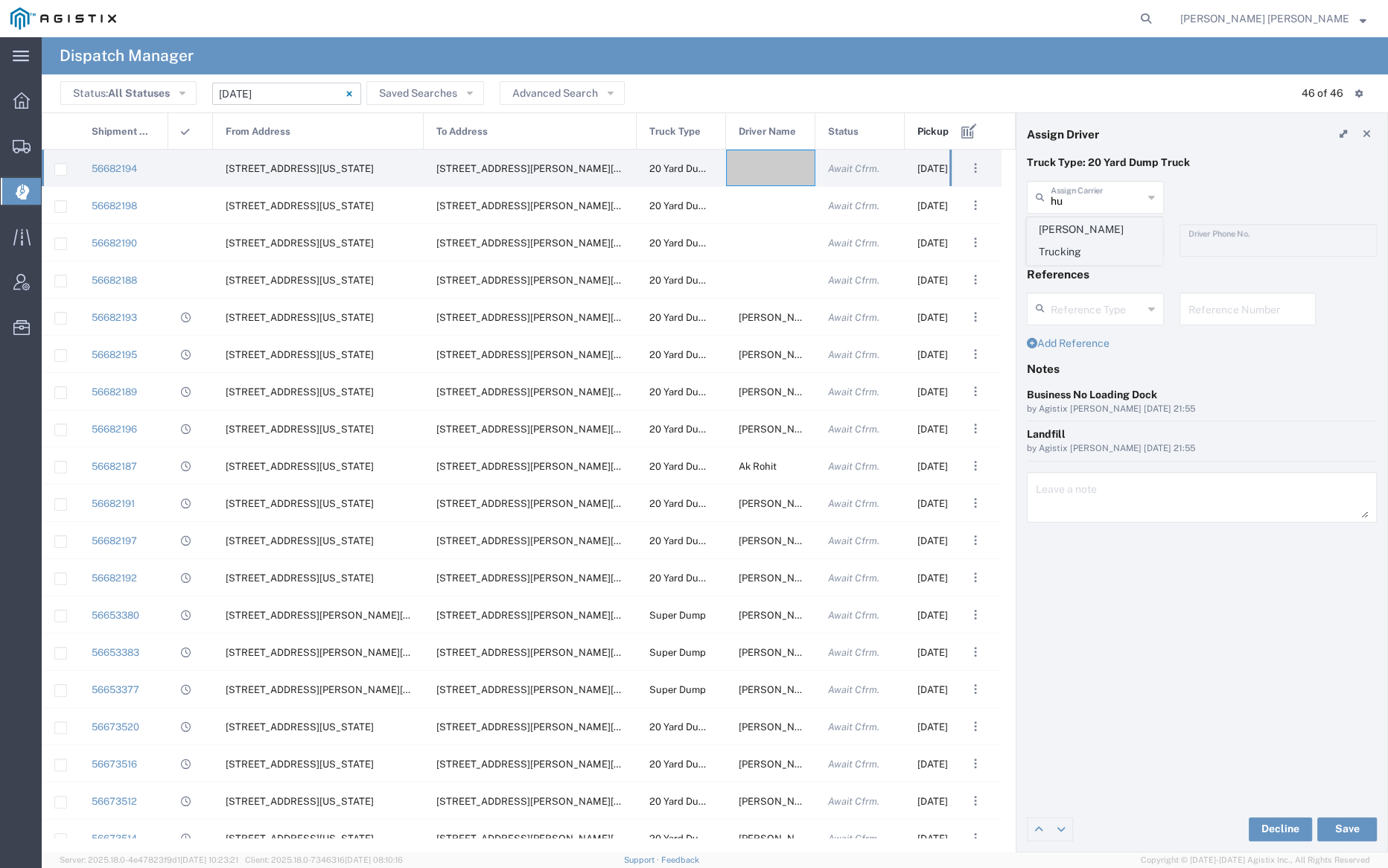
click at [1081, 230] on span "[PERSON_NAME] Trucking" at bounding box center [1094, 241] width 134 height 46
type input "[PERSON_NAME] Trucking"
click at [1083, 235] on input "text" at bounding box center [1098, 239] width 94 height 26
click at [1091, 271] on span "[PERSON_NAME]" at bounding box center [1094, 273] width 134 height 23
type input "[PERSON_NAME]"
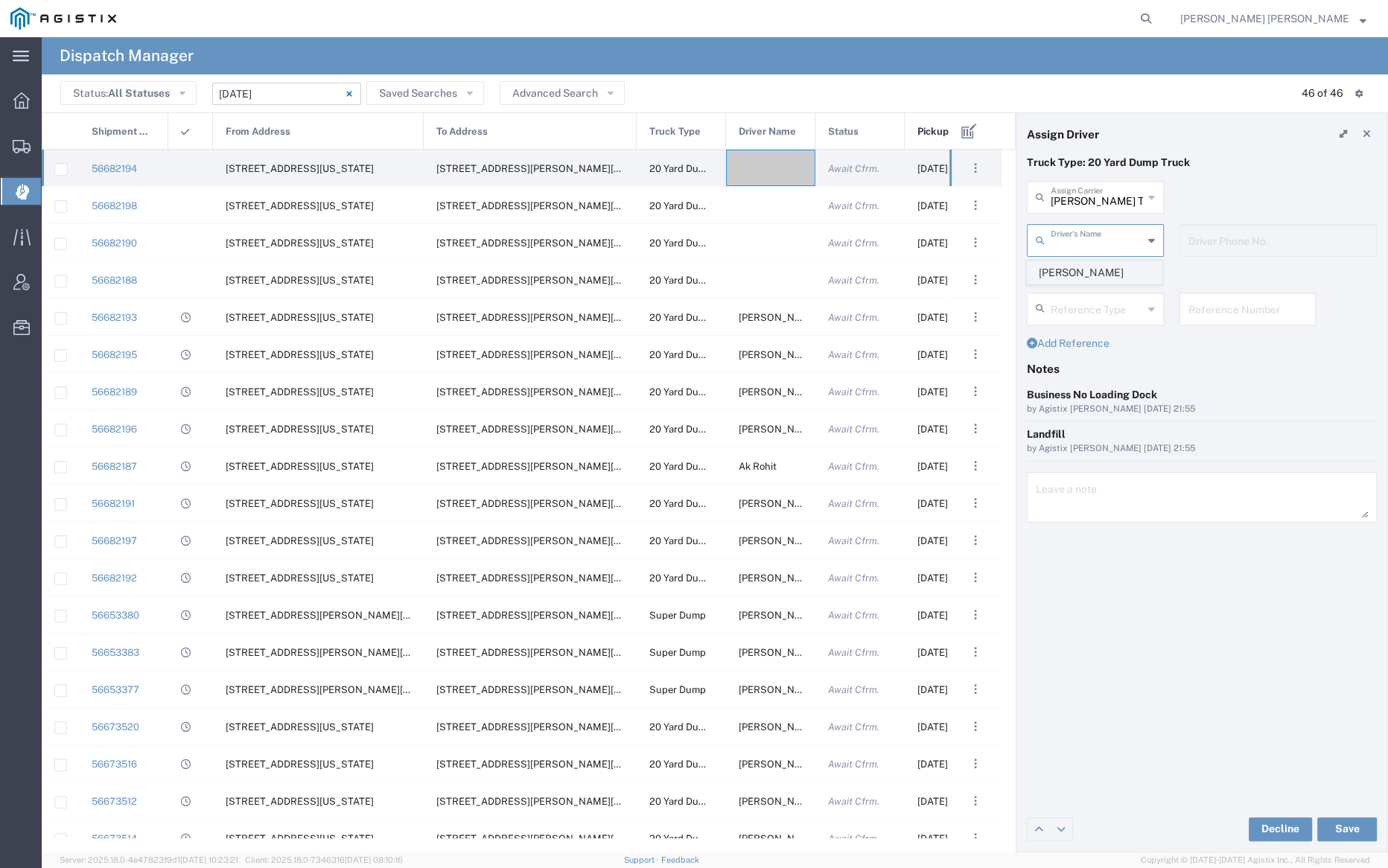
type input "5107505775"
click at [1363, 828] on button "Save" at bounding box center [1347, 829] width 60 height 24
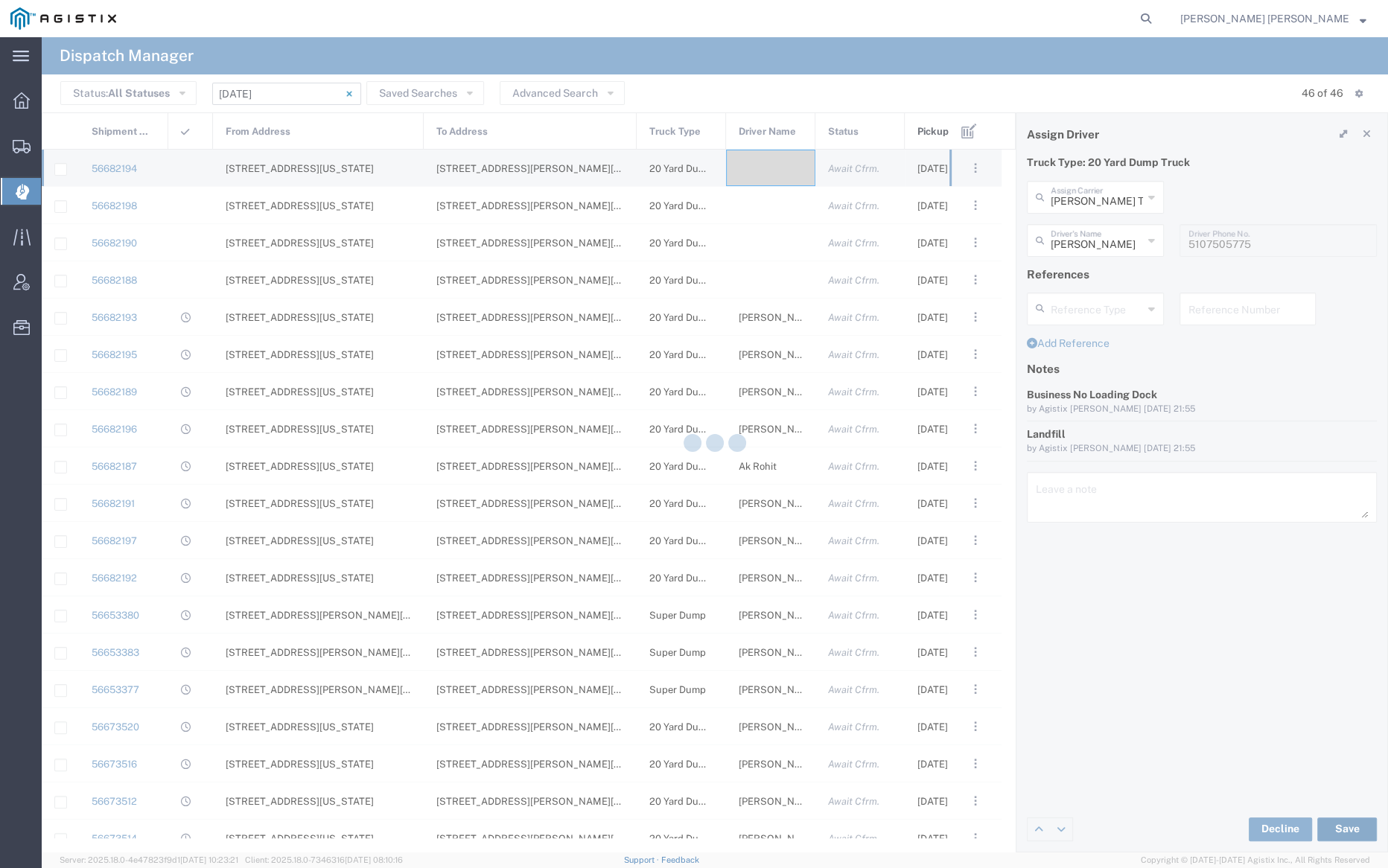
type input "[PERSON_NAME]"
type input "[PERSON_NAME] Trucking"
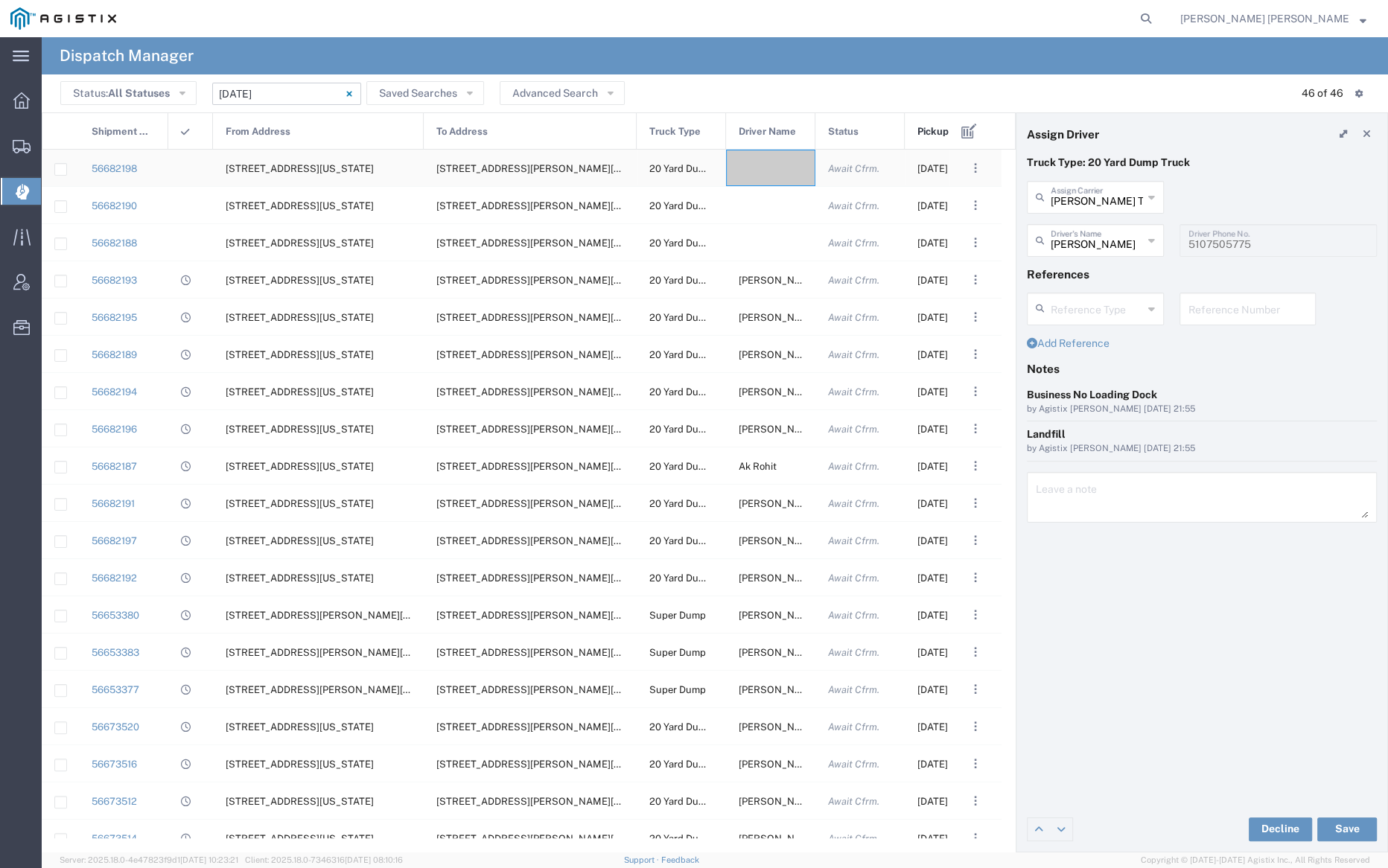
click at [768, 166] on div at bounding box center [770, 168] width 89 height 36
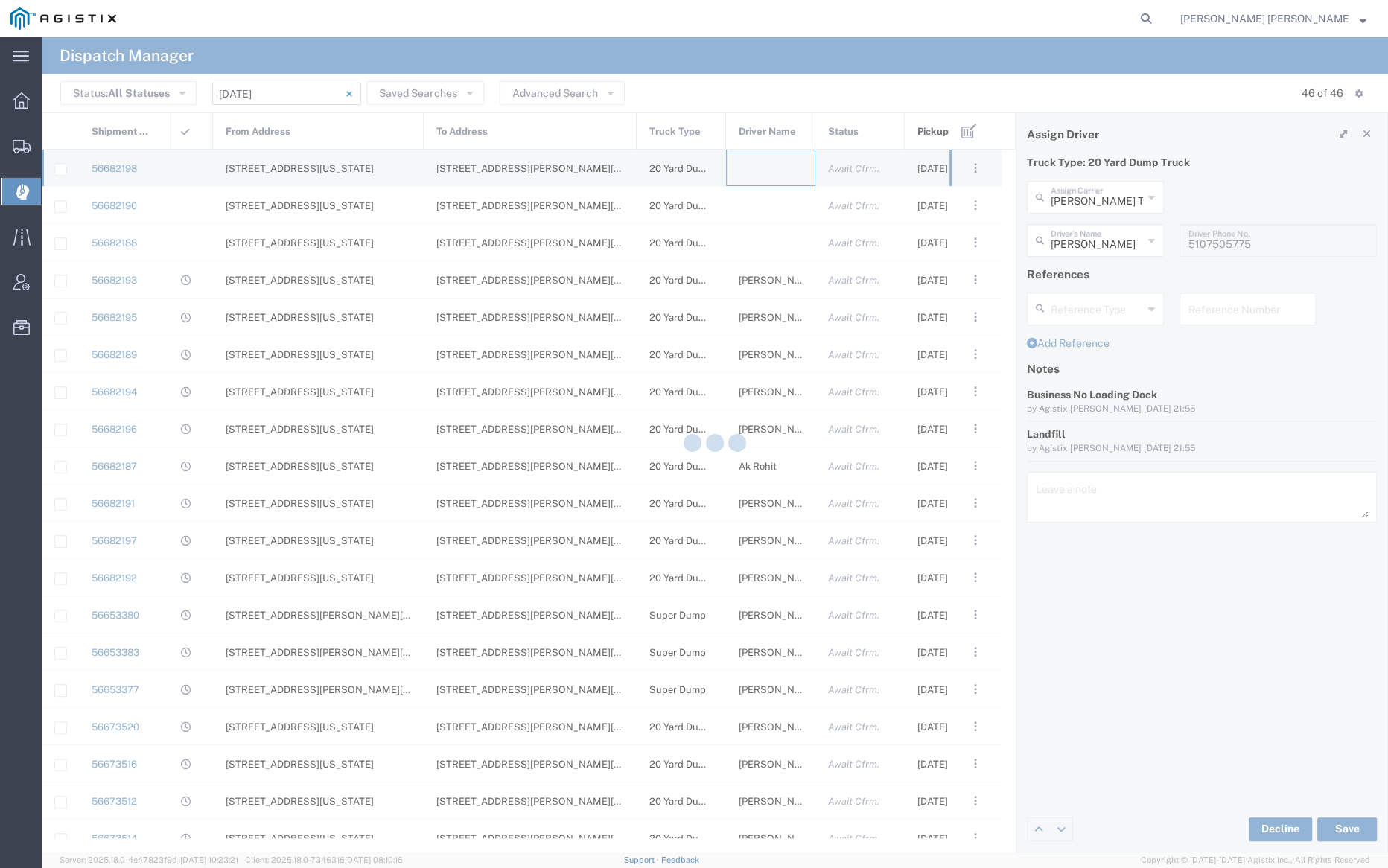
type input "[PERSON_NAME] Trucking"
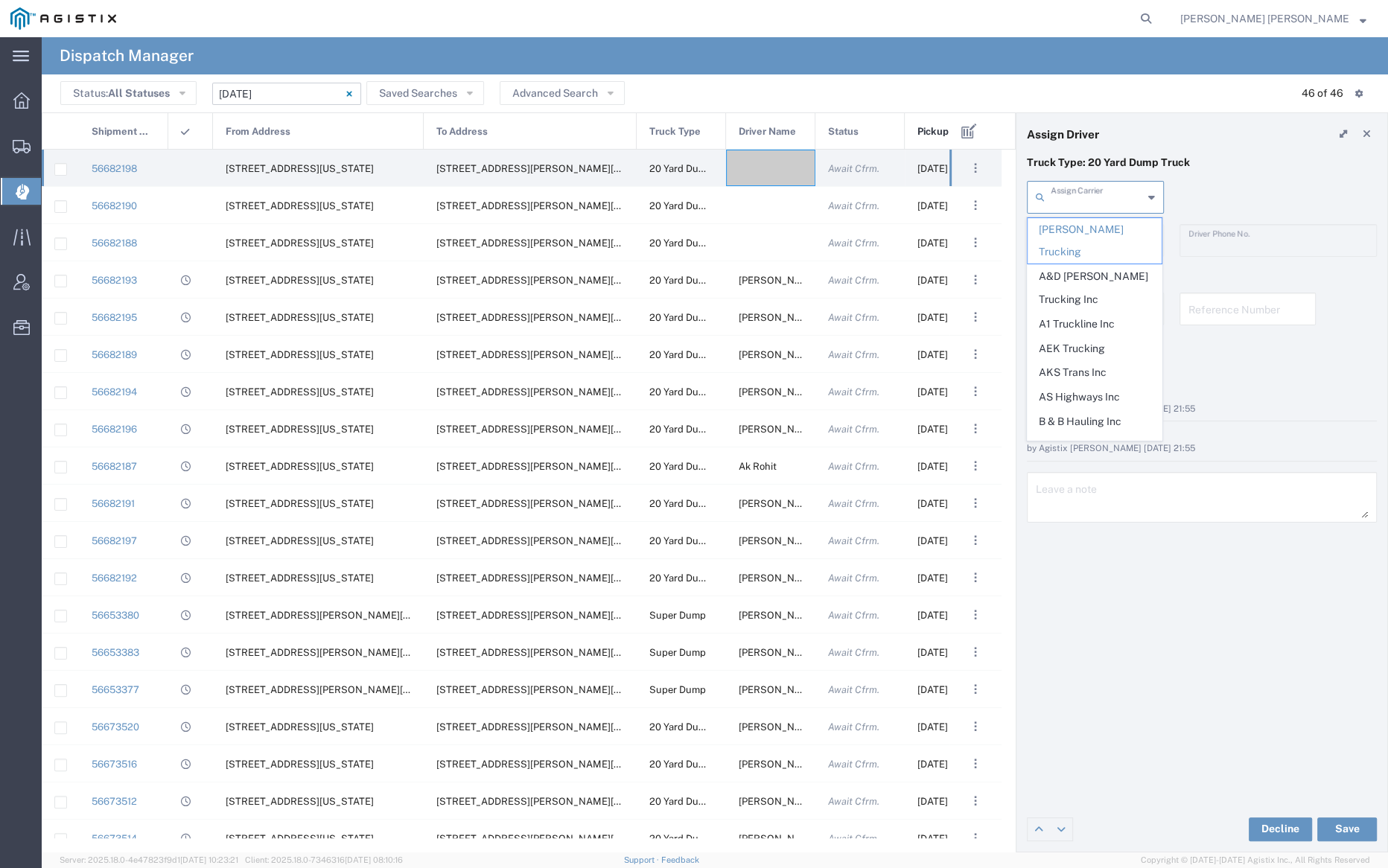
click at [1089, 188] on input "text" at bounding box center [1097, 195] width 92 height 26
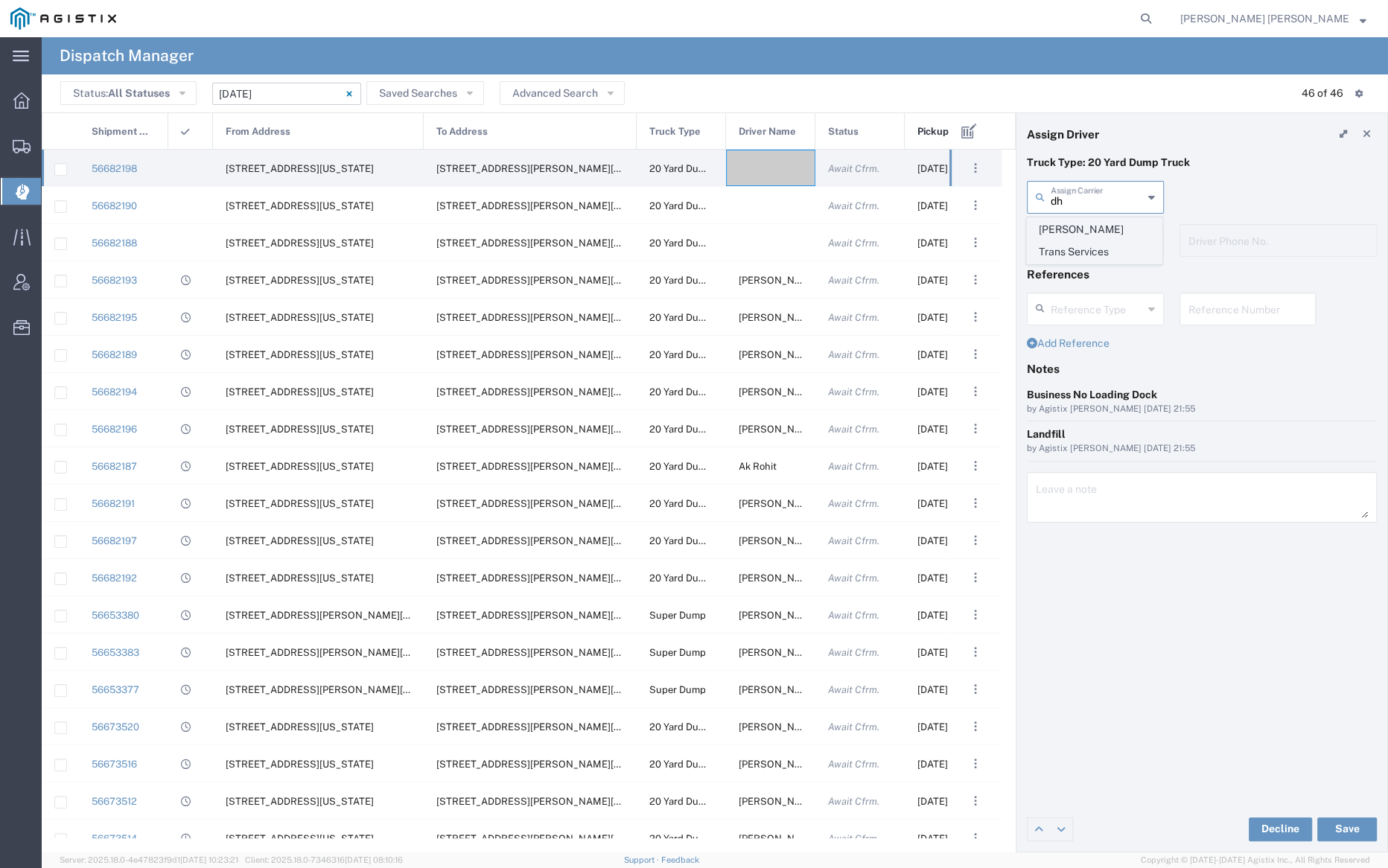
click at [1098, 224] on span "[PERSON_NAME] Trans Services" at bounding box center [1094, 241] width 134 height 46
type input "[PERSON_NAME] Trans Services"
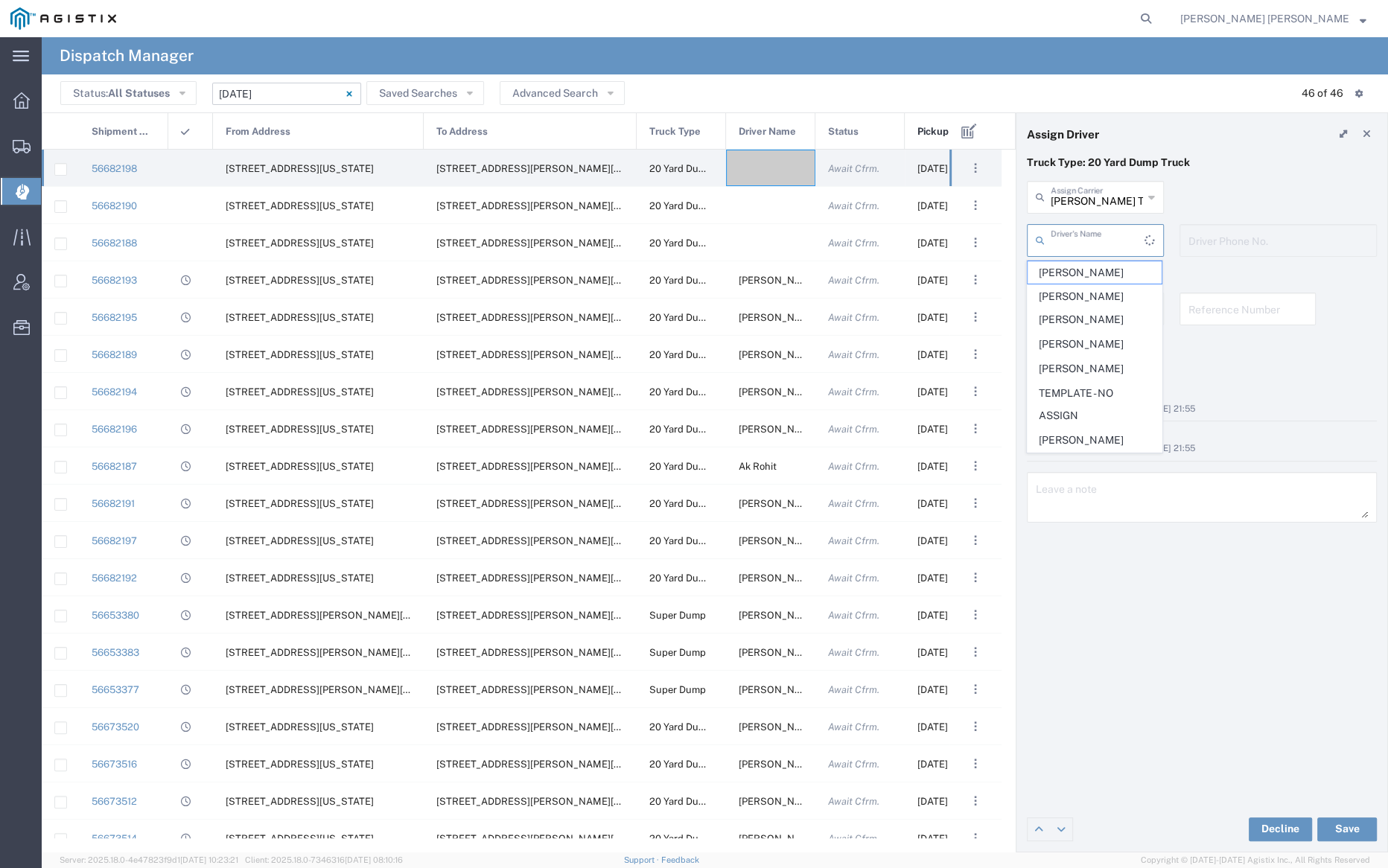
click at [1100, 244] on input "text" at bounding box center [1098, 239] width 94 height 26
click at [1107, 322] on span "[PERSON_NAME]" at bounding box center [1094, 322] width 134 height 23
type input "[PERSON_NAME]"
type input "9255656443"
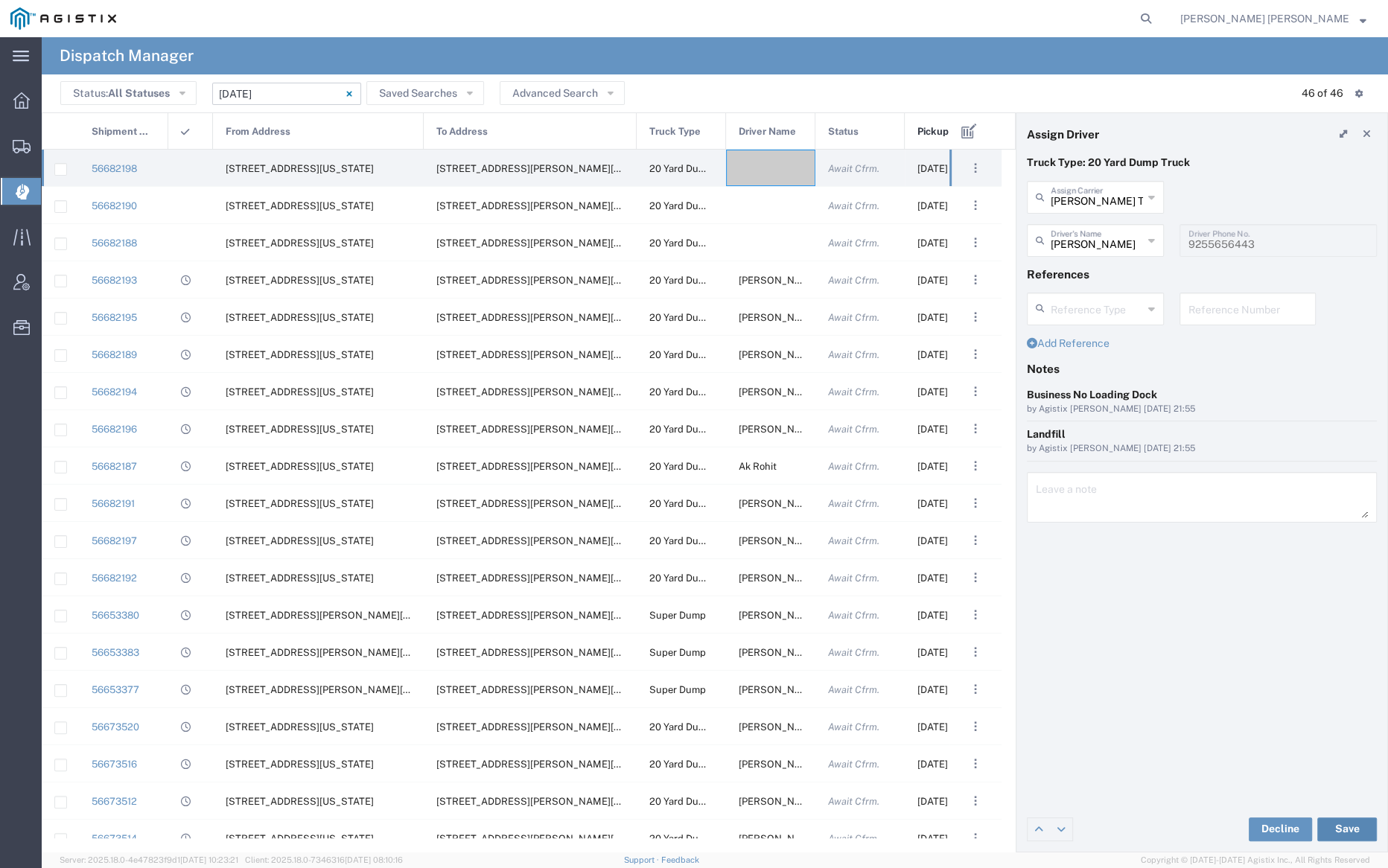
click at [1357, 822] on button "Save" at bounding box center [1347, 829] width 60 height 24
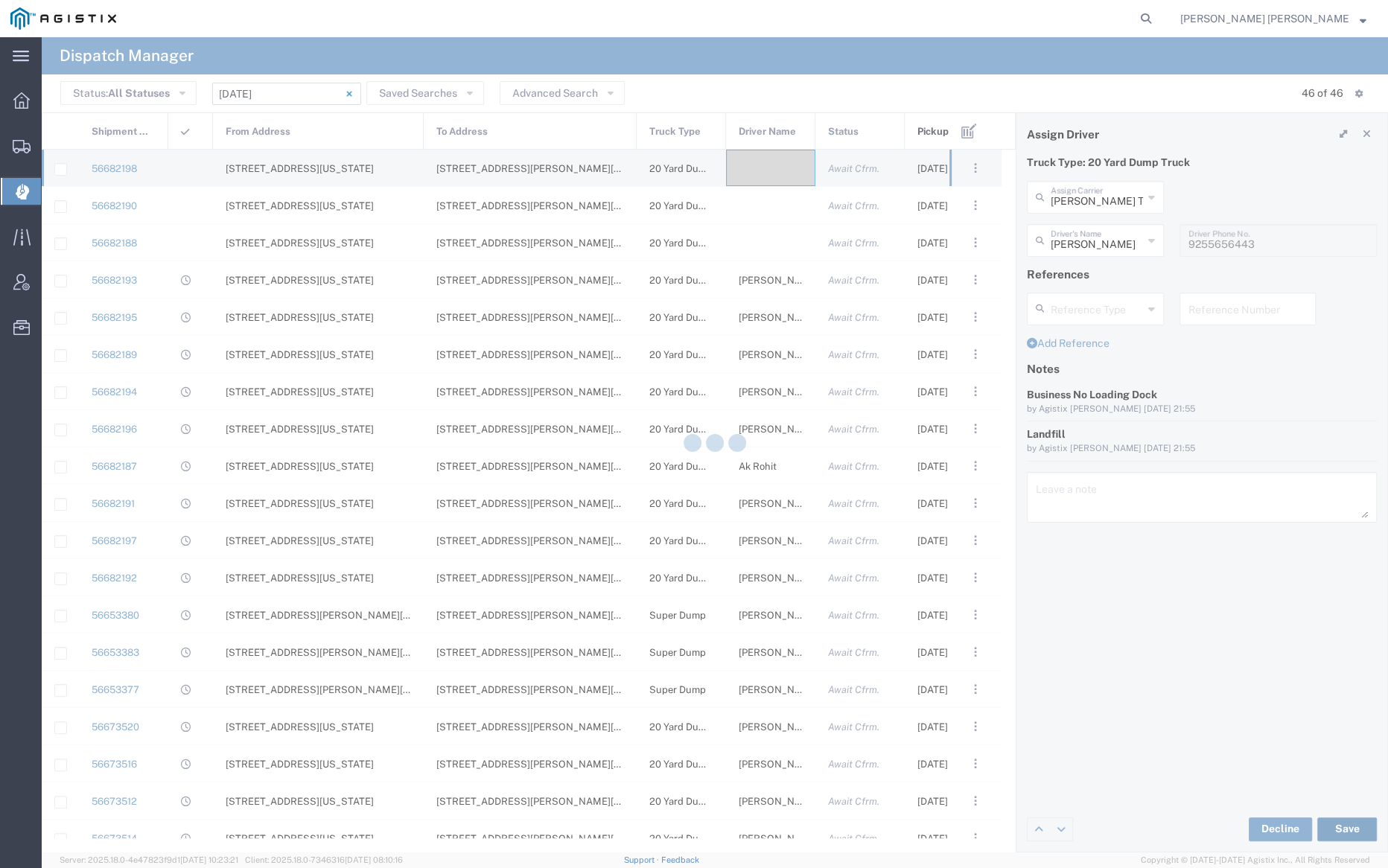
type input "[PERSON_NAME]"
type input "[PERSON_NAME] Trans Services"
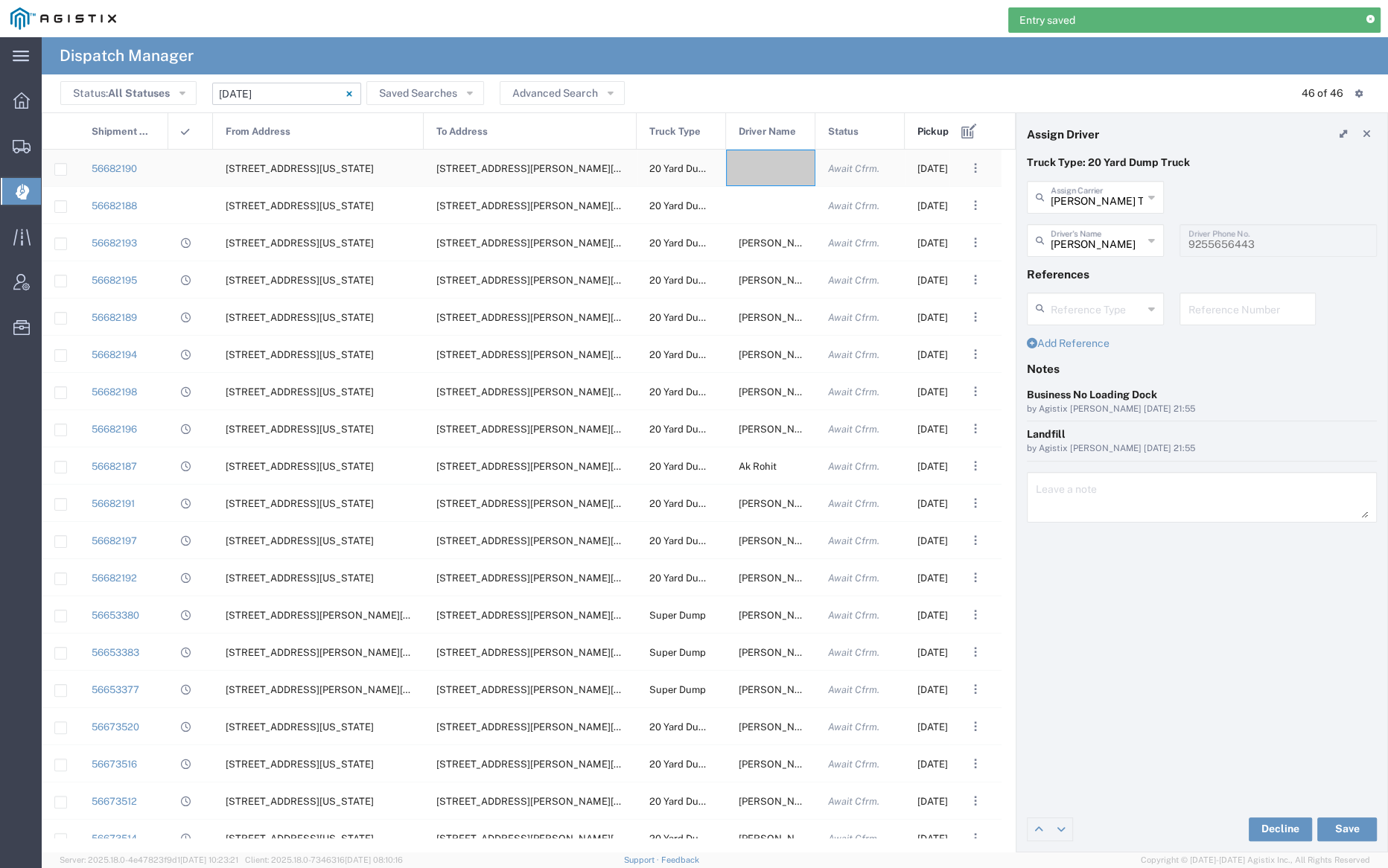
click at [768, 172] on div at bounding box center [770, 168] width 89 height 36
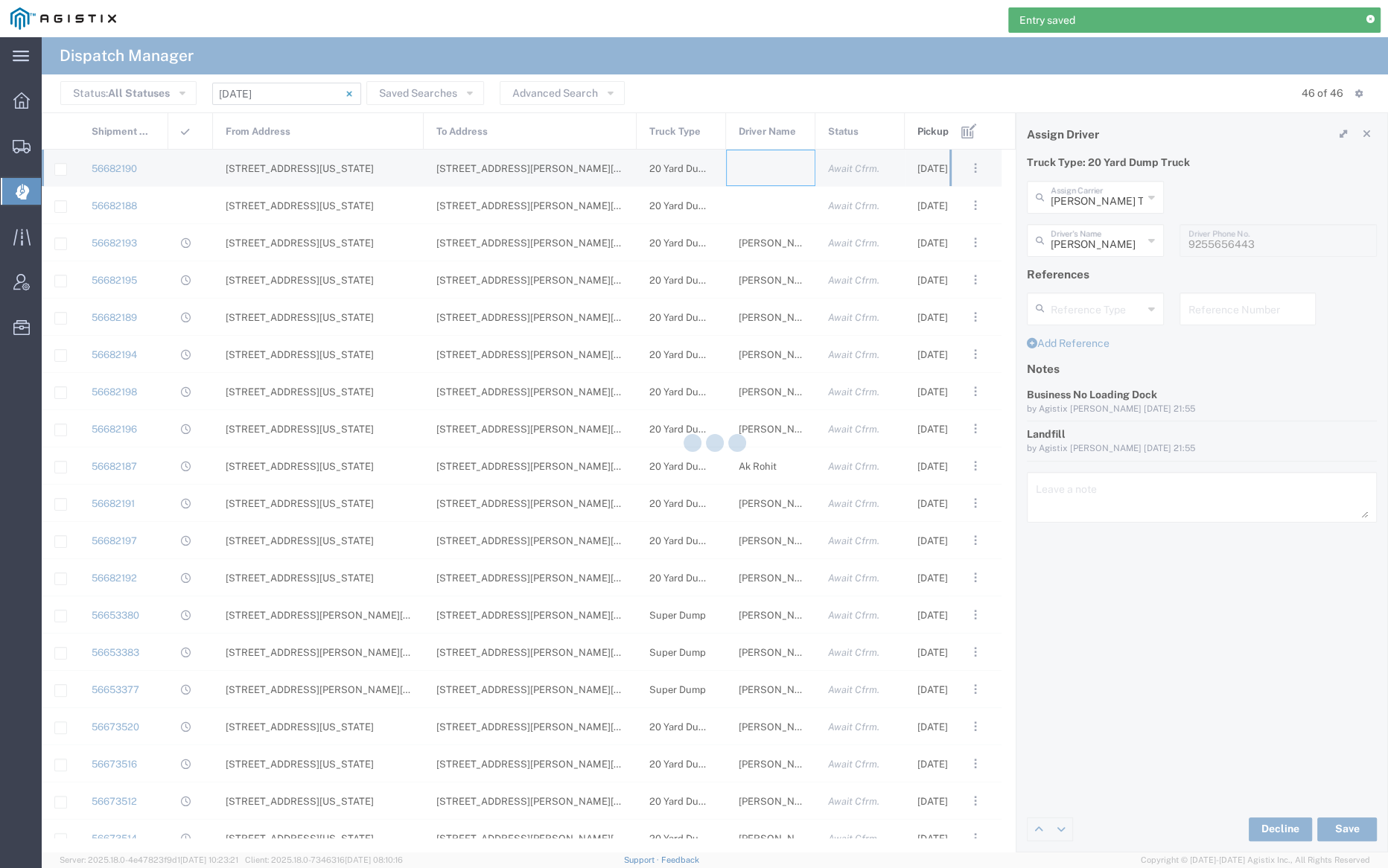
type input "[PERSON_NAME] Trucking"
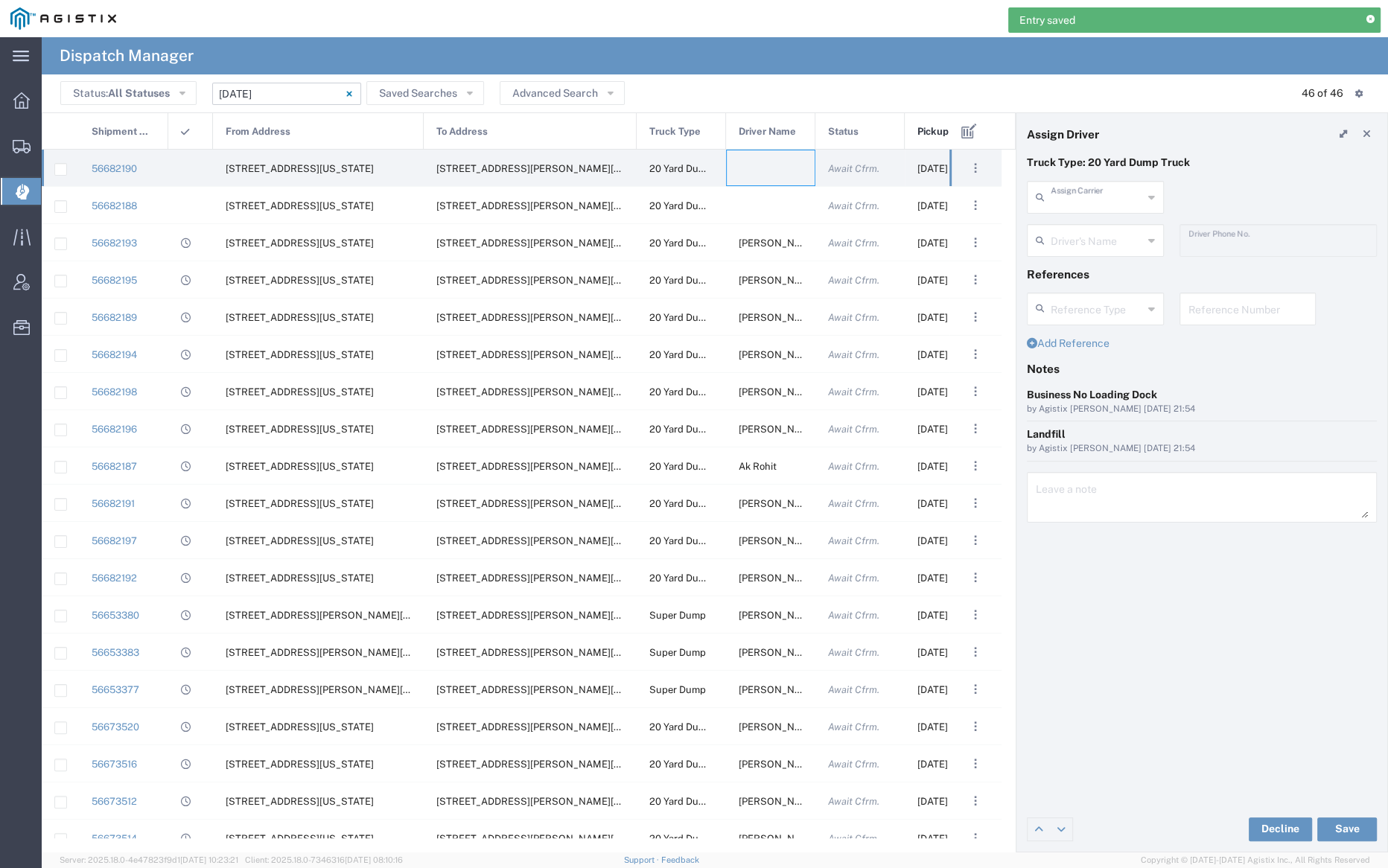
click at [1103, 197] on input "text" at bounding box center [1097, 195] width 92 height 26
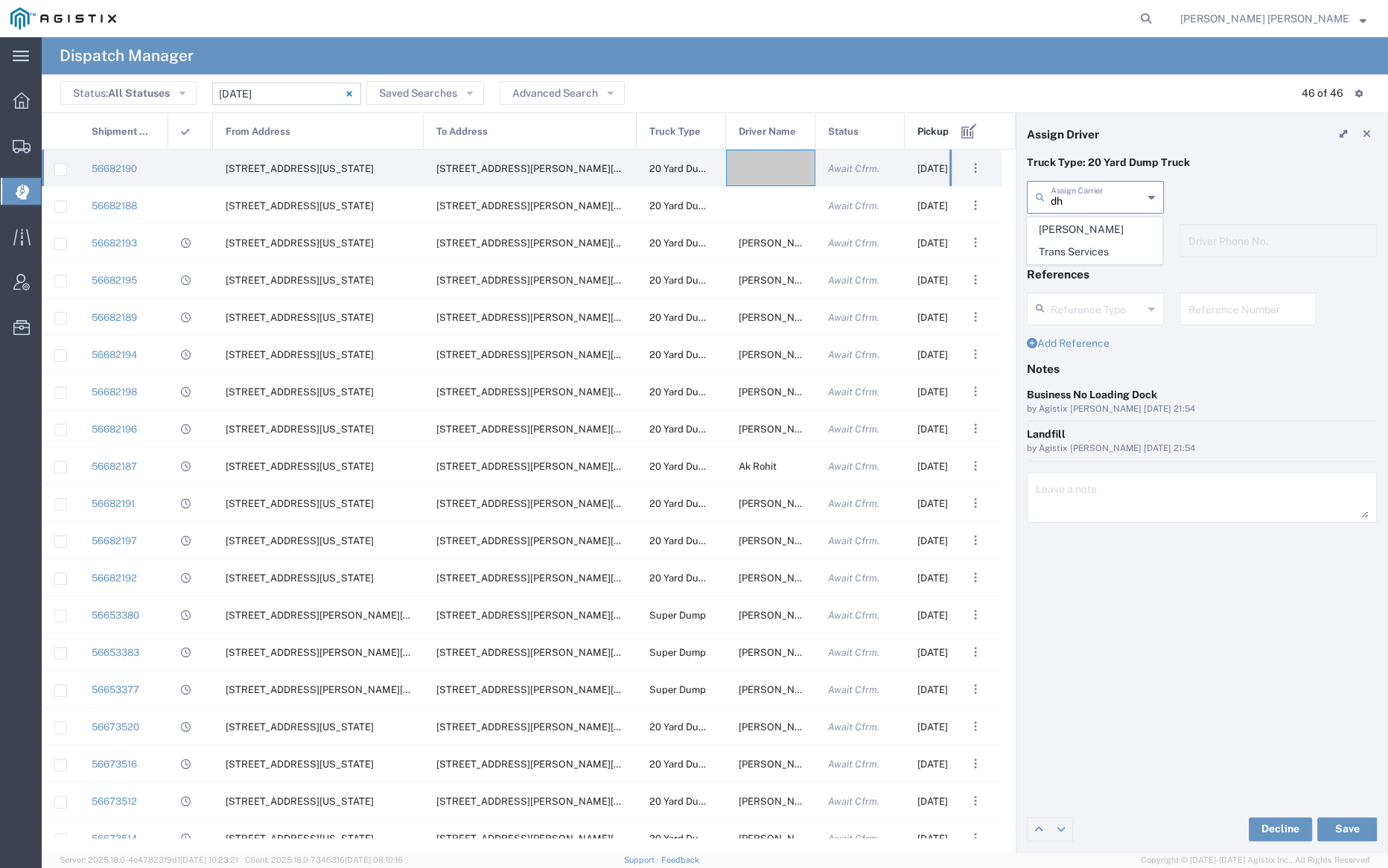
click at [1110, 223] on span "[PERSON_NAME] Trans Services" at bounding box center [1094, 241] width 134 height 46
type input "[PERSON_NAME] Trans Services"
click at [1113, 236] on input "text" at bounding box center [1098, 239] width 94 height 26
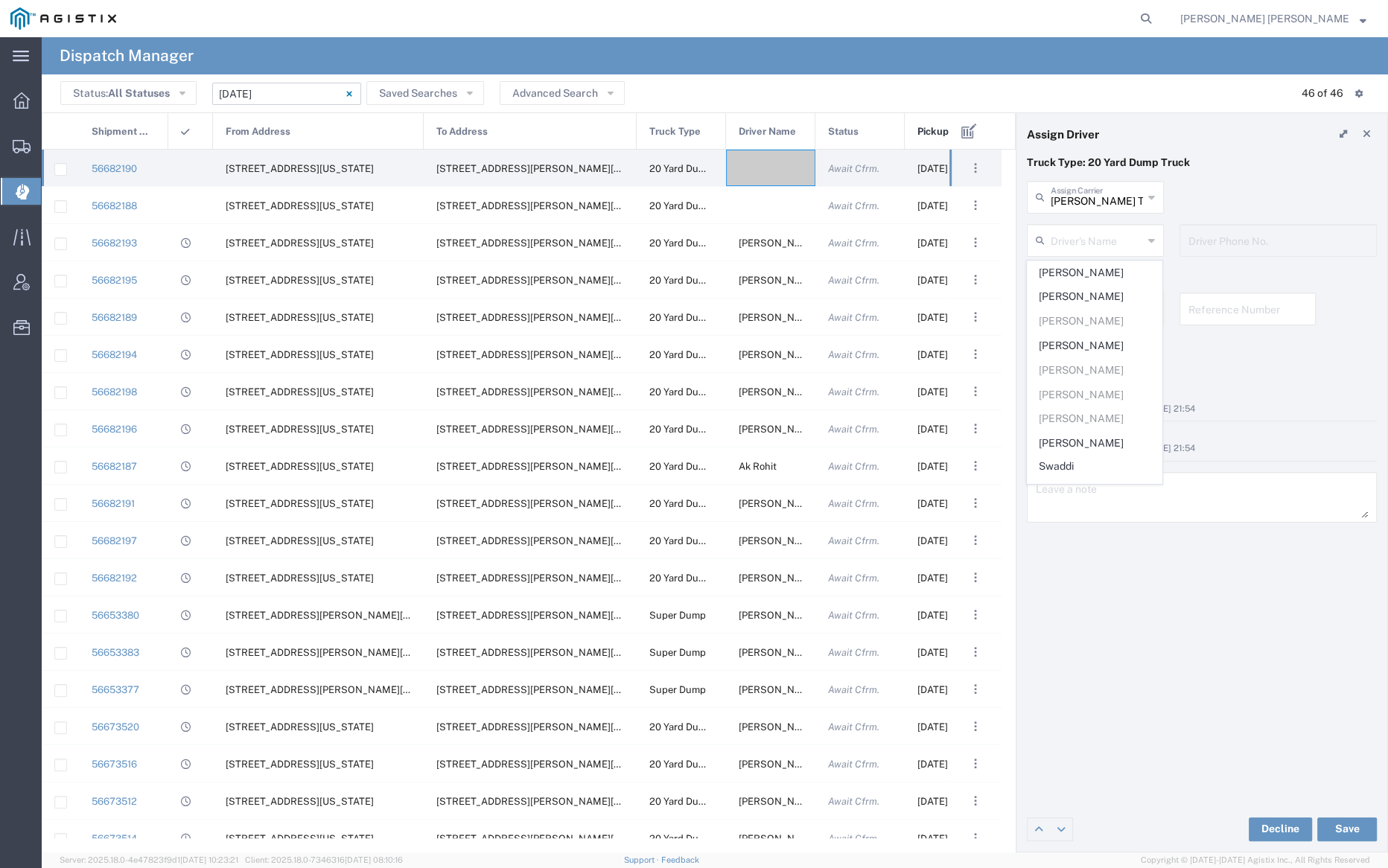
drag, startPoint x: 1113, startPoint y: 268, endPoint x: 1154, endPoint y: 326, distance: 71.0
click at [1114, 269] on span "[PERSON_NAME]" at bounding box center [1094, 273] width 134 height 23
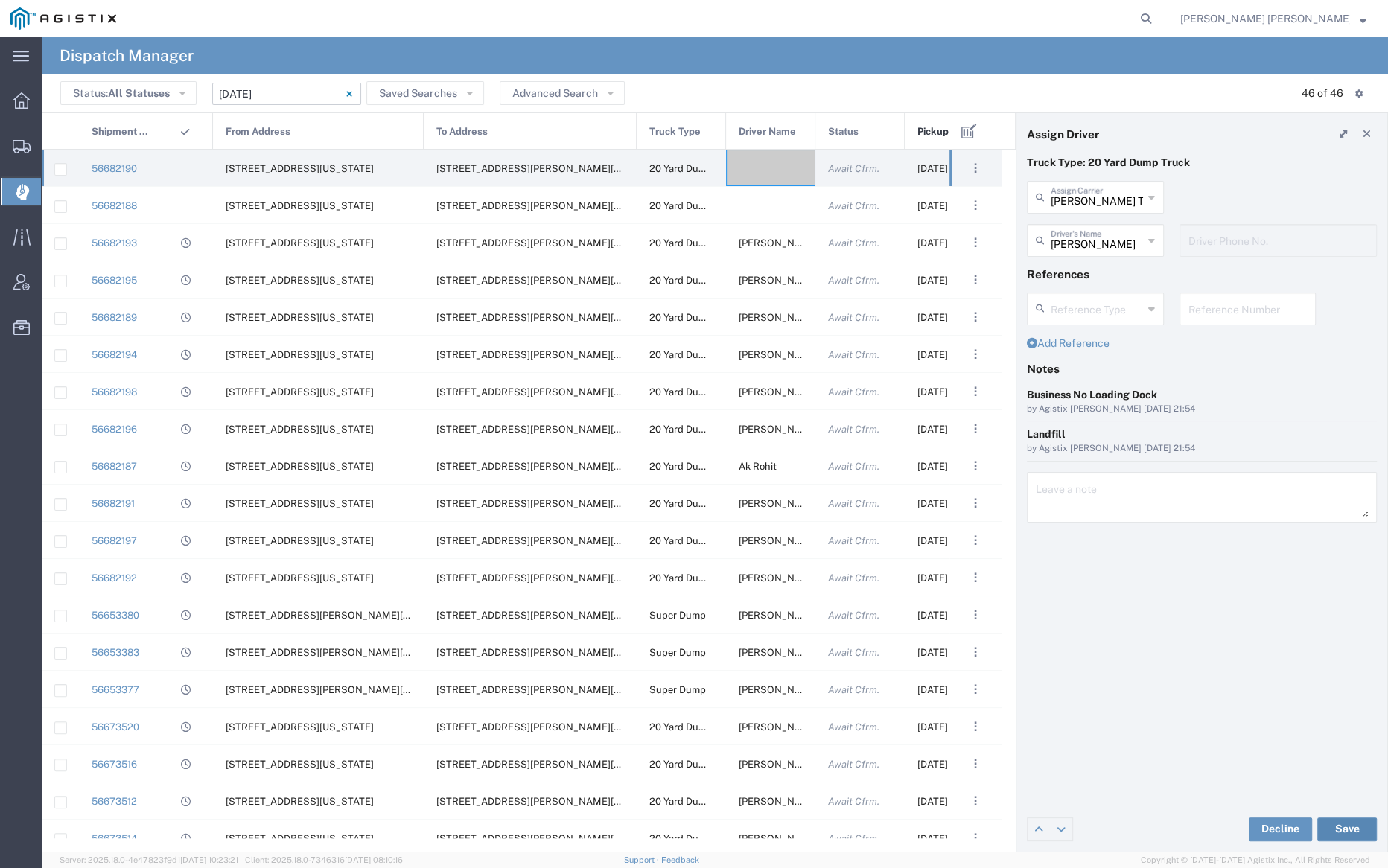
click at [1346, 826] on button "Save" at bounding box center [1347, 829] width 60 height 24
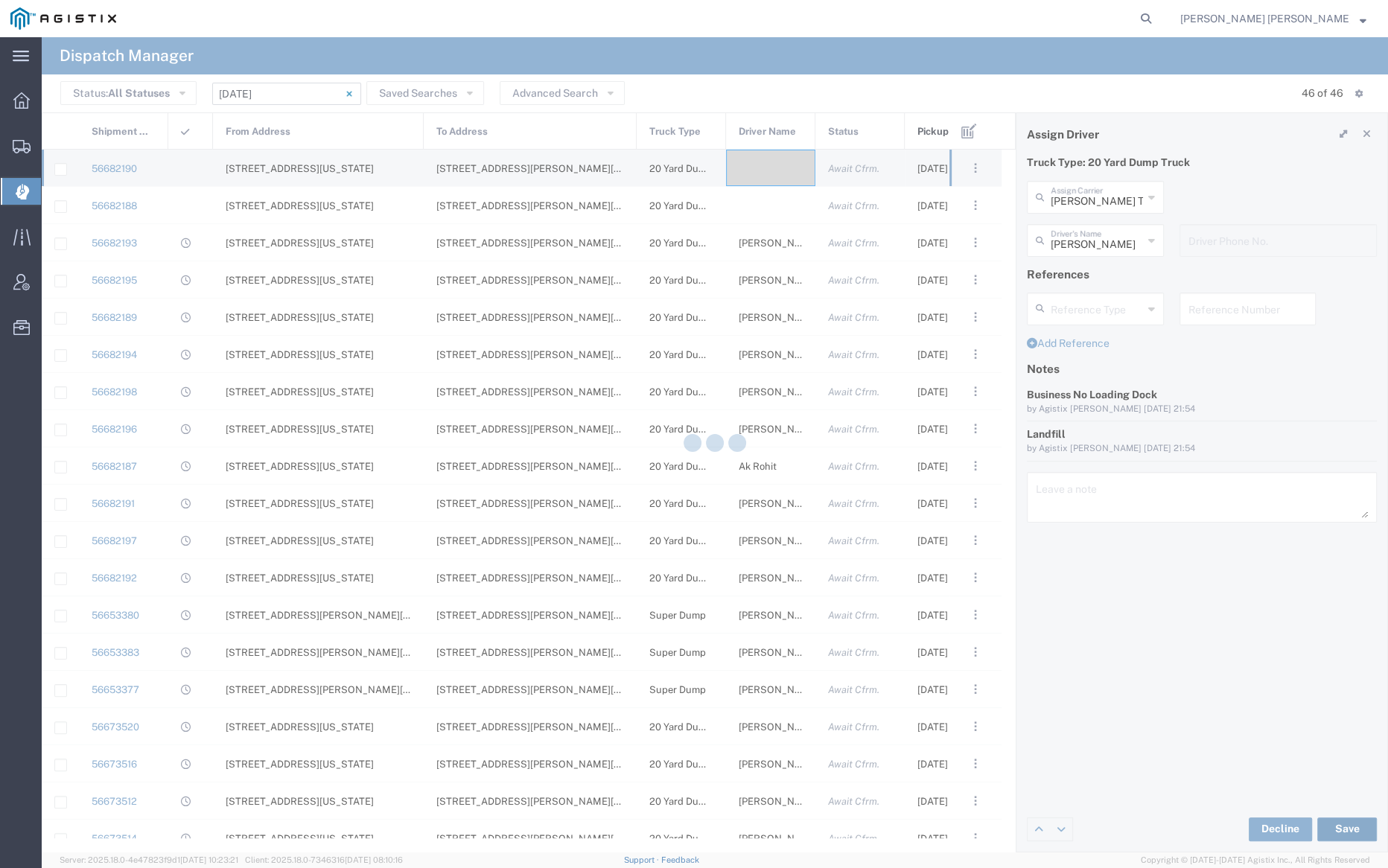
type input "[PERSON_NAME]"
type input "[PERSON_NAME] Trans Services"
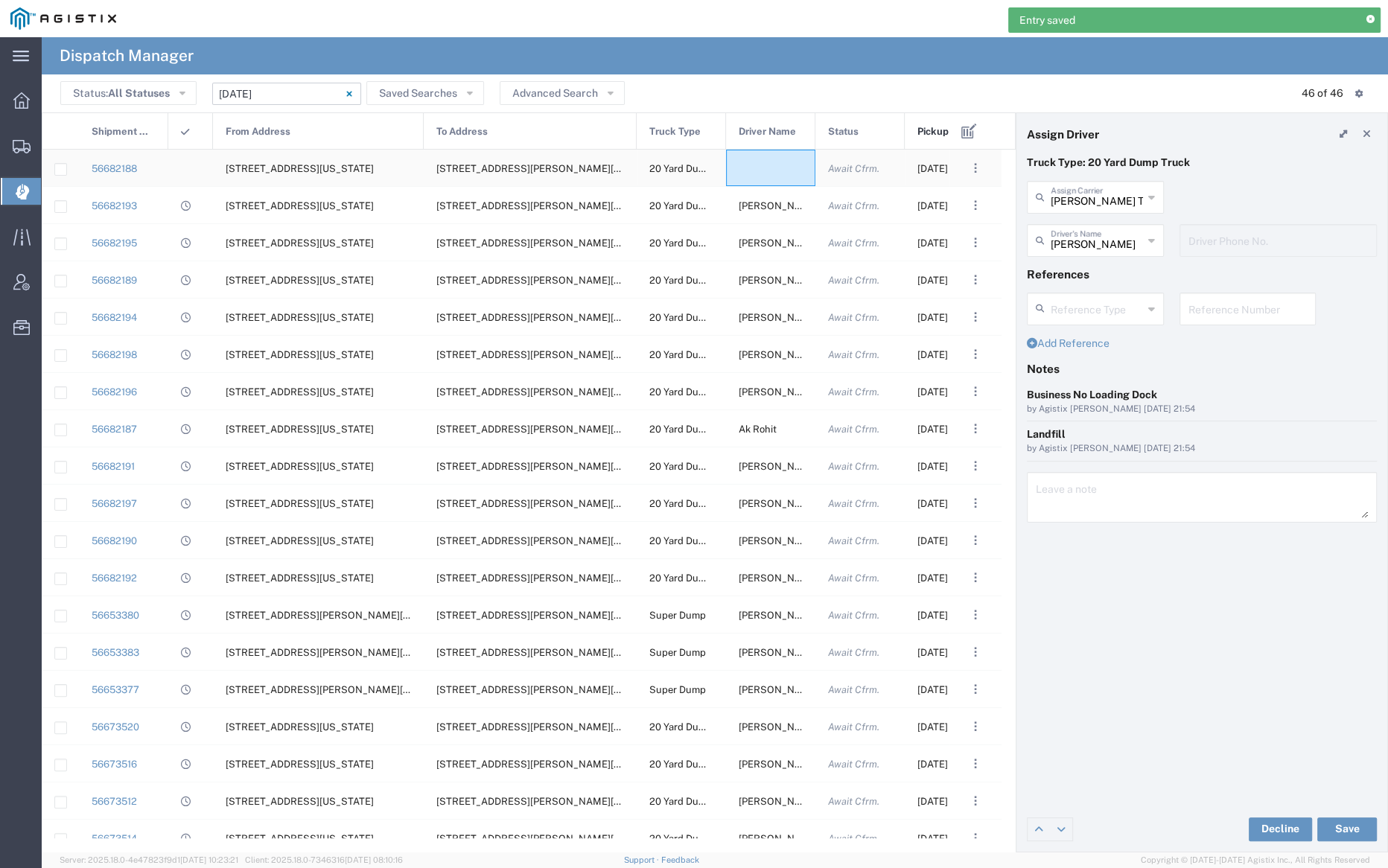
click at [787, 160] on div at bounding box center [770, 168] width 89 height 36
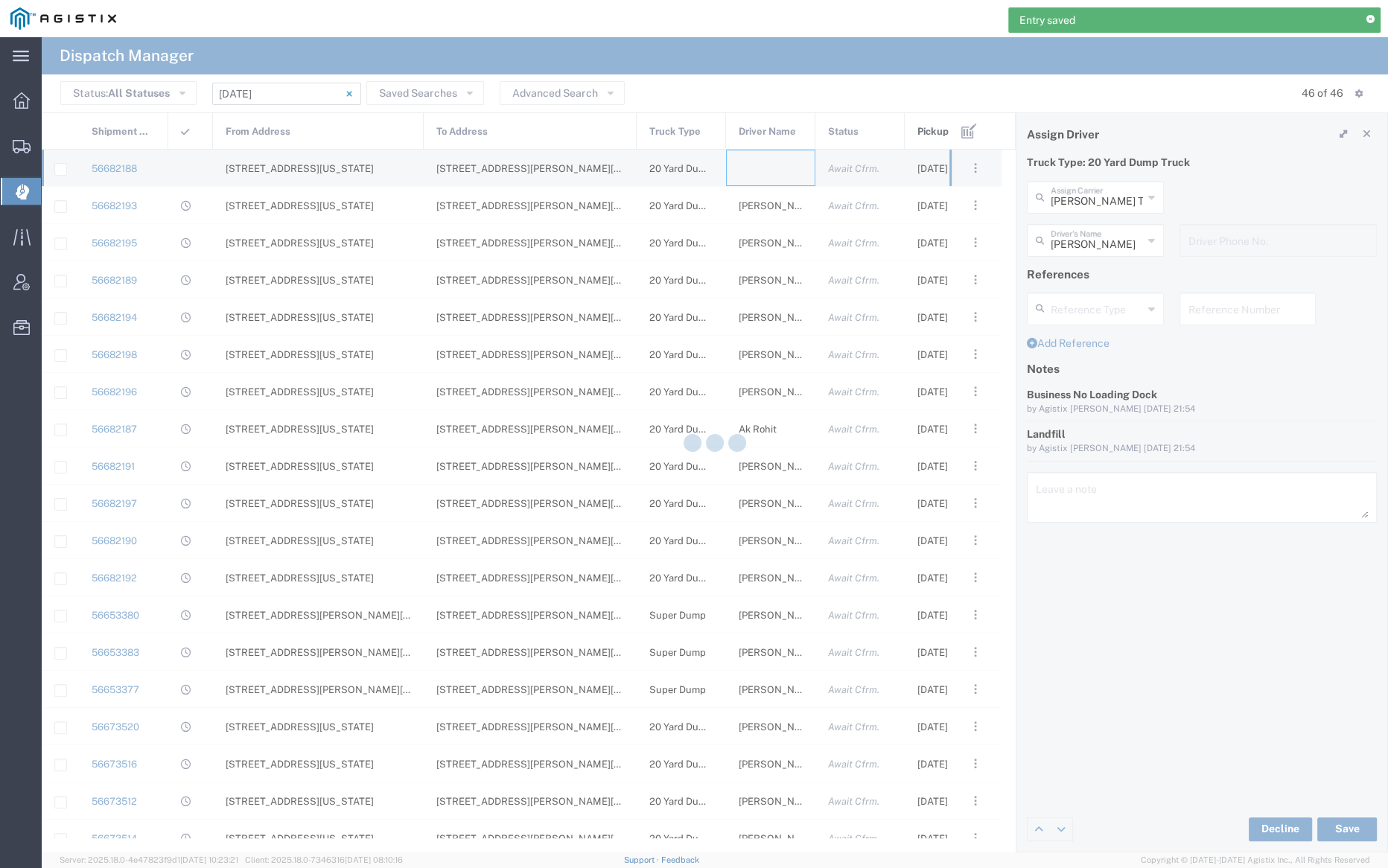
type input "[PERSON_NAME] Trucking"
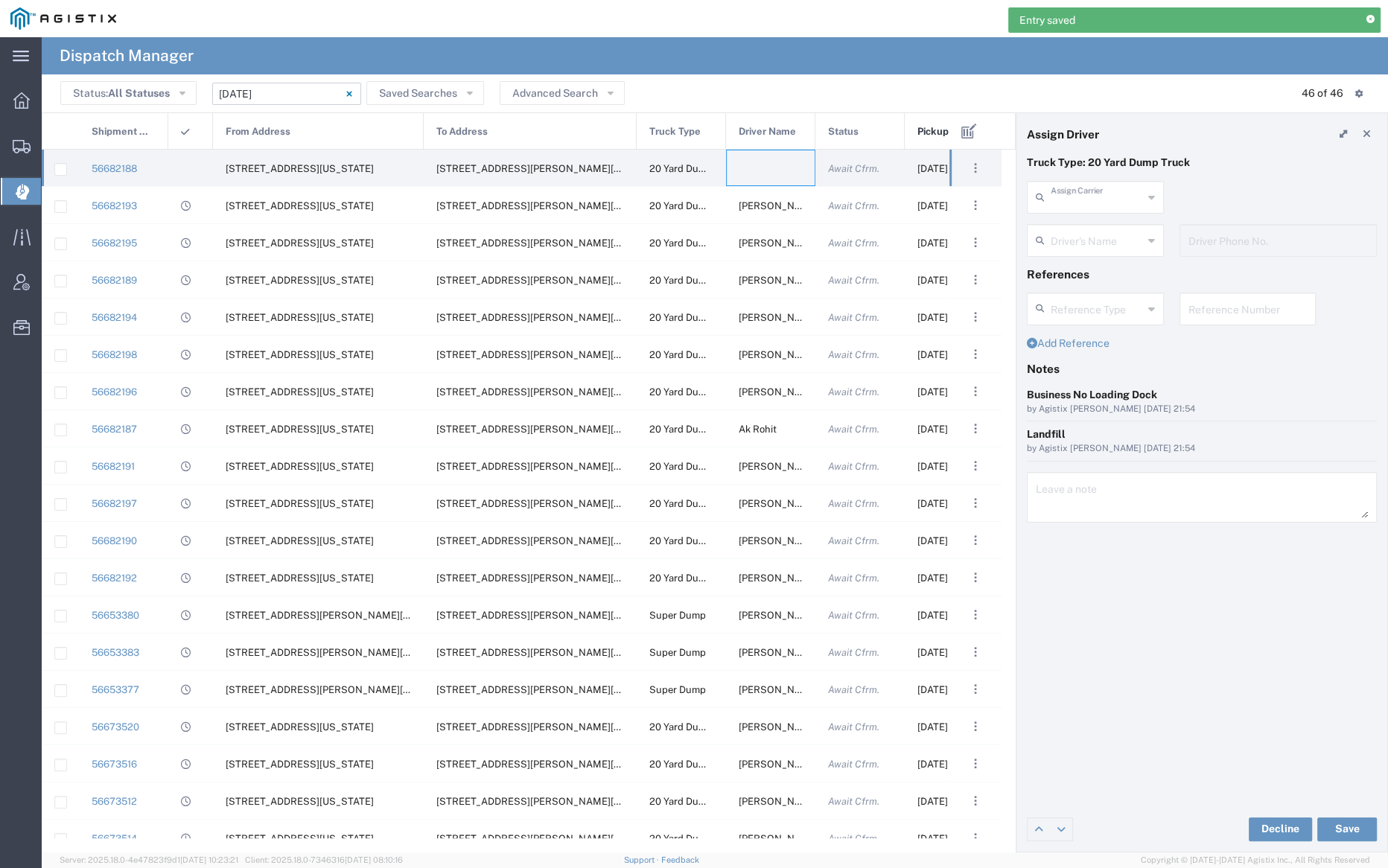
click at [1087, 194] on input "text" at bounding box center [1097, 195] width 92 height 26
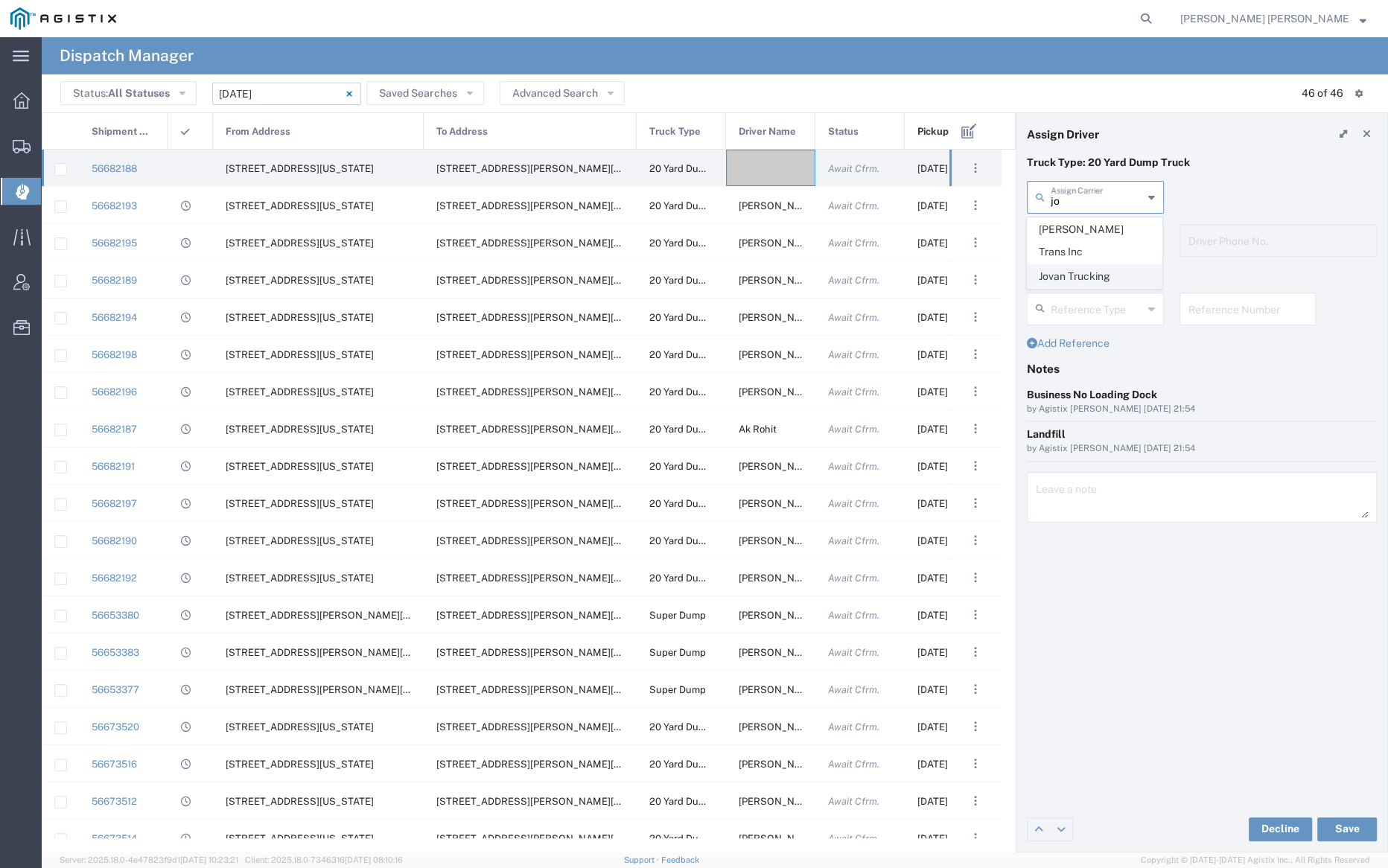
click at [1102, 265] on span "Jovan Trucking" at bounding box center [1094, 276] width 134 height 23
type input "Jovan Trucking"
click at [1097, 225] on div "Driver's Name" at bounding box center [1096, 240] width 137 height 33
click at [1108, 268] on span "[PERSON_NAME]" at bounding box center [1094, 273] width 134 height 23
type input "[PERSON_NAME]"
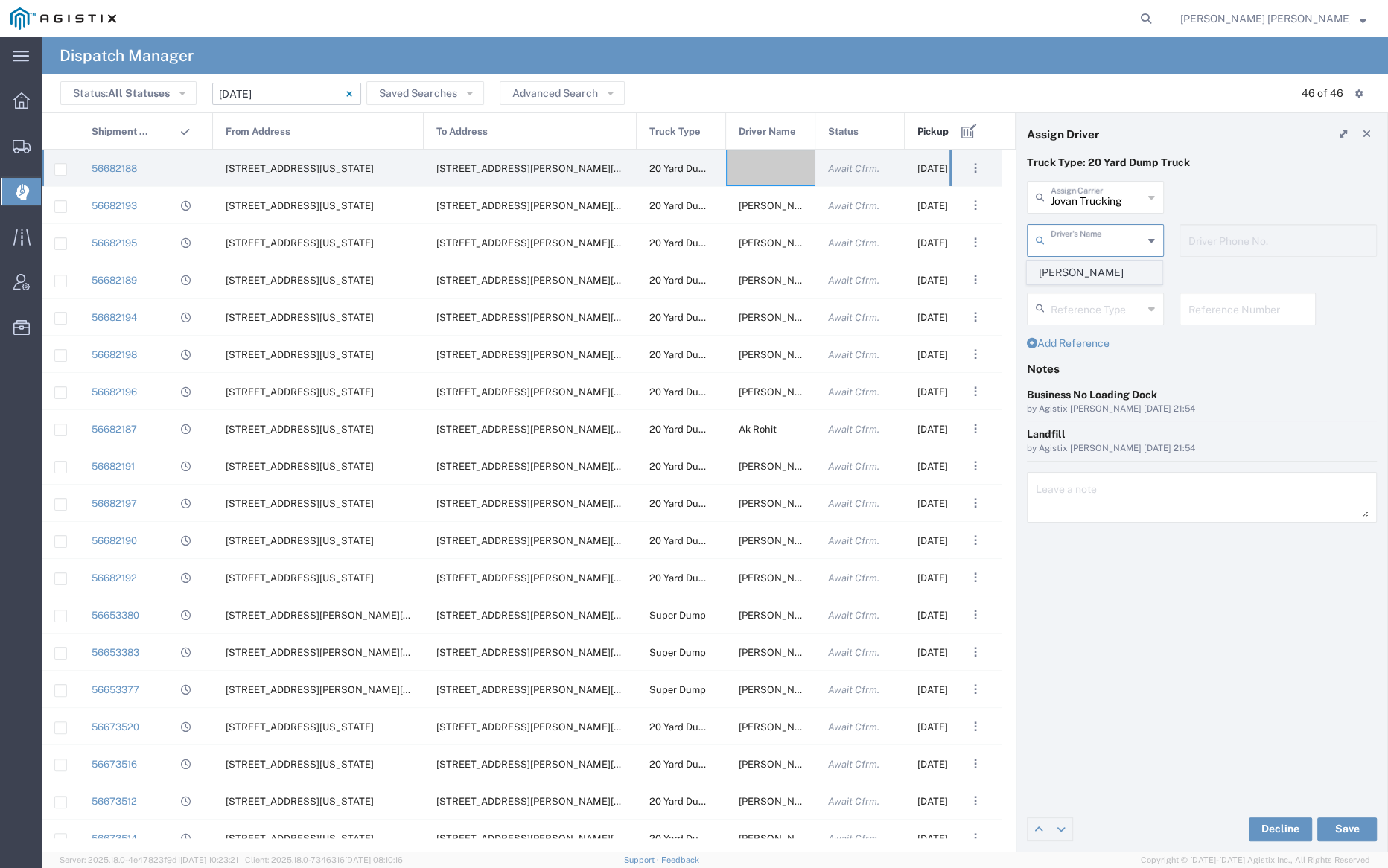
type input "[PHONE_NUMBER]"
click at [1353, 823] on button "Save" at bounding box center [1347, 829] width 60 height 24
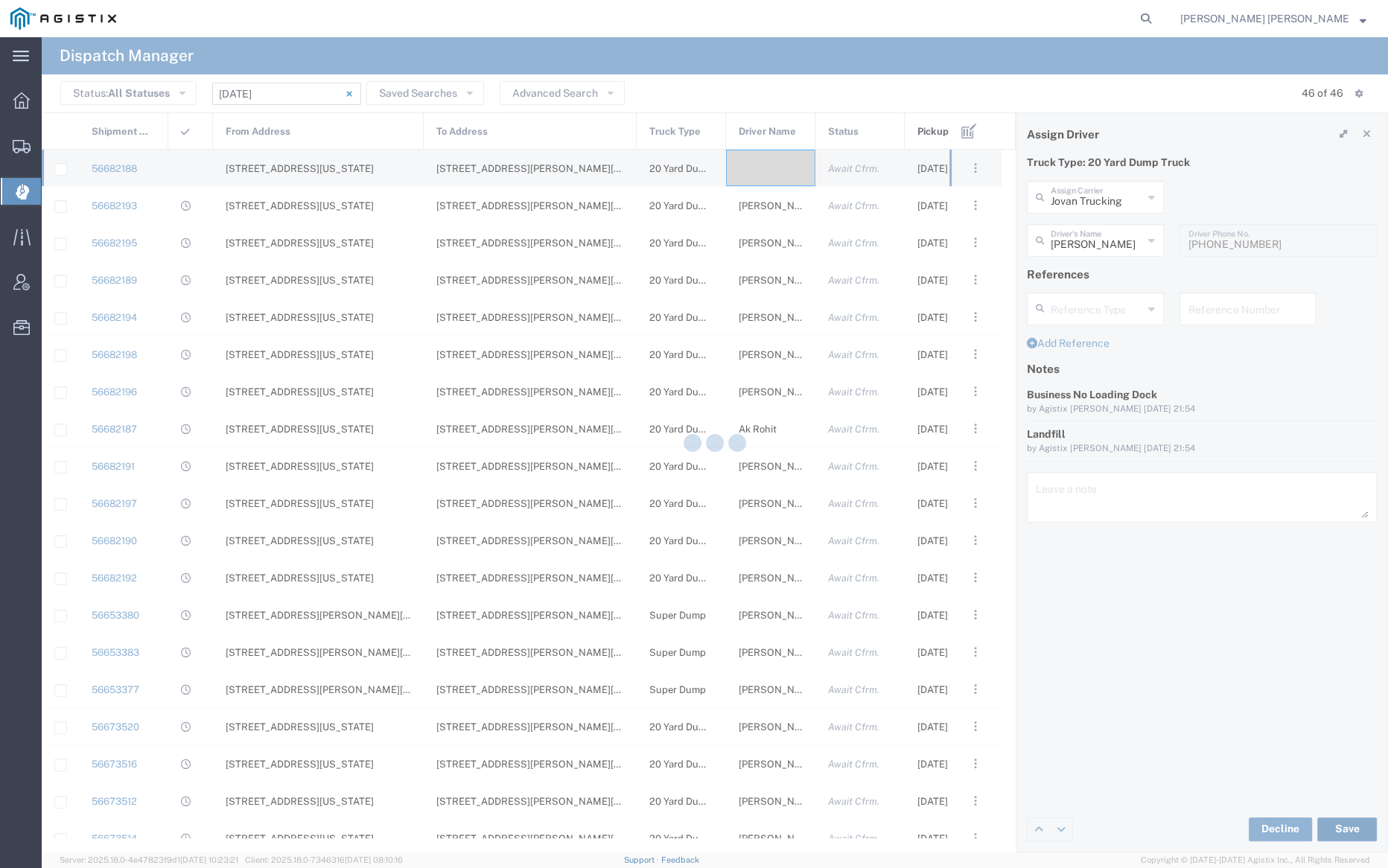
type input "[PERSON_NAME]"
type input "Jovan Trucking"
